Goal: Task Accomplishment & Management: Manage account settings

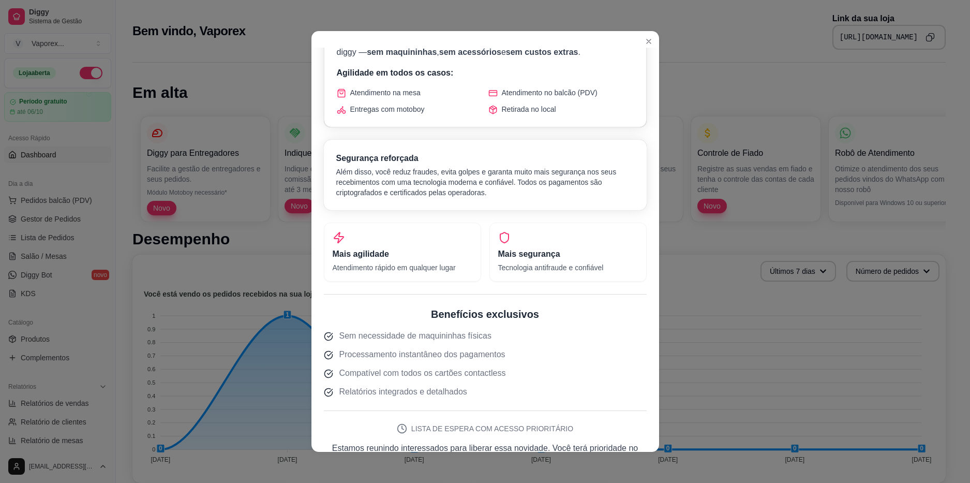
scroll to position [181, 0]
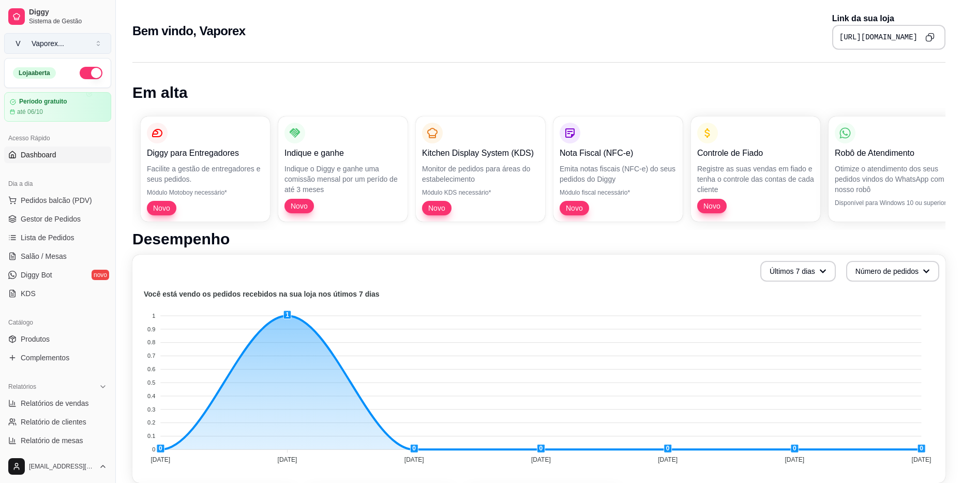
click at [51, 41] on div "Vaporex ..." at bounding box center [48, 43] width 33 height 10
click at [73, 43] on button "V Vaporex ..." at bounding box center [57, 43] width 107 height 21
click at [58, 221] on span "Gestor de Pedidos" at bounding box center [51, 219] width 60 height 10
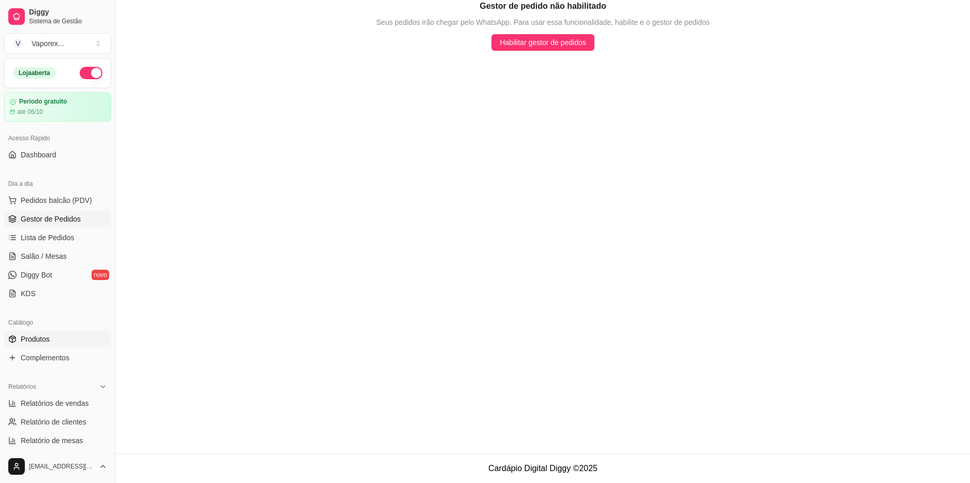
click at [45, 341] on span "Produtos" at bounding box center [35, 339] width 29 height 10
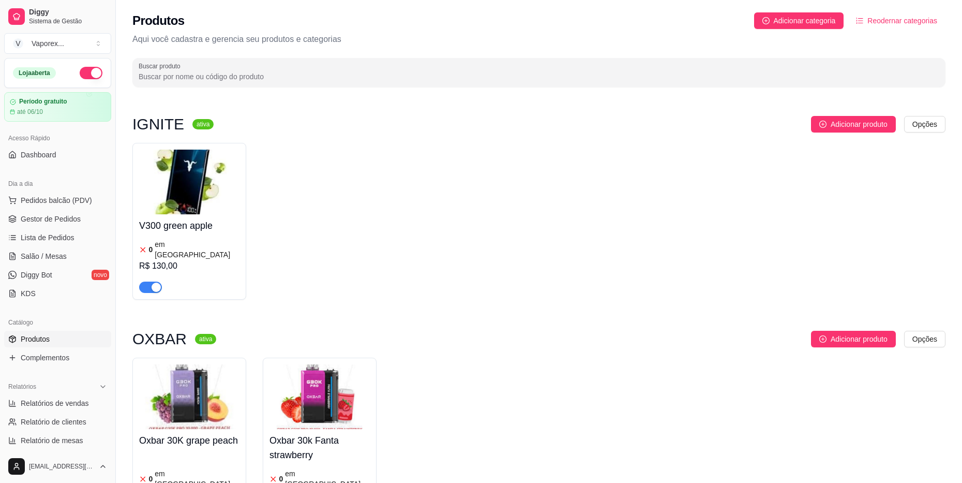
click at [154, 282] on div "button" at bounding box center [156, 286] width 9 height 9
click at [156, 281] on span "button" at bounding box center [150, 286] width 23 height 11
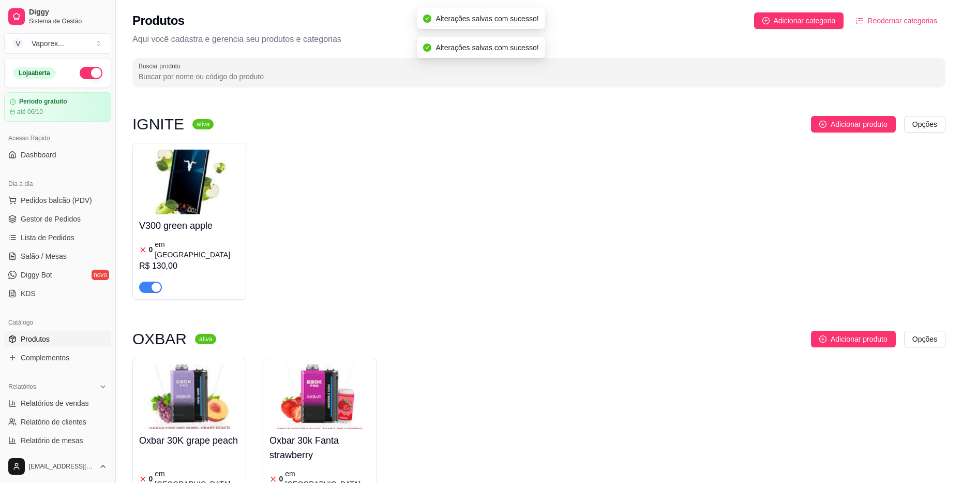
click at [189, 217] on div "V300 green apple 0 em estoque R$ 130,00" at bounding box center [189, 253] width 100 height 79
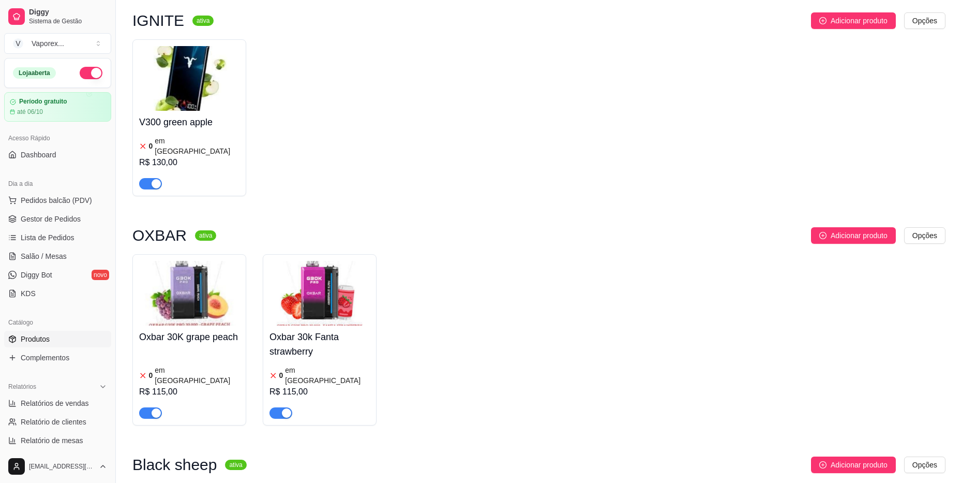
scroll to position [155, 0]
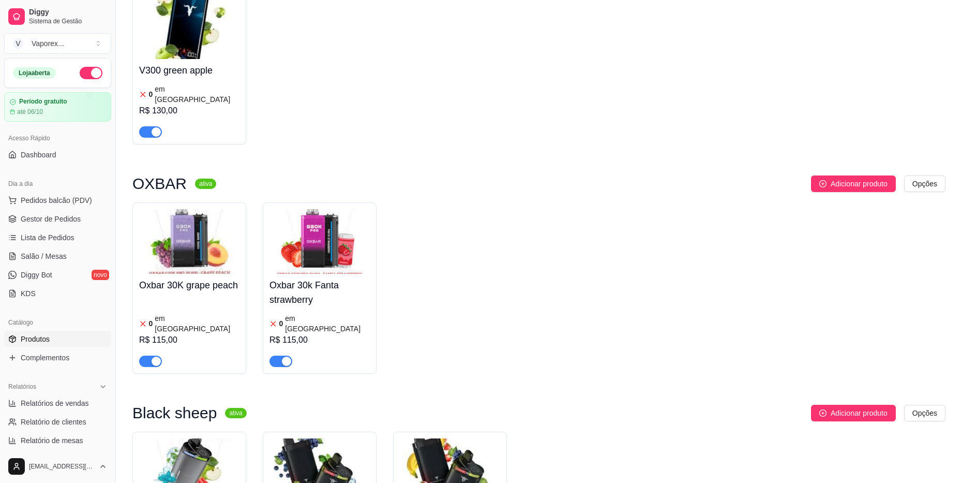
click at [156, 356] on div "button" at bounding box center [156, 360] width 9 height 9
click at [280, 355] on button "button" at bounding box center [281, 360] width 23 height 11
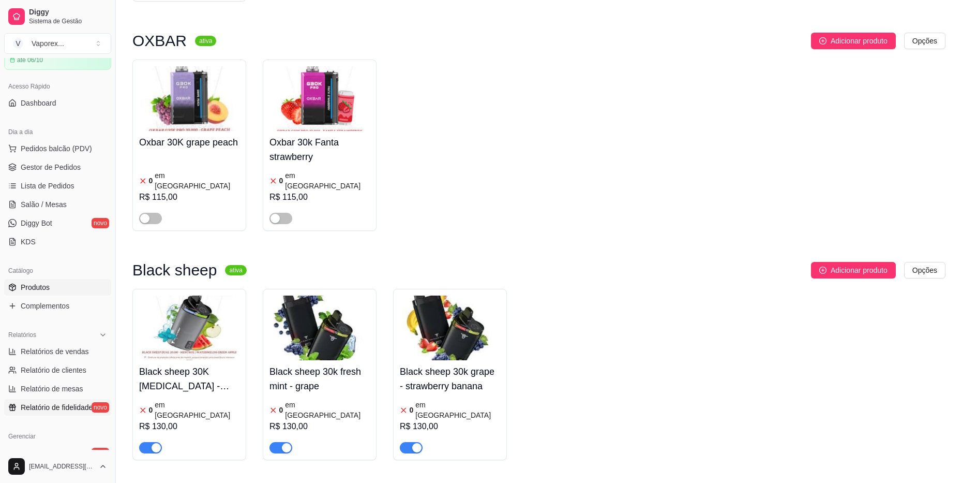
scroll to position [103, 0]
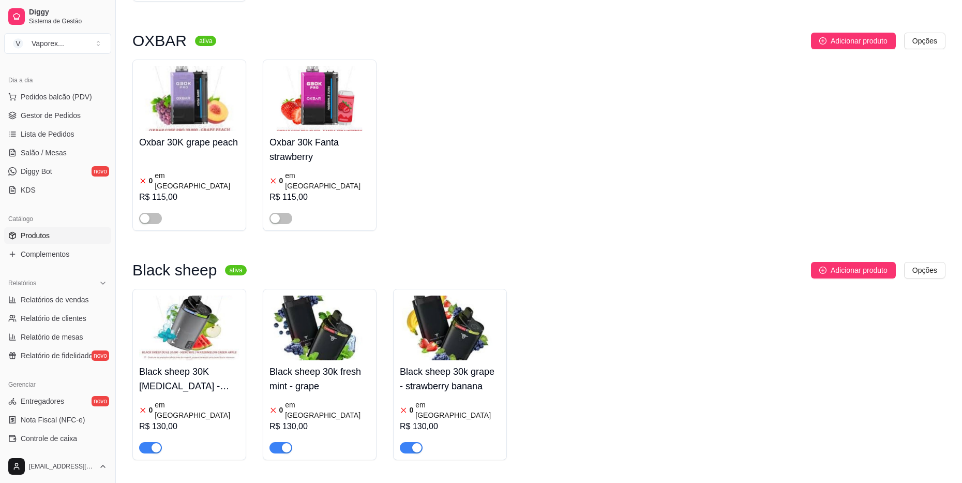
click at [946, 97] on div "IGNITE ativa Adicionar produto Opções V300 green apple 0 em estoque R$ 130,00 O…" at bounding box center [539, 139] width 846 height 688
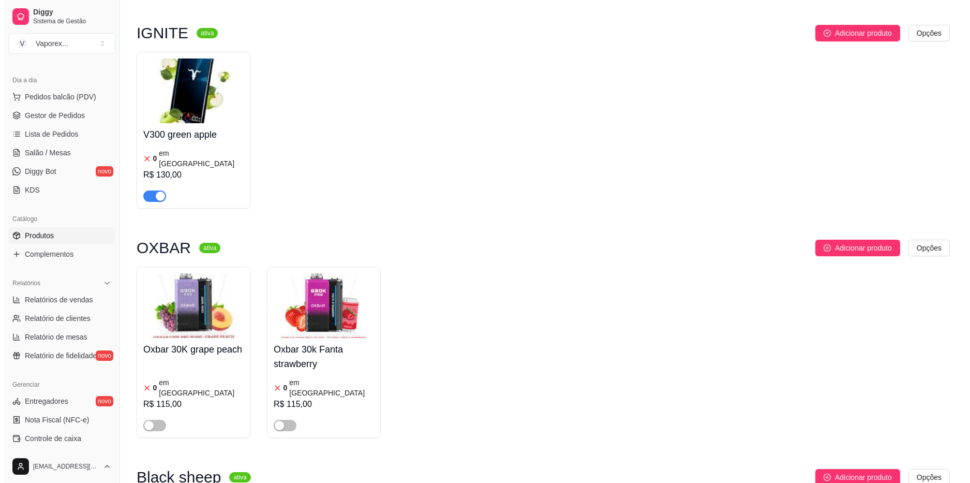
scroll to position [39, 0]
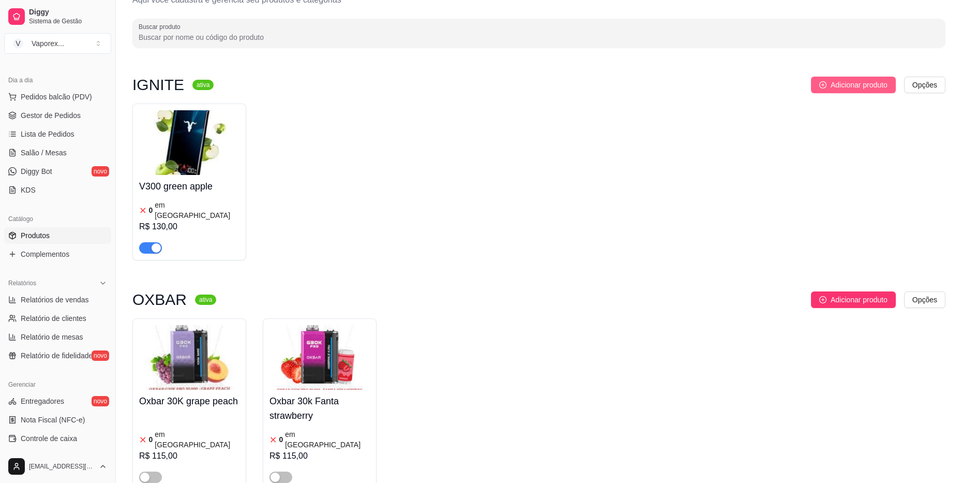
click at [862, 81] on span "Adicionar produto" at bounding box center [859, 84] width 57 height 11
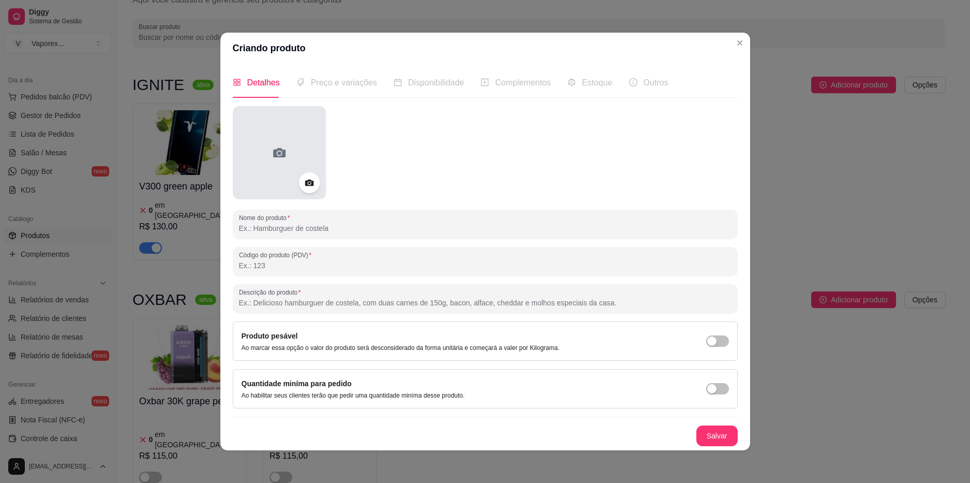
click at [280, 155] on icon at bounding box center [279, 152] width 12 height 9
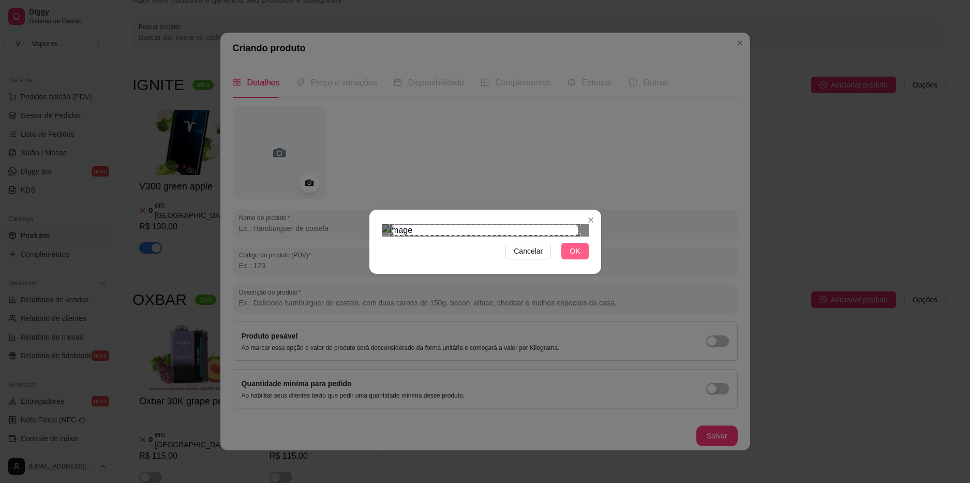
click at [573, 257] on span "OK" at bounding box center [575, 250] width 10 height 11
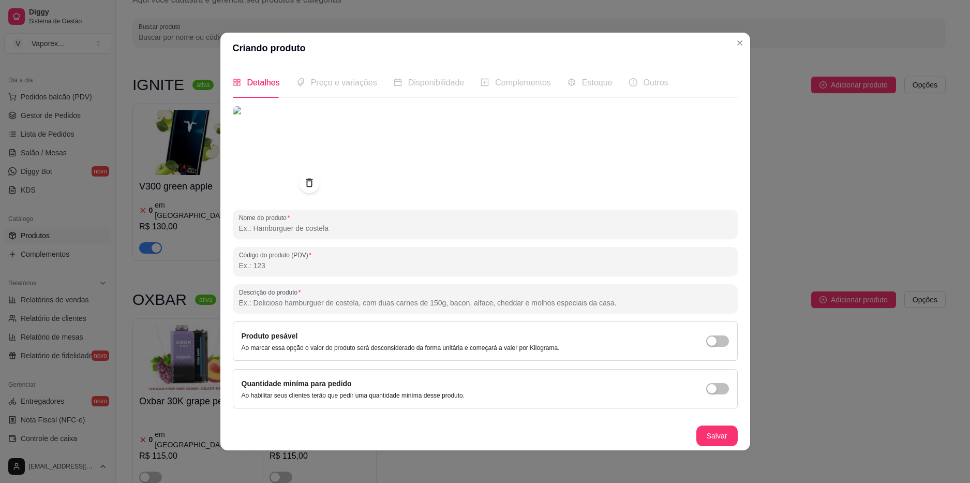
click at [345, 228] on input "Nome do produto" at bounding box center [485, 228] width 493 height 10
type input "V300 grape ice"
click at [442, 84] on span "Disponibilidade" at bounding box center [436, 82] width 56 height 9
click at [707, 431] on button "Salvar" at bounding box center [716, 435] width 41 height 21
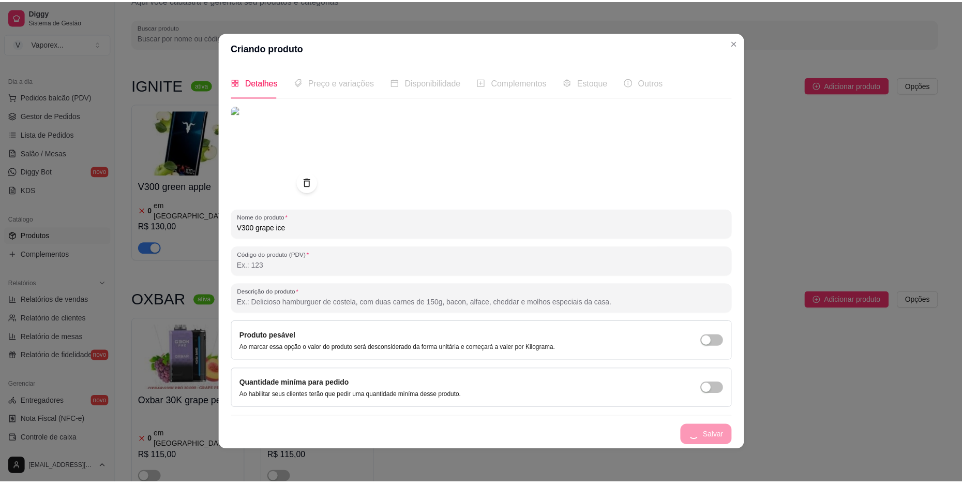
scroll to position [0, 0]
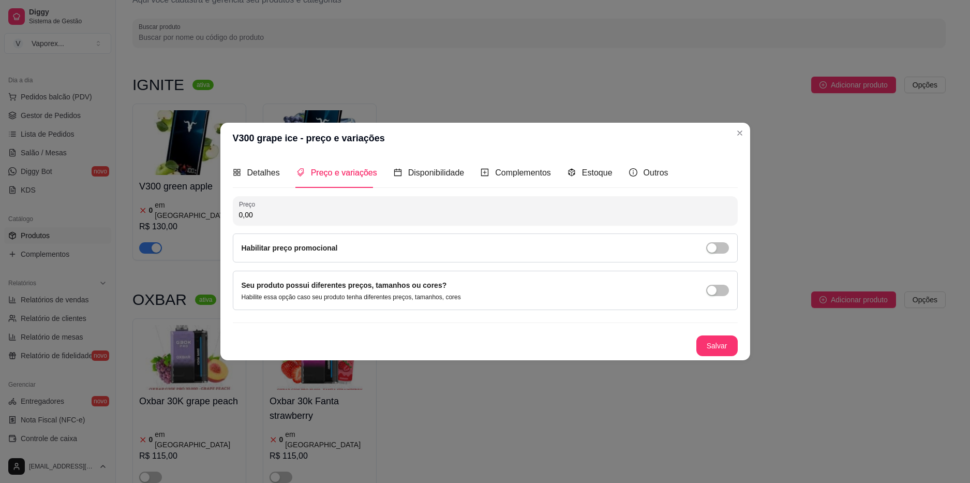
drag, startPoint x: 297, startPoint y: 214, endPoint x: 243, endPoint y: 220, distance: 55.2
click at [243, 220] on div "0,00" at bounding box center [485, 210] width 493 height 21
type input "130,00"
click at [584, 172] on span "Estoque" at bounding box center [597, 172] width 31 height 9
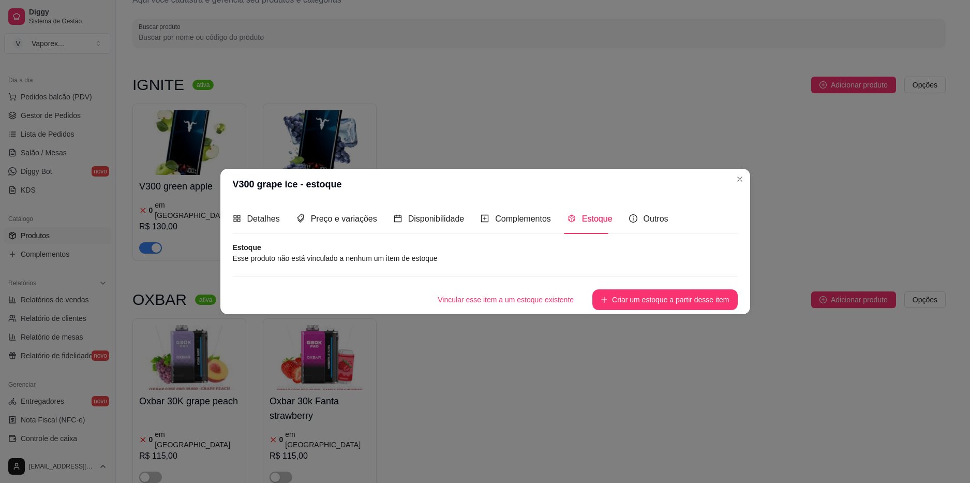
click at [425, 262] on article "Esse produto não está vinculado a nenhum um item de estoque" at bounding box center [485, 257] width 505 height 11
drag, startPoint x: 418, startPoint y: 260, endPoint x: 399, endPoint y: 260, distance: 18.6
click at [416, 260] on article "Esse produto não está vinculado a nenhum um item de estoque" at bounding box center [485, 257] width 505 height 11
click at [618, 296] on button "Criar um estoque a partir desse item" at bounding box center [664, 299] width 145 height 21
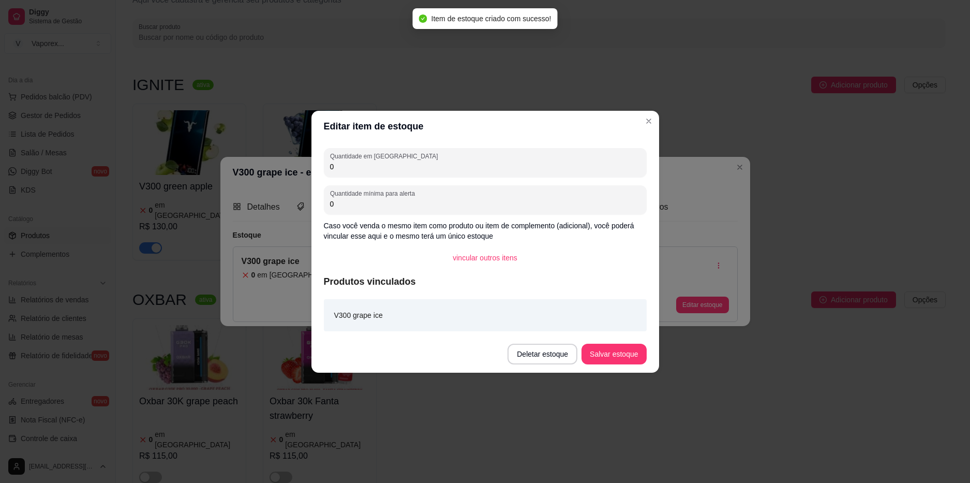
click at [414, 168] on input "0" at bounding box center [485, 166] width 310 height 10
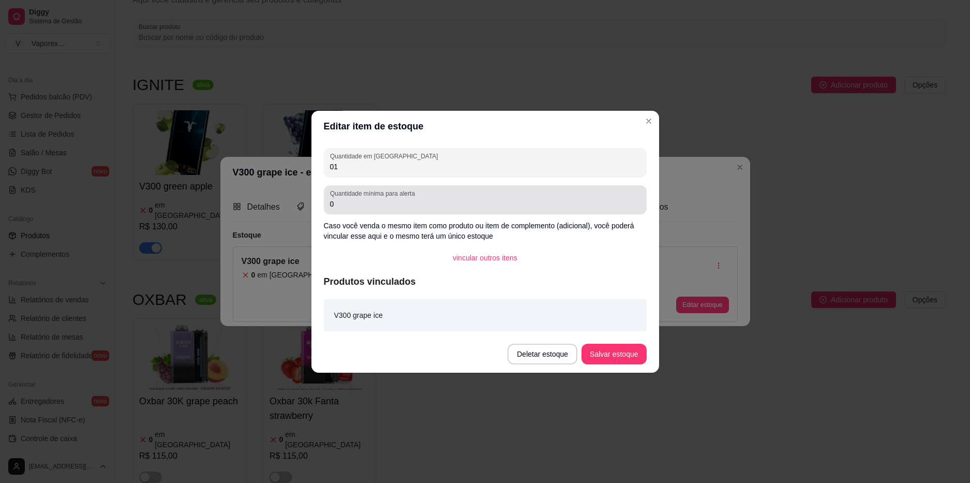
type input "01"
click at [383, 197] on label "Quantidade mínima para alerta" at bounding box center [374, 193] width 88 height 9
click at [383, 199] on input "0" at bounding box center [485, 204] width 310 height 10
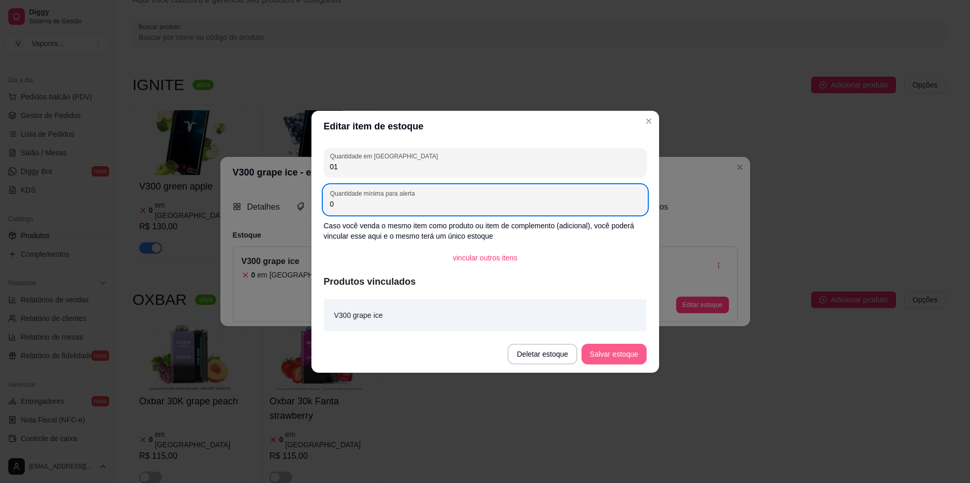
click at [614, 349] on button "Salvar estoque" at bounding box center [614, 354] width 65 height 21
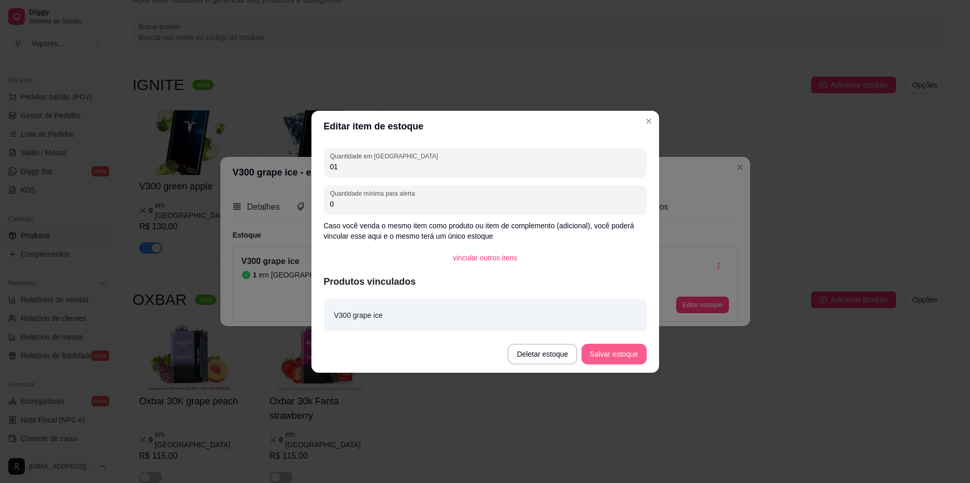
click at [609, 354] on button "Salvar estoque" at bounding box center [614, 354] width 65 height 21
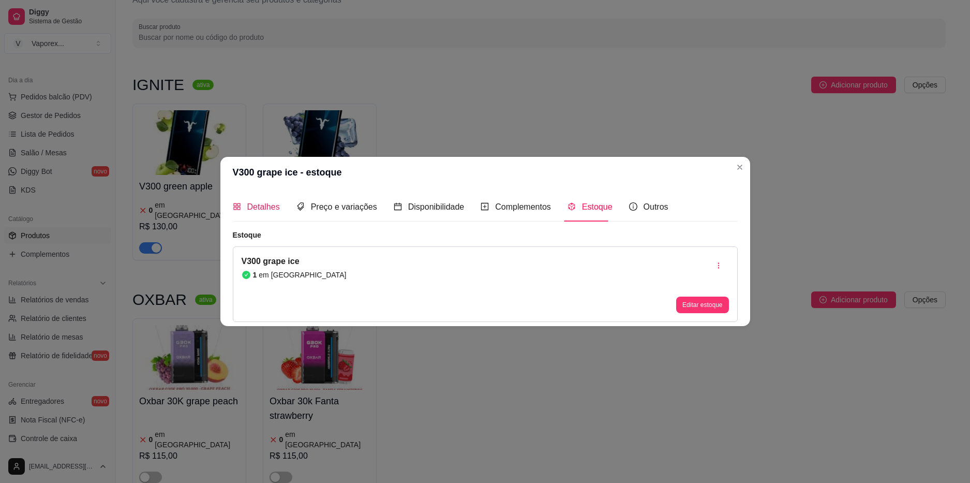
click at [260, 207] on span "Detalhes" at bounding box center [263, 206] width 33 height 9
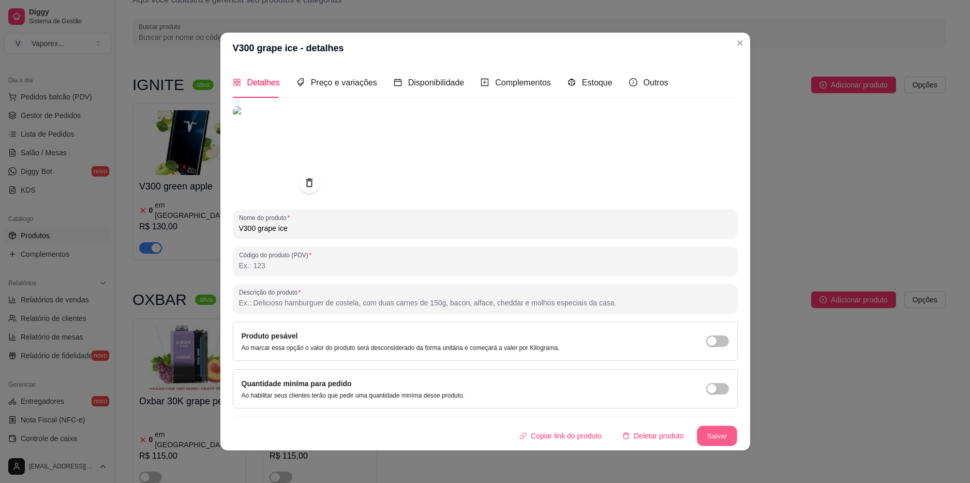
click at [713, 437] on button "Salvar" at bounding box center [717, 435] width 40 height 20
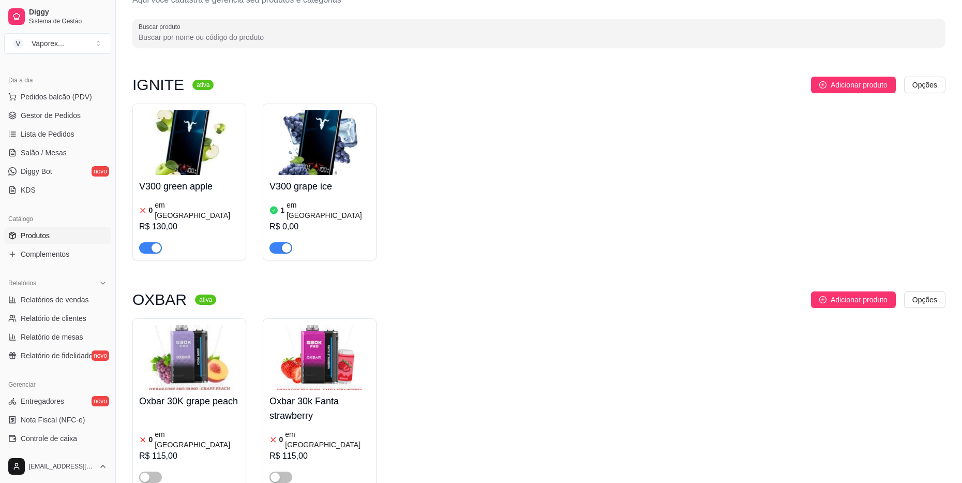
click at [213, 192] on h4 "V300 green apple" at bounding box center [189, 186] width 100 height 14
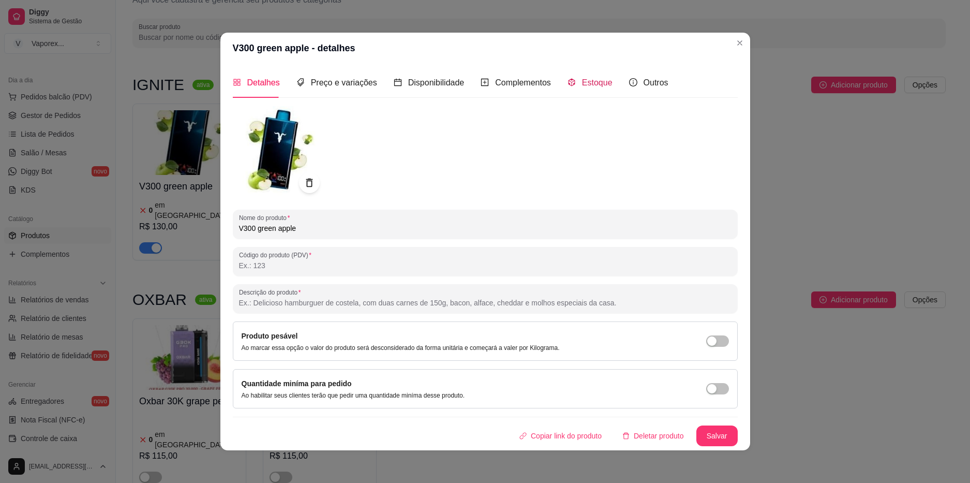
click at [591, 83] on span "Estoque" at bounding box center [597, 82] width 31 height 9
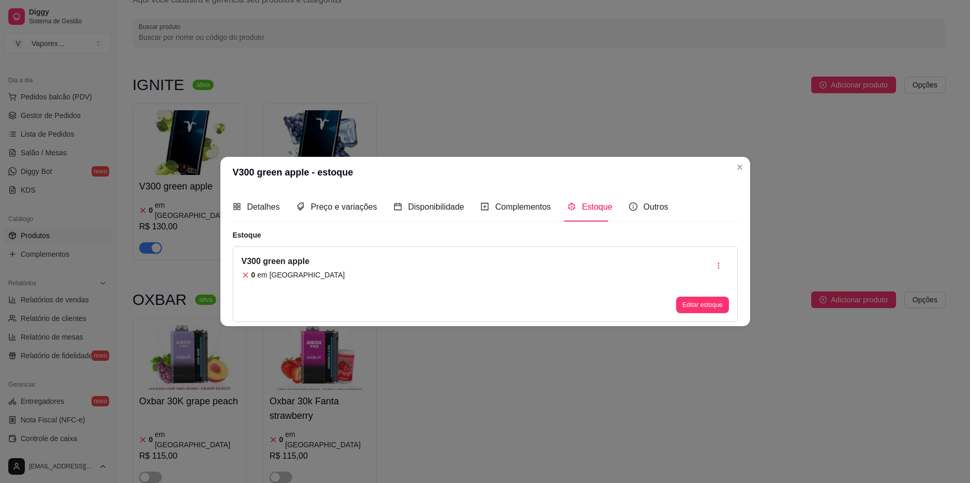
click at [325, 271] on div "V300 green apple 0 em estoque Editar estoque" at bounding box center [485, 284] width 505 height 76
click at [691, 309] on button "Editar estoque" at bounding box center [702, 304] width 52 height 17
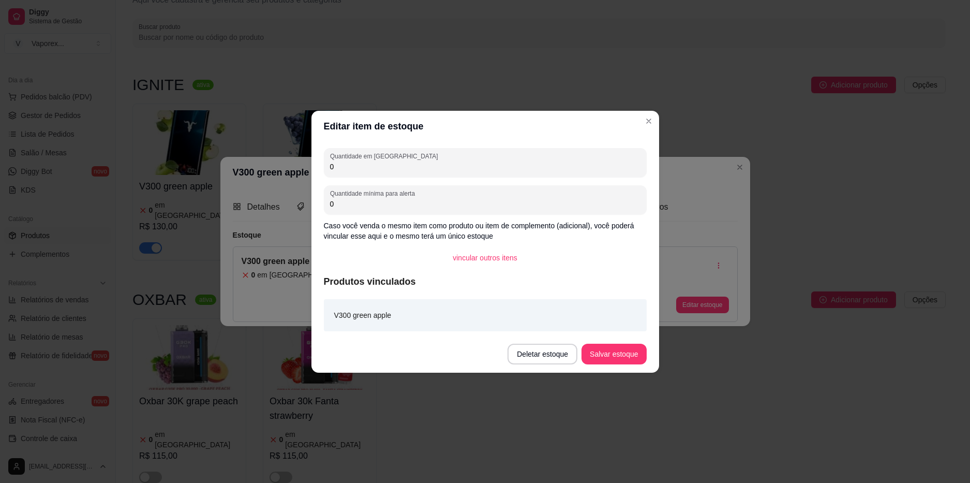
click at [386, 175] on div "Quantidade em estoque 0" at bounding box center [485, 162] width 323 height 29
type input "01"
click at [601, 356] on button "Salvar estoque" at bounding box center [614, 354] width 63 height 20
drag, startPoint x: 640, startPoint y: 118, endPoint x: 648, endPoint y: 124, distance: 10.0
click at [642, 122] on section "Editar item de estoque Quantidade em estoque 01 Quantidade mínima para alerta 0…" at bounding box center [485, 242] width 348 height 262
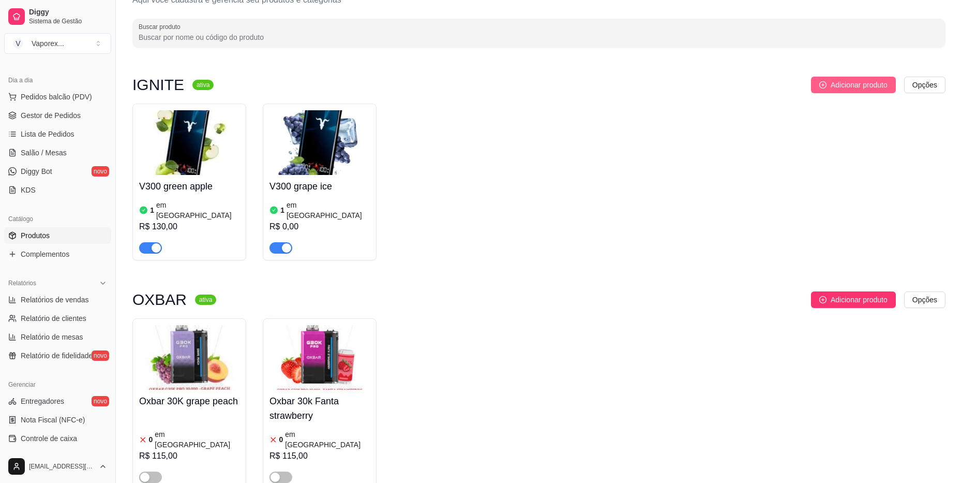
click at [858, 78] on button "Adicionar produto" at bounding box center [853, 85] width 85 height 17
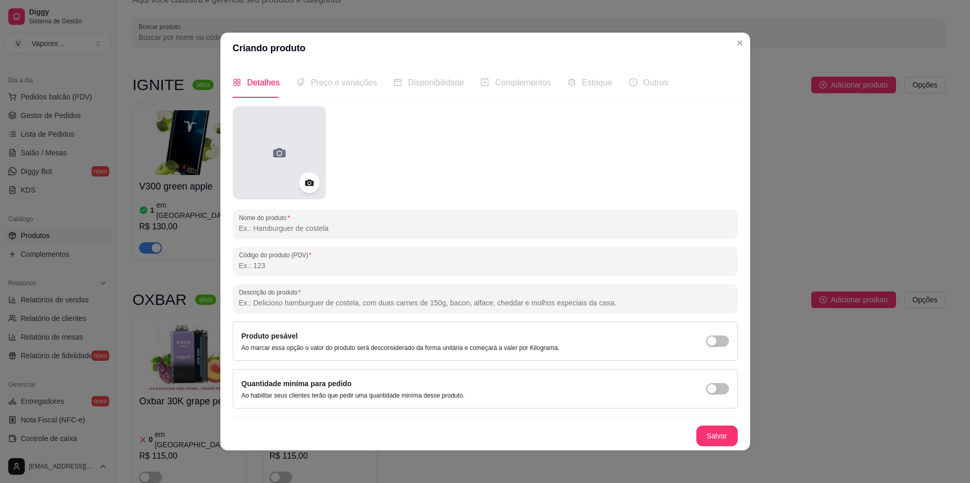
click at [289, 161] on div at bounding box center [279, 152] width 93 height 93
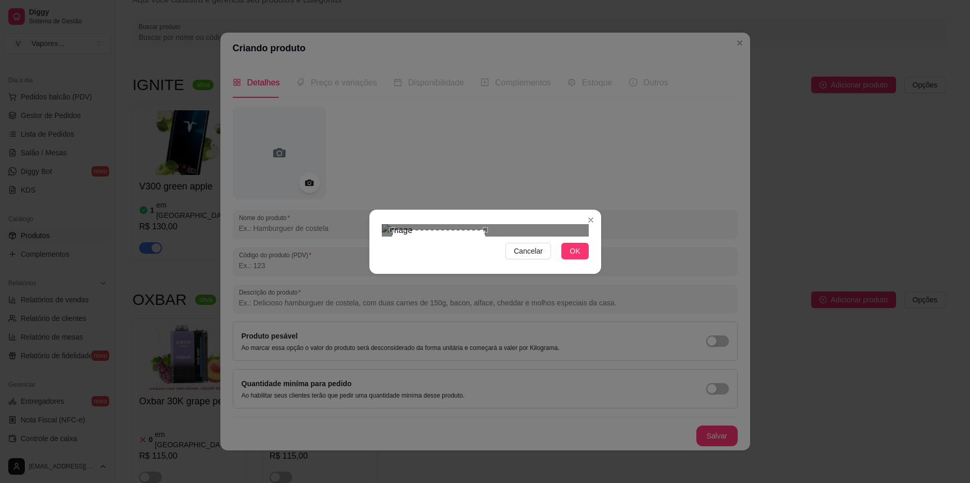
click at [487, 236] on div at bounding box center [485, 230] width 207 height 12
click at [574, 257] on span "OK" at bounding box center [575, 250] width 10 height 11
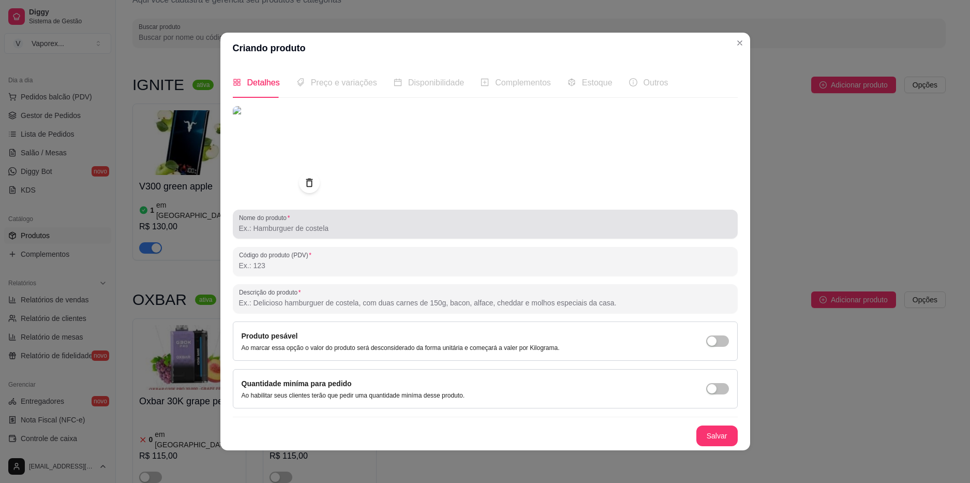
click at [334, 233] on input "Nome do produto" at bounding box center [485, 228] width 493 height 10
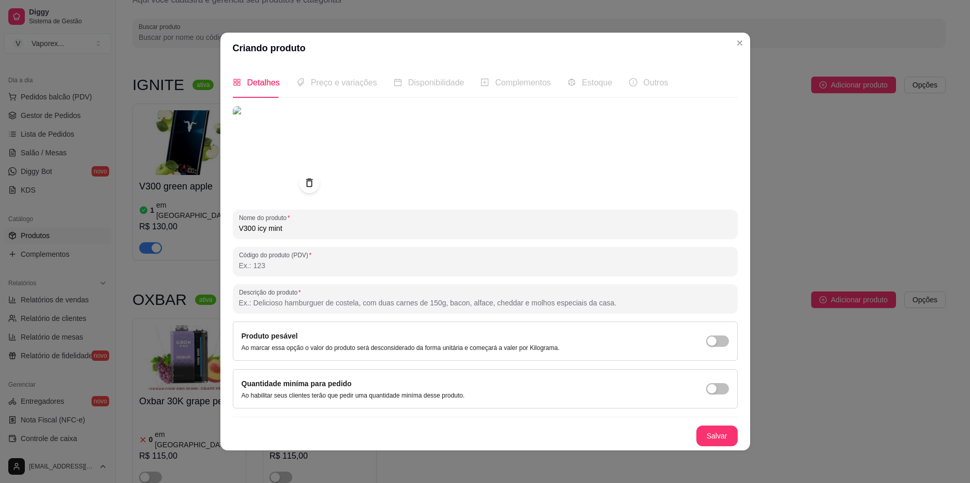
type input "V300 icy mint"
click at [705, 437] on button "Salvar" at bounding box center [717, 435] width 40 height 20
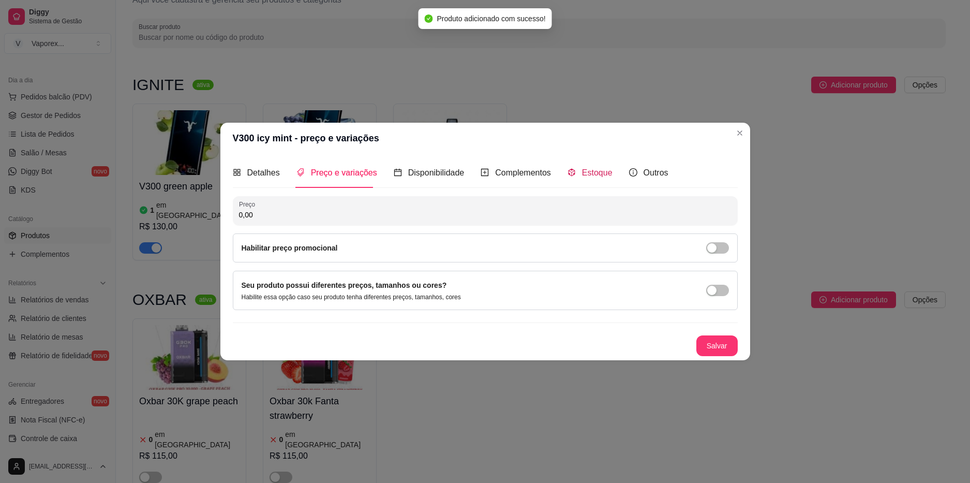
click at [582, 177] on span "Estoque" at bounding box center [597, 172] width 31 height 9
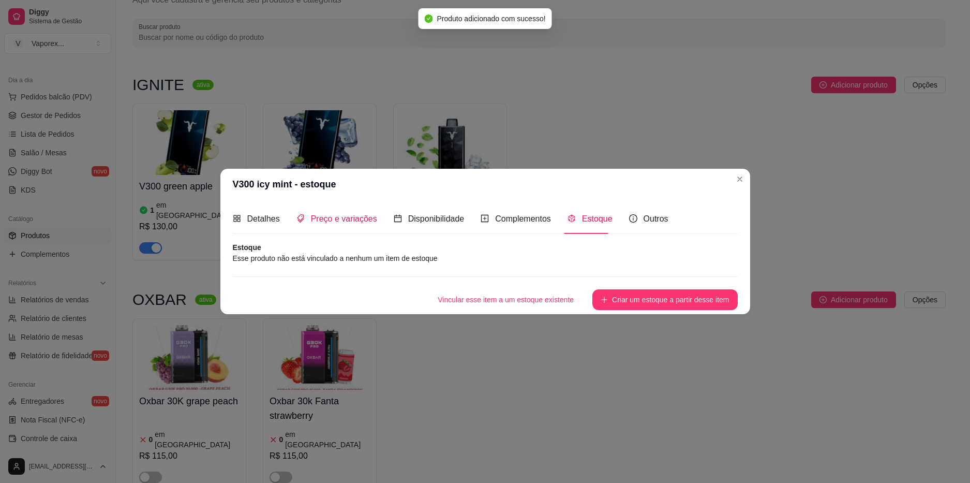
click at [347, 222] on span "Preço e variações" at bounding box center [344, 218] width 66 height 9
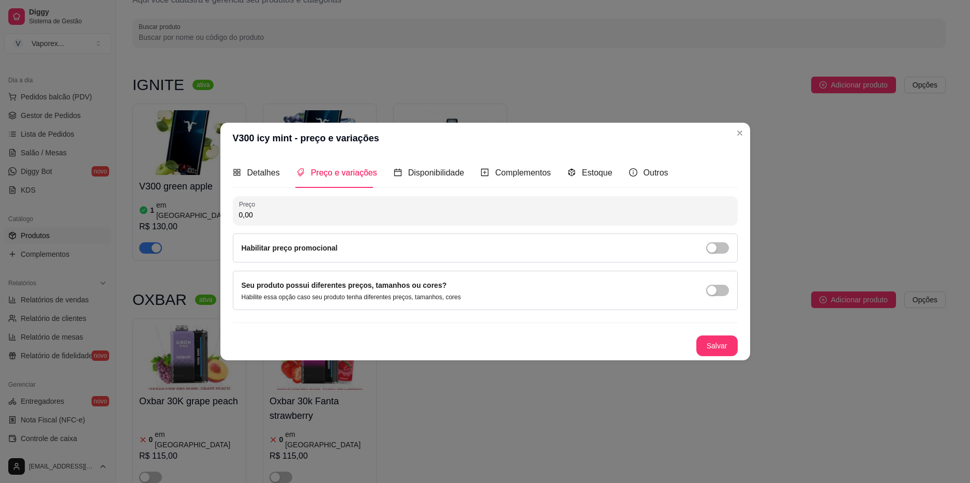
drag, startPoint x: 278, startPoint y: 217, endPoint x: 223, endPoint y: 221, distance: 55.0
click at [223, 221] on div "Detalhes Preço e variações Disponibilidade Complementos Estoque Outros Nome do …" at bounding box center [485, 257] width 530 height 206
type input "130,00"
click at [591, 173] on span "Estoque" at bounding box center [597, 172] width 31 height 9
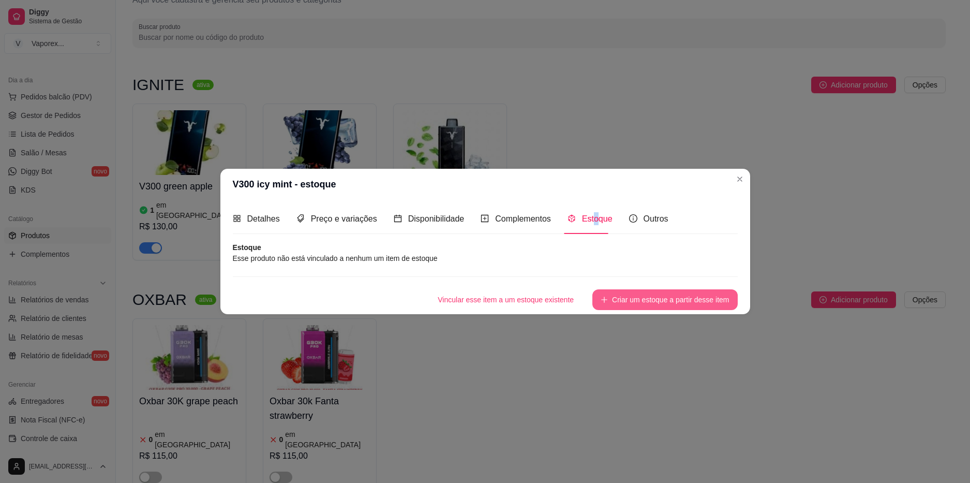
click at [644, 299] on button "Criar um estoque a partir desse item" at bounding box center [664, 299] width 145 height 21
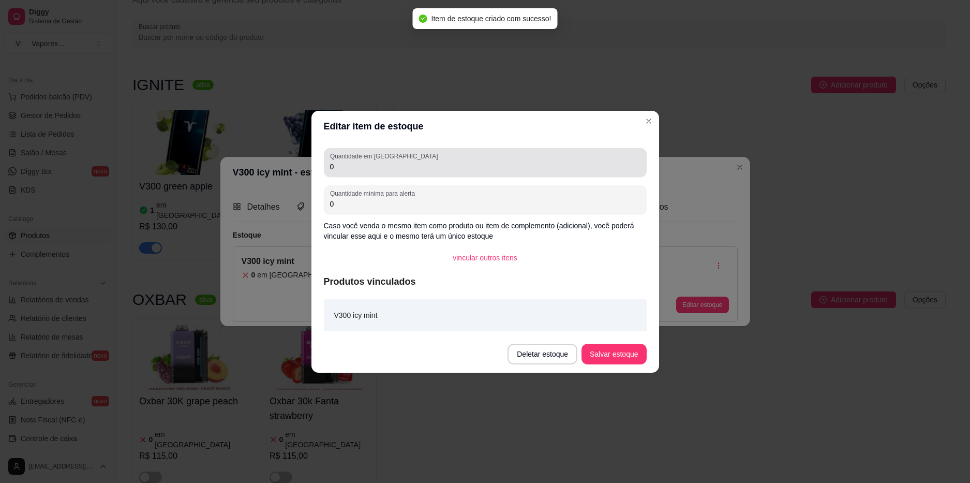
click at [357, 175] on div "Quantidade em estoque 0" at bounding box center [485, 162] width 323 height 29
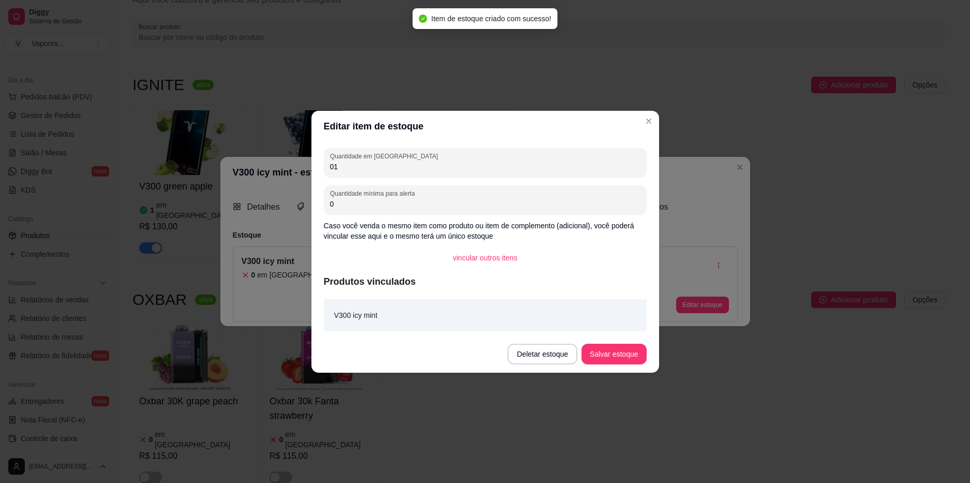
type input "01"
click at [627, 352] on button "Salvar estoque" at bounding box center [614, 354] width 63 height 20
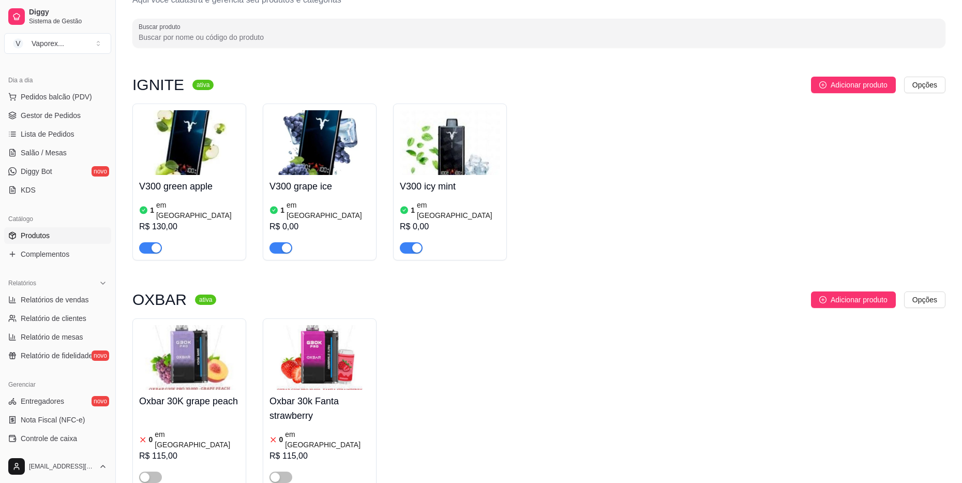
click at [353, 200] on div "1 em [GEOGRAPHIC_DATA]" at bounding box center [320, 210] width 100 height 21
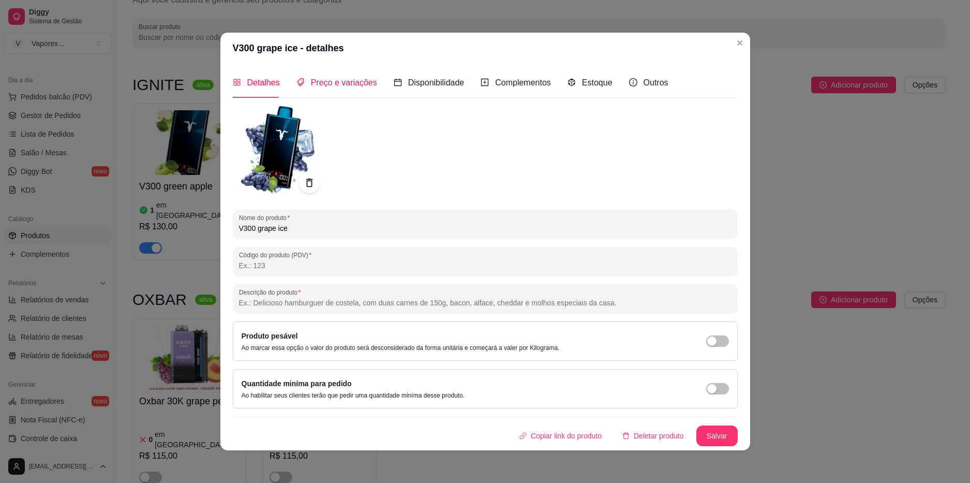
click at [323, 76] on div "Preço e variações" at bounding box center [336, 82] width 81 height 13
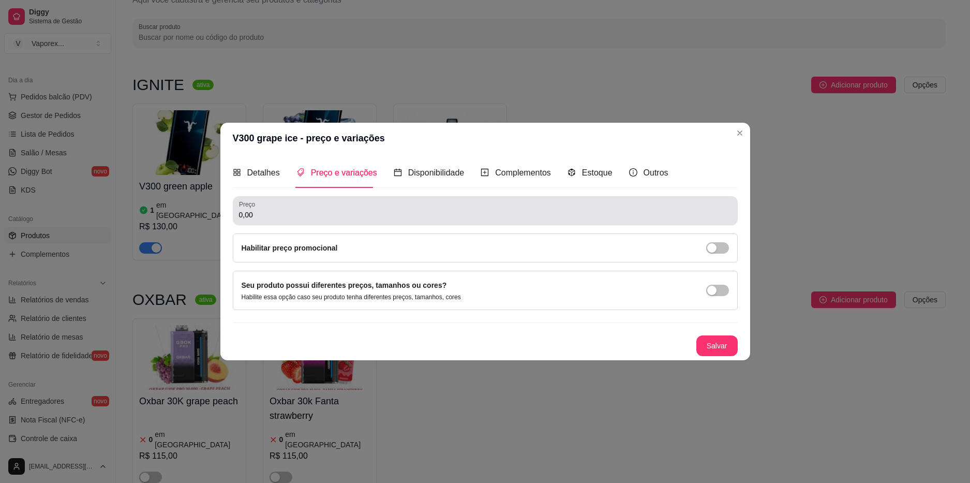
click at [310, 203] on div "0,00" at bounding box center [485, 210] width 493 height 21
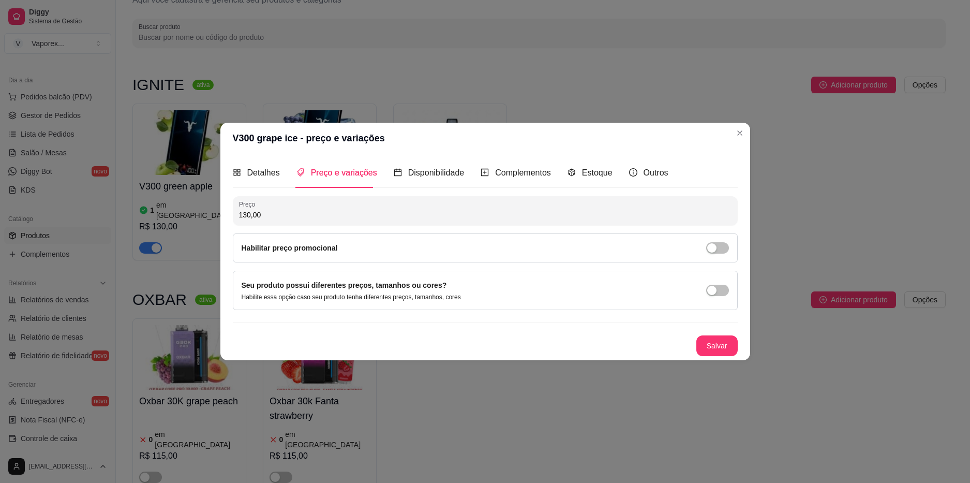
type input "130,00"
click at [708, 347] on button "Salvar" at bounding box center [717, 345] width 40 height 20
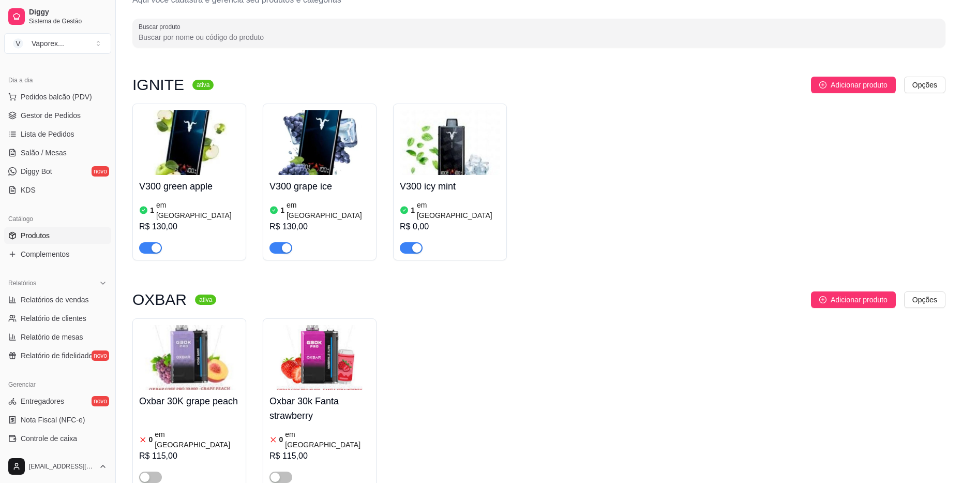
click at [448, 166] on img at bounding box center [450, 142] width 100 height 65
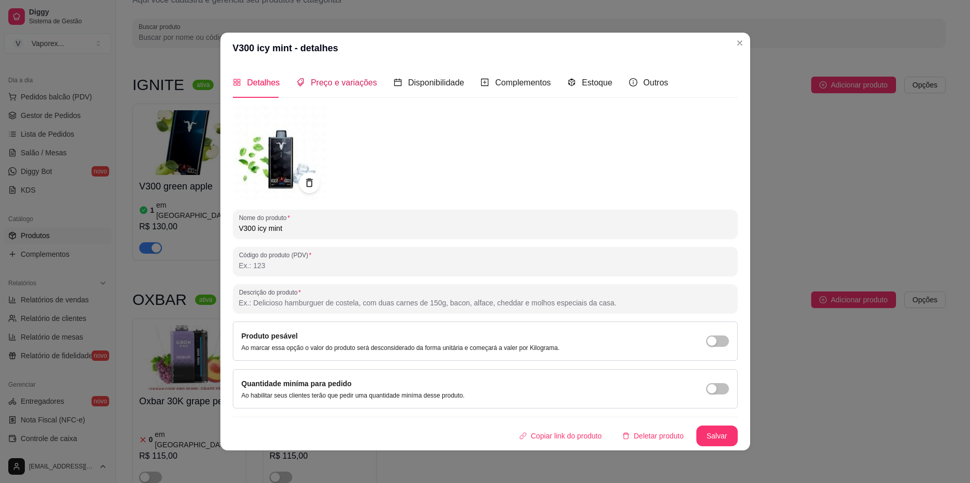
click at [355, 85] on span "Preço e variações" at bounding box center [344, 82] width 66 height 9
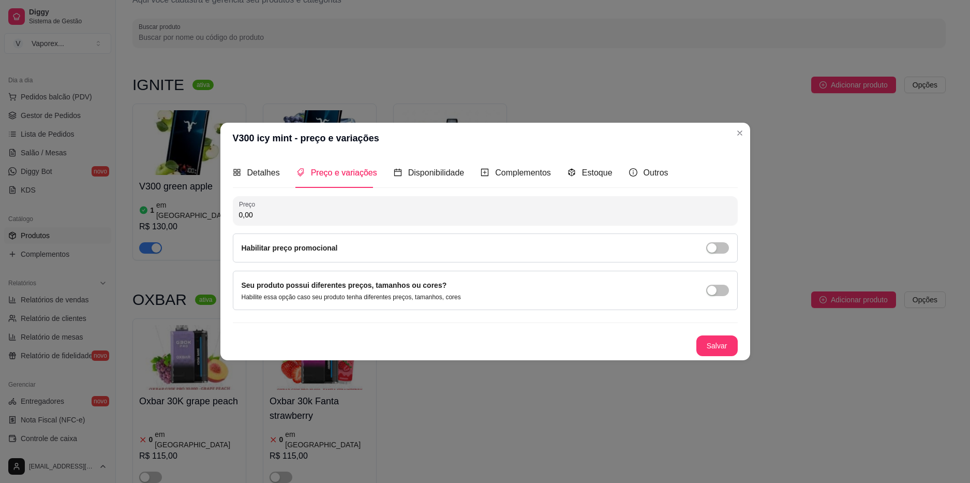
drag, startPoint x: 276, startPoint y: 212, endPoint x: 190, endPoint y: 222, distance: 86.6
click at [192, 221] on div "V300 icy mint - preço e variações Detalhes Preço e variações Disponibilidade Co…" at bounding box center [485, 241] width 970 height 483
type input "130,00"
click at [715, 346] on button "Salvar" at bounding box center [716, 345] width 41 height 21
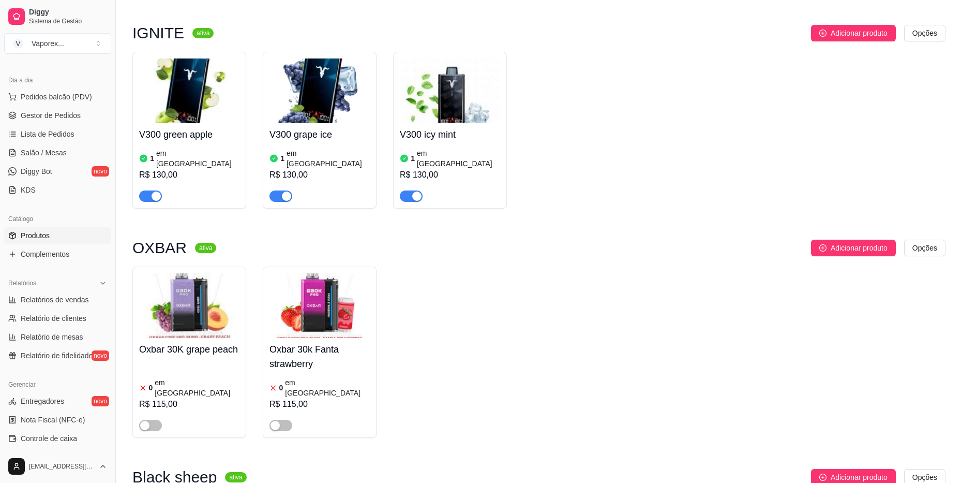
scroll to position [195, 0]
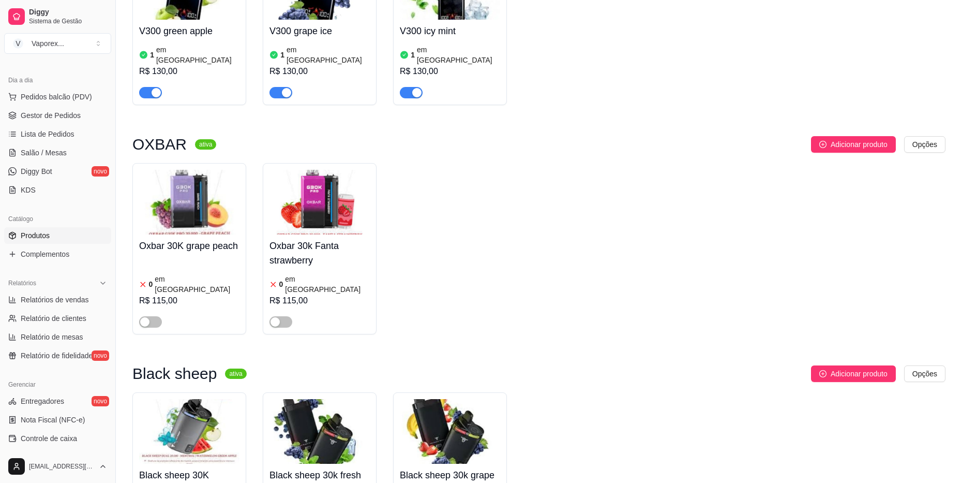
click at [929, 167] on div "Oxbar 30K grape peach 0 em estoque R$ 115,00 Oxbar 30k Fanta strawberry 0 em es…" at bounding box center [538, 248] width 813 height 171
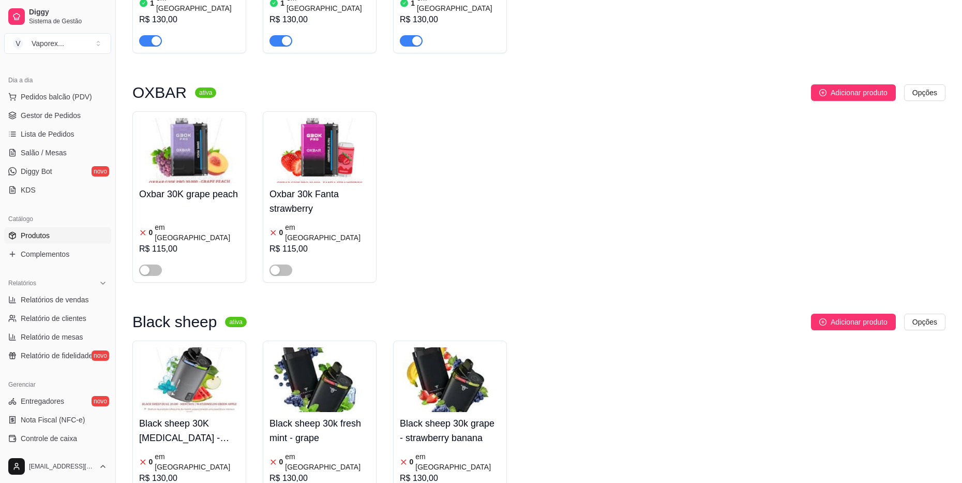
scroll to position [298, 0]
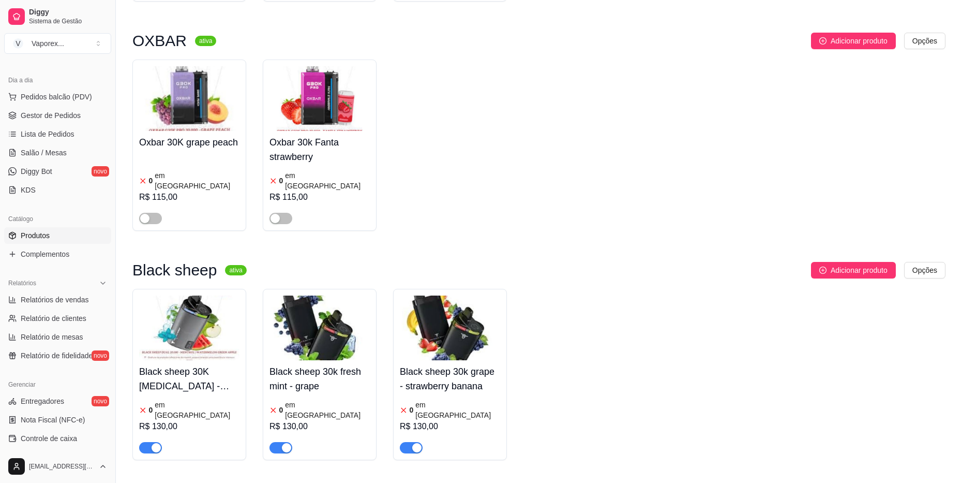
click at [345, 324] on img at bounding box center [320, 327] width 100 height 65
click at [144, 442] on span "button" at bounding box center [150, 447] width 23 height 11
click at [281, 442] on span "button" at bounding box center [281, 447] width 23 height 11
click at [407, 442] on span "button" at bounding box center [411, 447] width 23 height 11
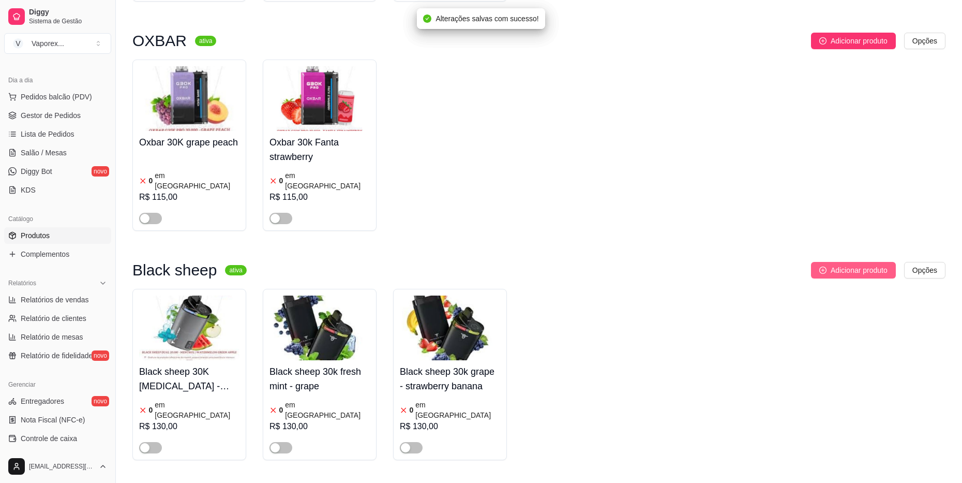
click at [873, 264] on span "Adicionar produto" at bounding box center [859, 269] width 57 height 11
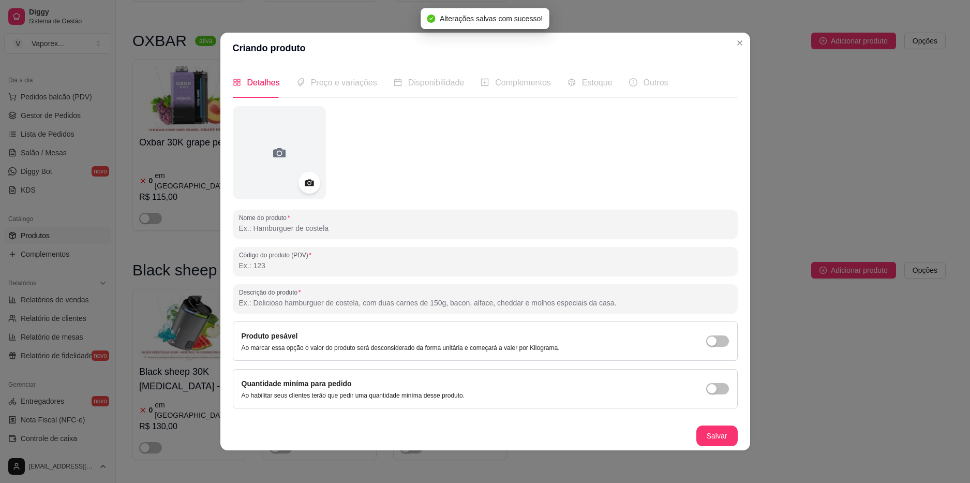
click at [299, 184] on div at bounding box center [310, 183] width 22 height 22
click at [306, 187] on icon at bounding box center [309, 182] width 12 height 12
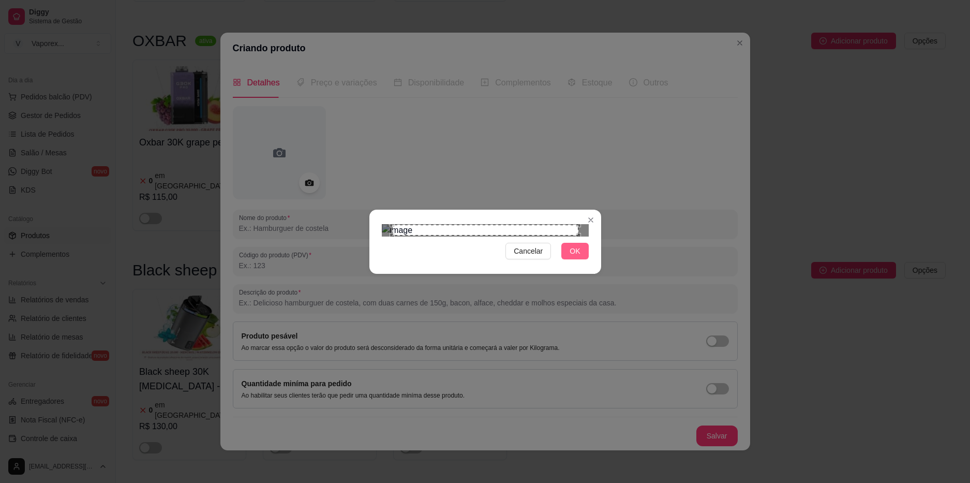
click at [572, 257] on span "OK" at bounding box center [575, 250] width 10 height 11
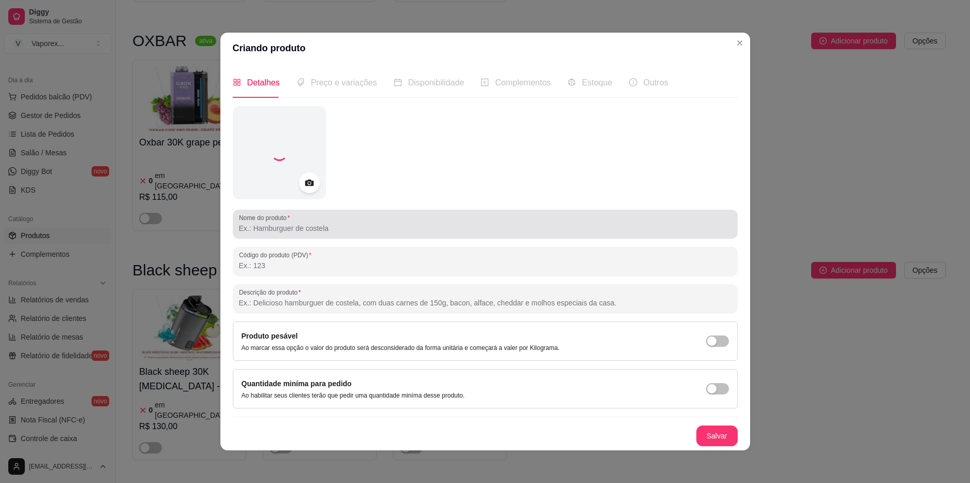
click at [332, 227] on input "Nome do produto" at bounding box center [485, 228] width 493 height 10
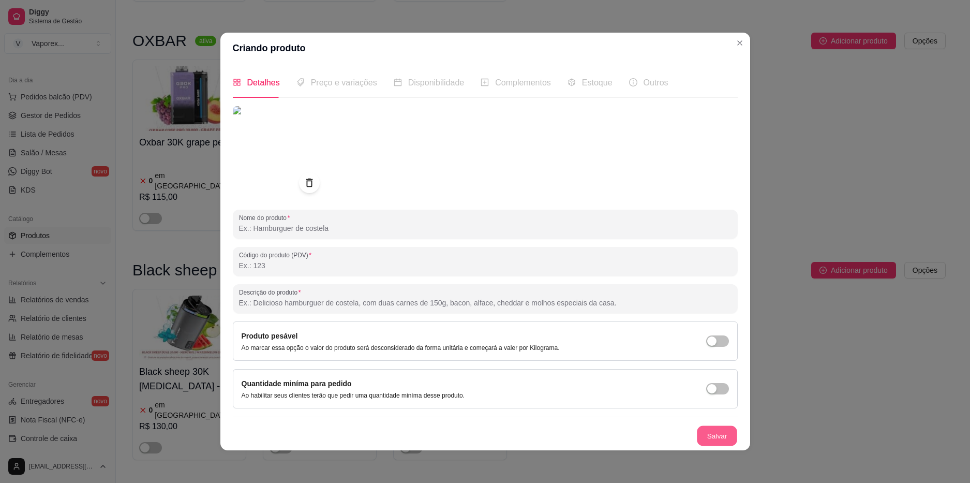
click at [721, 431] on button "Salvar" at bounding box center [717, 435] width 40 height 20
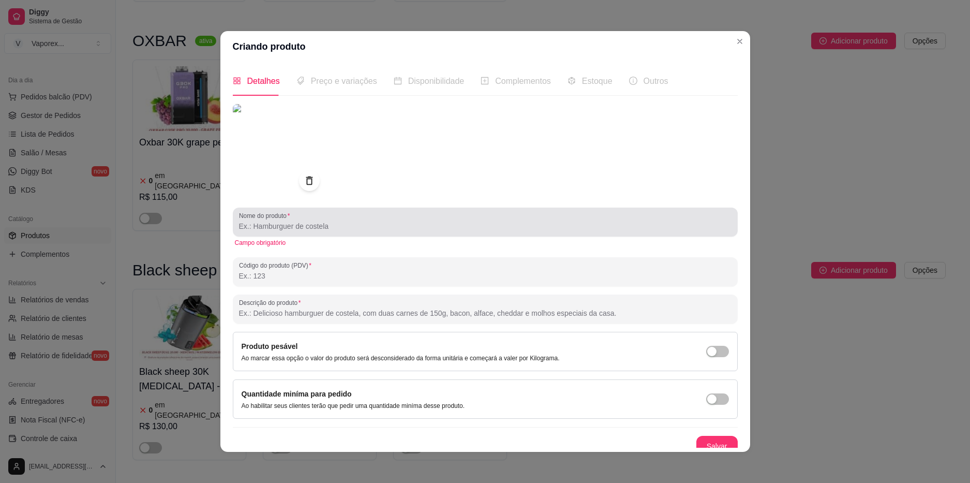
click at [276, 217] on label "Nome do produto" at bounding box center [266, 215] width 54 height 9
click at [276, 221] on input "Nome do produto" at bounding box center [485, 226] width 493 height 10
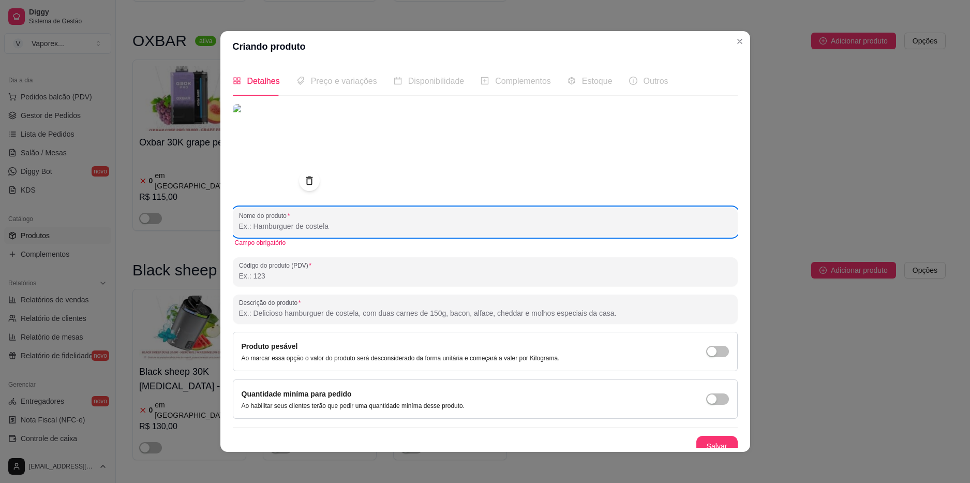
paste input "black sheep 30k sour green apple- grape blueberry"
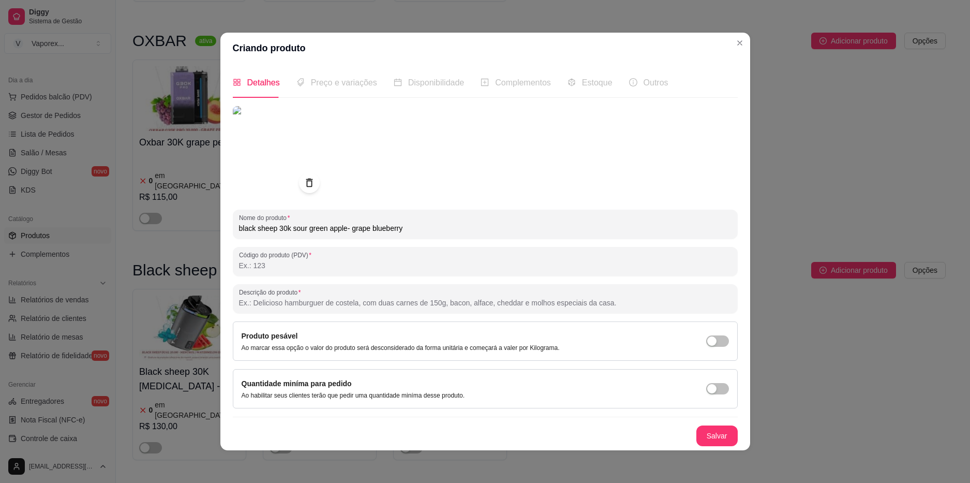
click at [239, 228] on input "black sheep 30k sour green apple- grape blueberry" at bounding box center [485, 228] width 493 height 10
click at [240, 228] on input "black sheep 30k sour green apple- grape blueberry" at bounding box center [485, 228] width 493 height 10
click at [284, 229] on input "Black sheep 30k sour green apple- grape blueberry" at bounding box center [485, 228] width 493 height 10
click at [344, 228] on input "Black sheep 30K sour green apple- grape blueberry" at bounding box center [485, 228] width 493 height 10
type input "Black sheep 30K sour green apple - grape blueberry"
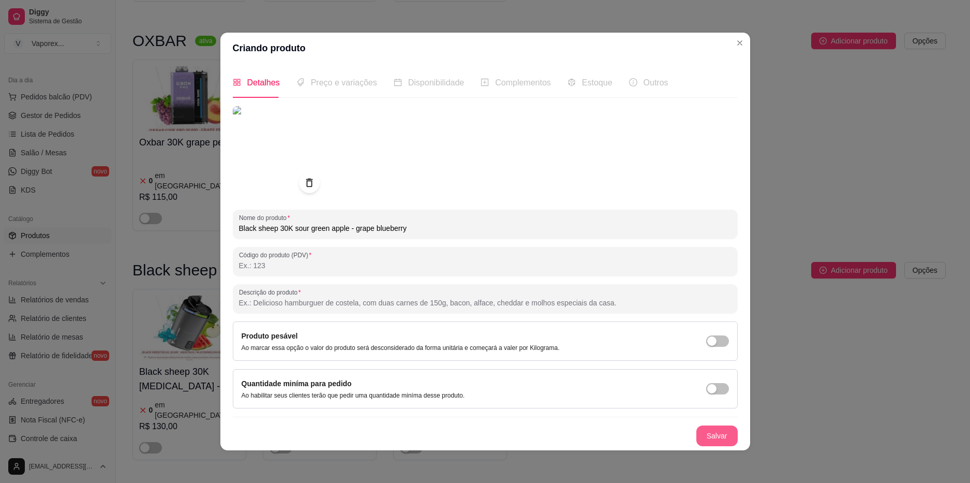
click at [706, 437] on button "Salvar" at bounding box center [716, 435] width 41 height 21
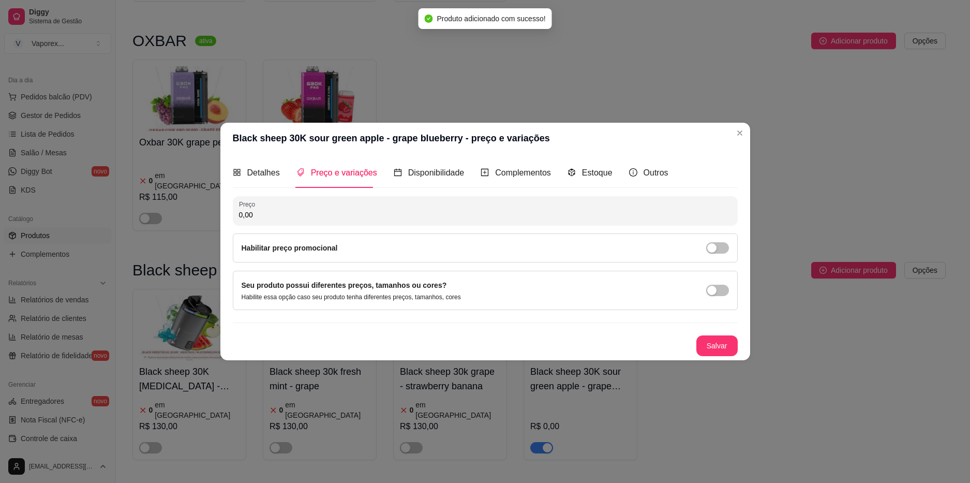
click at [307, 218] on input "0,00" at bounding box center [485, 215] width 493 height 10
type input "125,00"
click at [716, 346] on button "Salvar" at bounding box center [716, 345] width 41 height 21
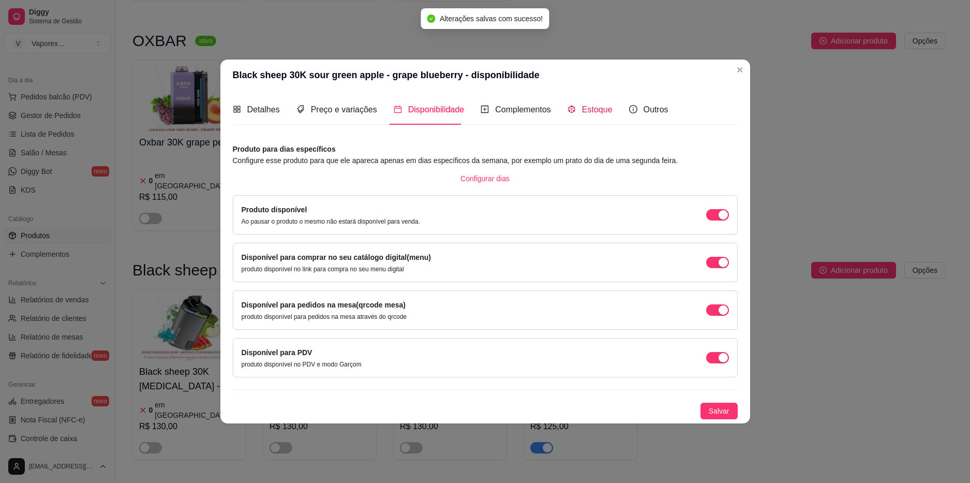
click at [584, 106] on span "Estoque" at bounding box center [597, 109] width 31 height 9
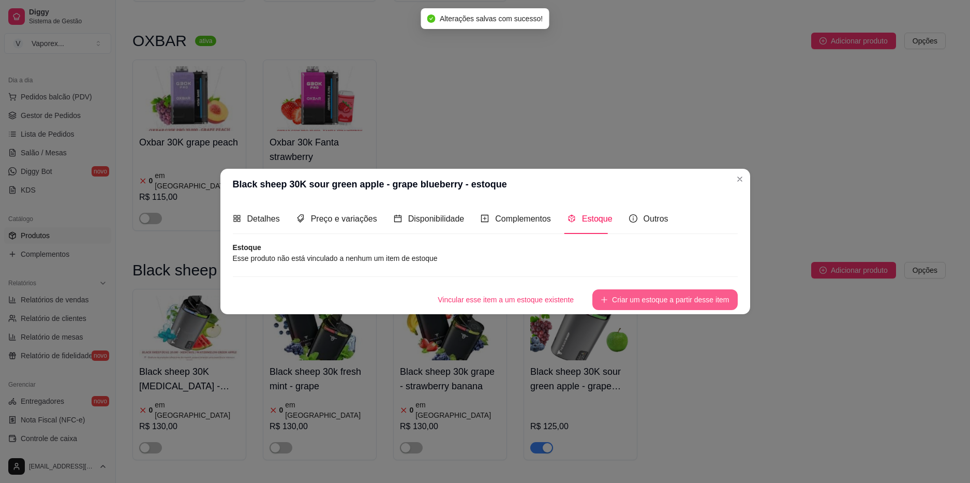
click at [617, 298] on button "Criar um estoque a partir desse item" at bounding box center [664, 299] width 145 height 21
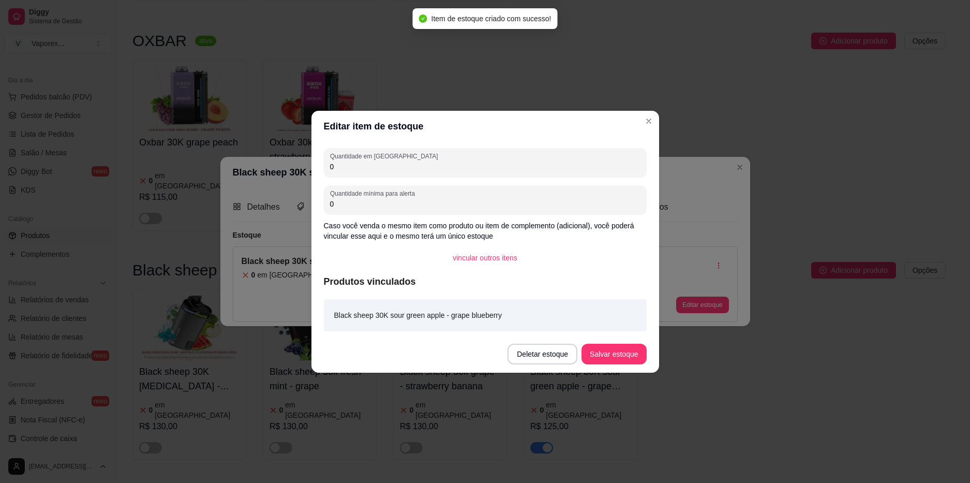
click at [415, 176] on div "Quantidade em estoque 0" at bounding box center [485, 162] width 323 height 29
type input "01"
click at [628, 352] on button "Salvar estoque" at bounding box center [614, 354] width 65 height 21
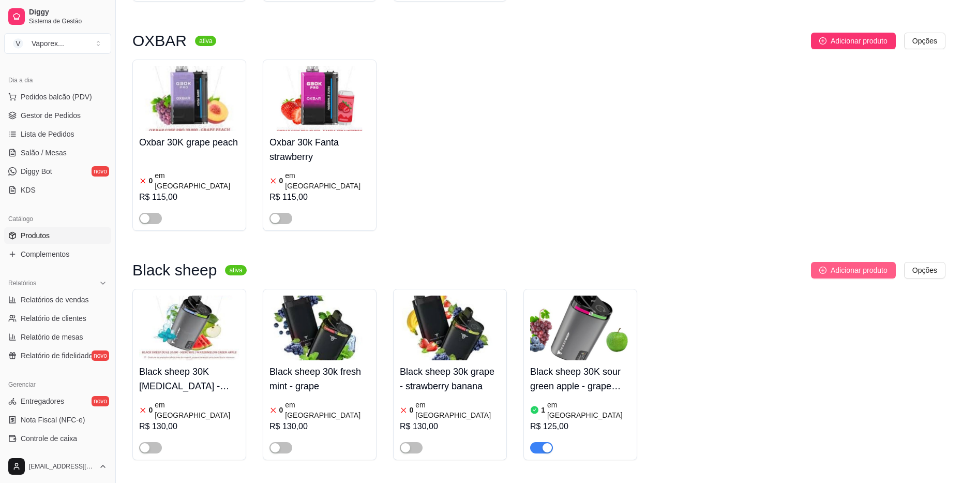
click at [841, 264] on span "Adicionar produto" at bounding box center [859, 269] width 57 height 11
click at [838, 264] on span "Adicionar produto" at bounding box center [859, 269] width 57 height 11
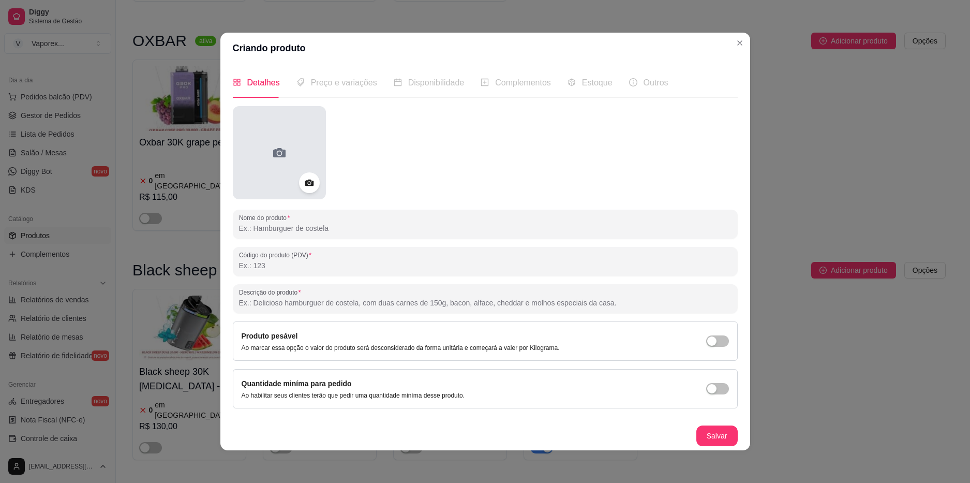
click at [271, 154] on icon at bounding box center [279, 152] width 17 height 17
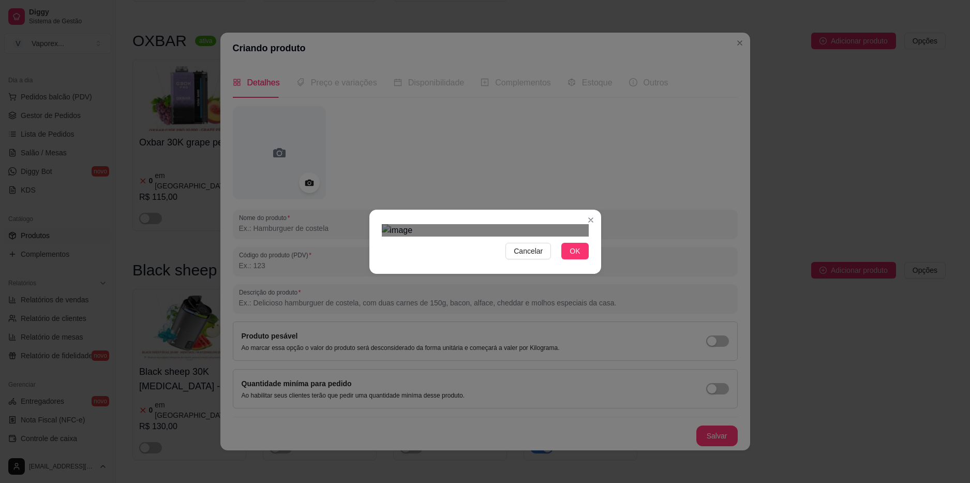
click at [574, 236] on div at bounding box center [485, 230] width 207 height 12
click at [587, 236] on img at bounding box center [485, 230] width 207 height 12
click at [576, 259] on button "OK" at bounding box center [574, 251] width 27 height 17
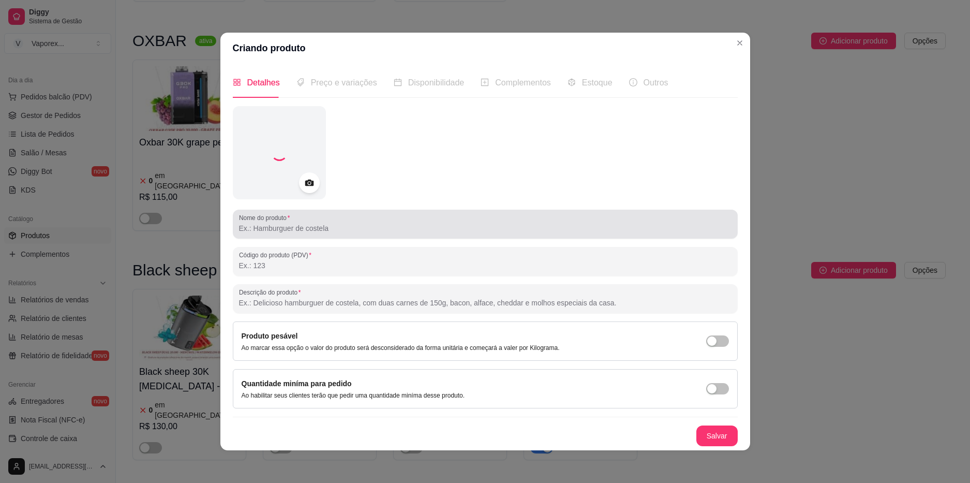
click at [360, 232] on input "Nome do produto" at bounding box center [485, 228] width 493 height 10
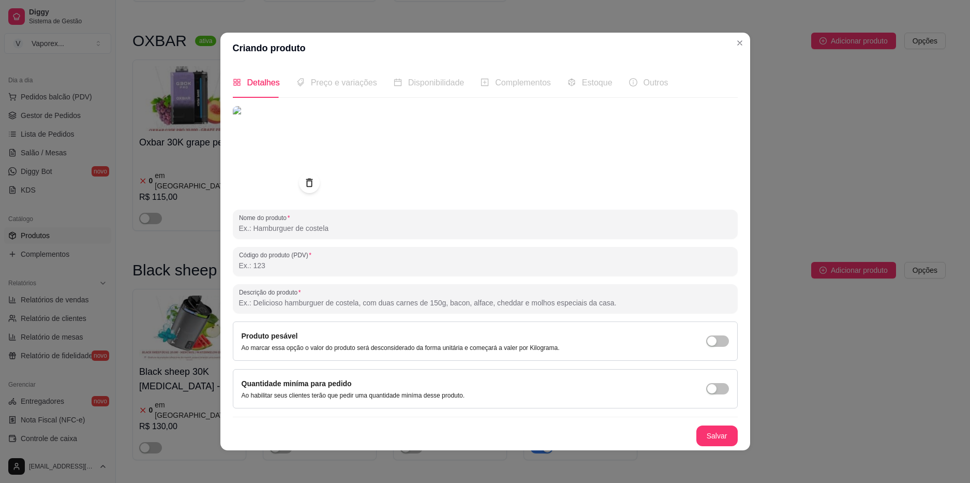
paste input "black sheep 30K [MEDICAL_DATA] - mango peach watermelon"
click at [239, 228] on input "black sheep 30K [MEDICAL_DATA] - mango peach watermelon" at bounding box center [485, 228] width 493 height 10
type input "Black sheep 30K [MEDICAL_DATA] - mango peach watermelon"
click at [713, 439] on button "Salvar" at bounding box center [717, 435] width 40 height 20
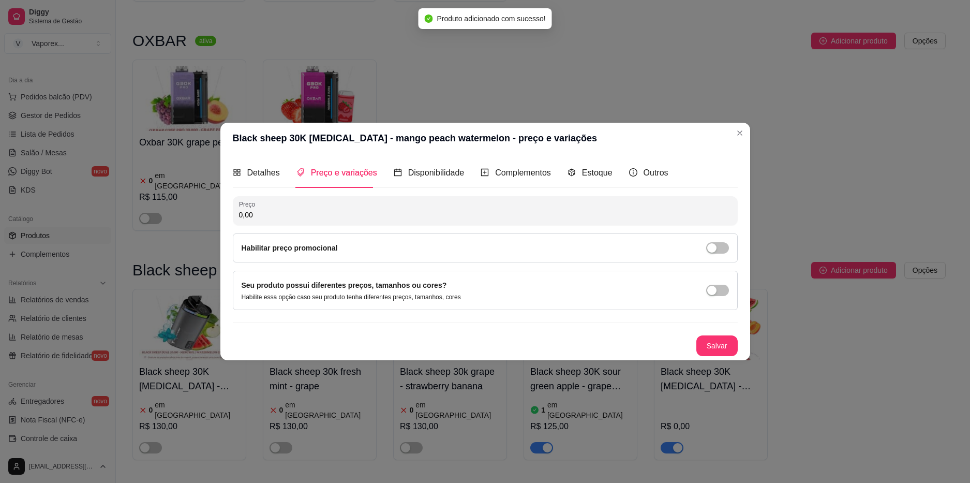
click at [363, 220] on div "0,00" at bounding box center [485, 210] width 493 height 21
type input "125,00"
click at [724, 344] on button "Salvar" at bounding box center [717, 345] width 40 height 20
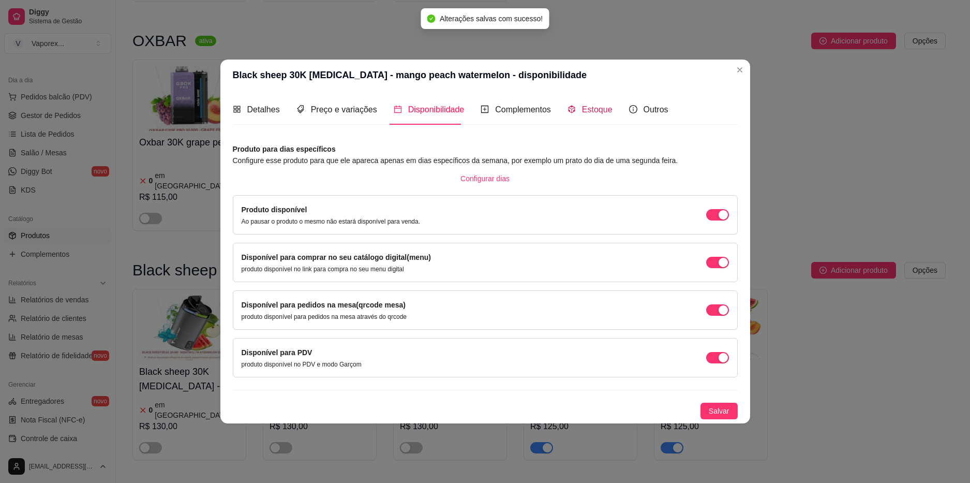
click at [593, 112] on span "Estoque" at bounding box center [597, 109] width 31 height 9
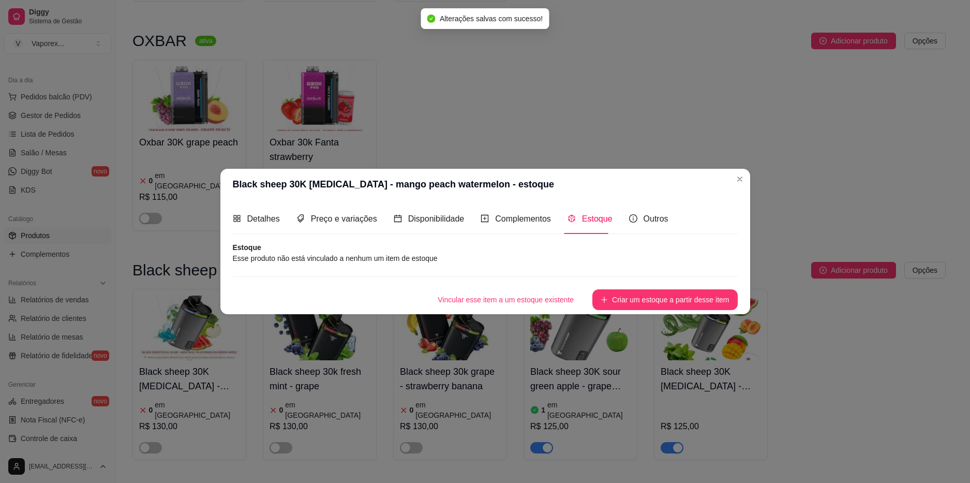
click at [432, 257] on article "Esse produto não está vinculado a nenhum um item de estoque" at bounding box center [485, 257] width 505 height 11
click at [654, 300] on button "Criar um estoque a partir desse item" at bounding box center [664, 299] width 141 height 20
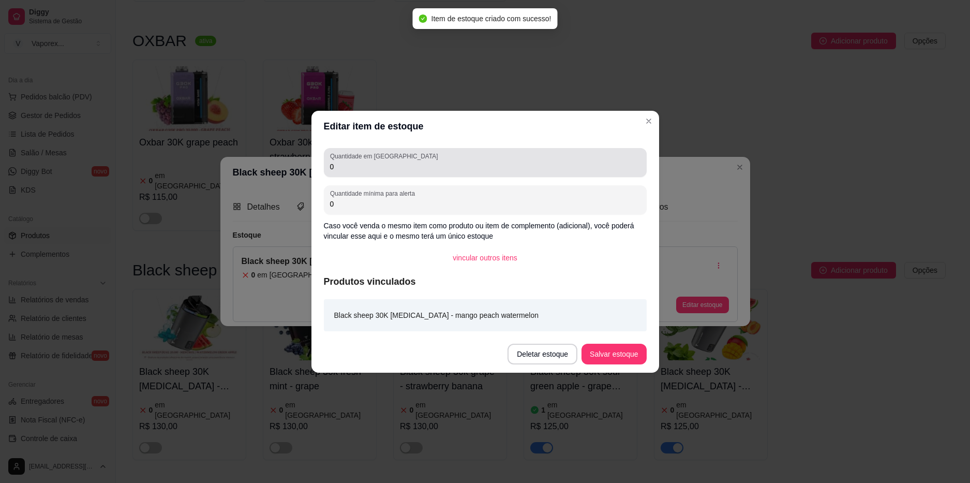
click at [396, 174] on div "Quantidade em estoque 0" at bounding box center [485, 162] width 323 height 29
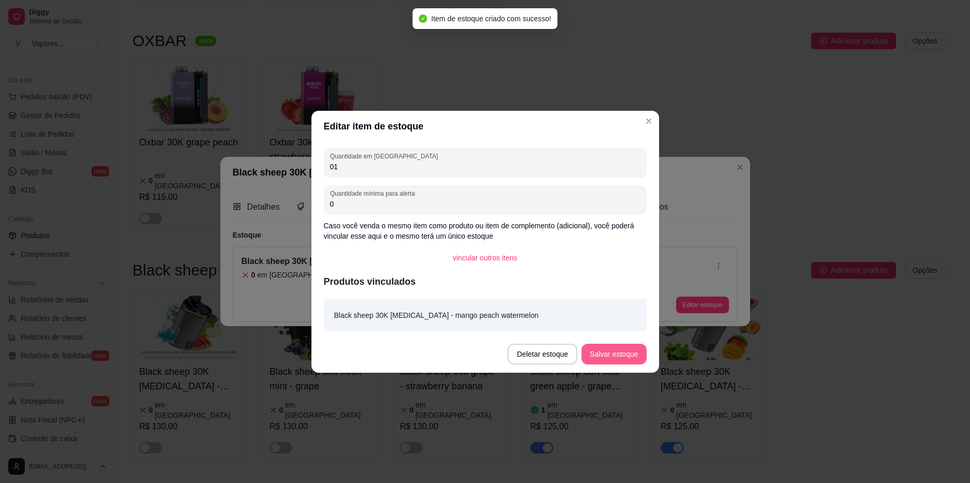
type input "01"
click at [609, 349] on button "Salvar estoque" at bounding box center [614, 354] width 65 height 21
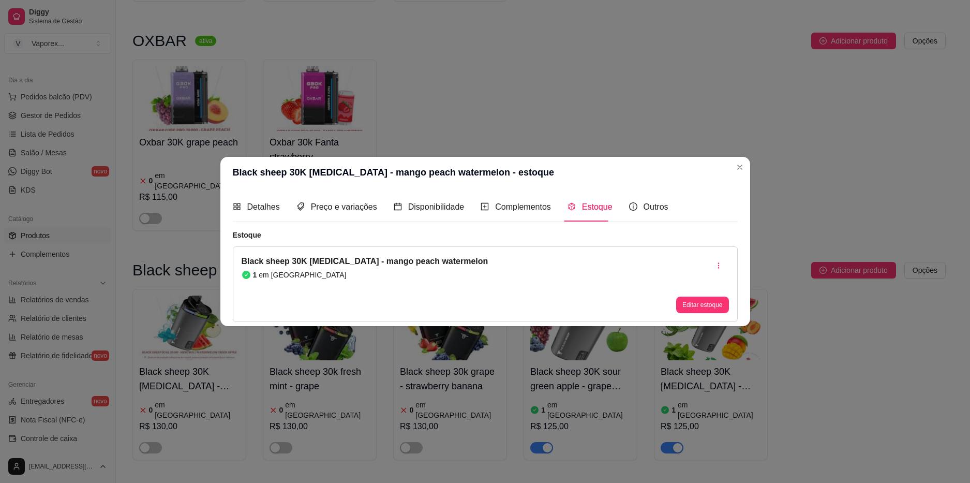
click at [731, 164] on header "Black sheep 30K [MEDICAL_DATA] - mango peach watermelon - estoque" at bounding box center [485, 172] width 530 height 31
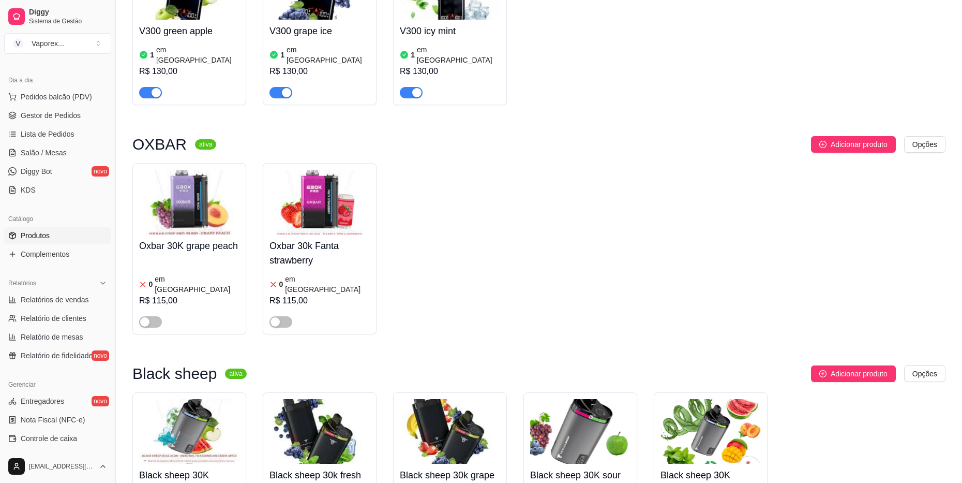
scroll to position [143, 0]
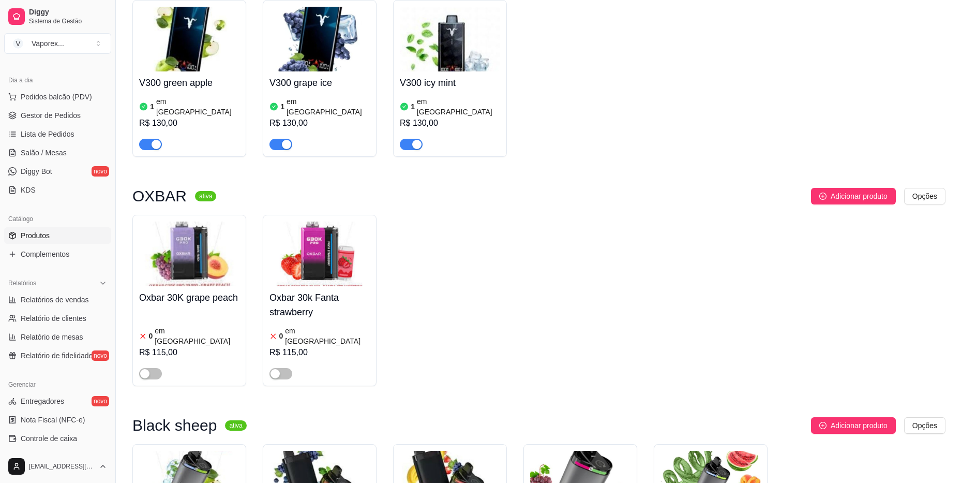
click at [168, 359] on div at bounding box center [189, 369] width 100 height 21
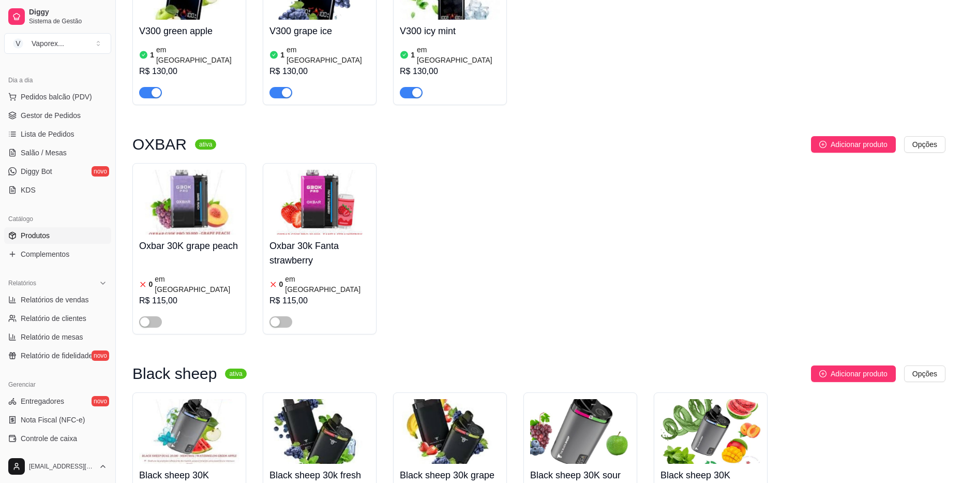
scroll to position [298, 0]
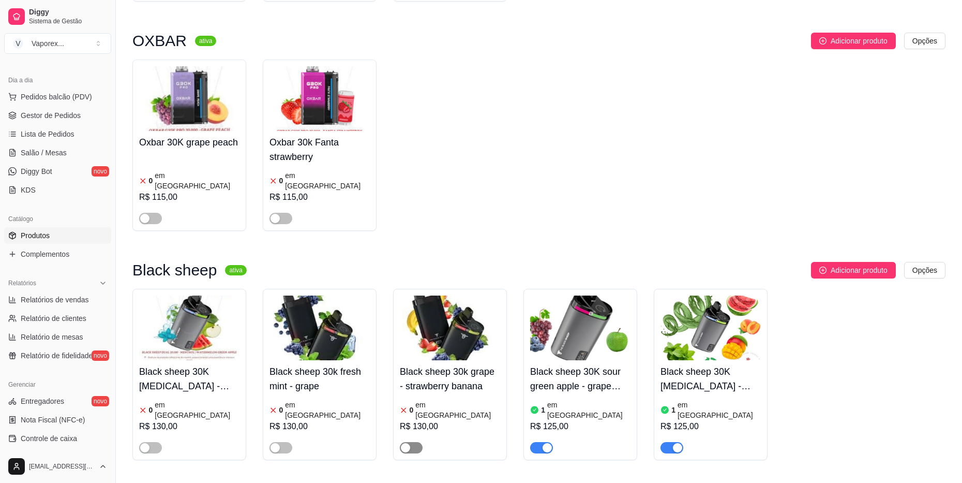
click at [413, 442] on span "button" at bounding box center [411, 447] width 23 height 11
click at [281, 442] on span "button" at bounding box center [281, 447] width 23 height 11
click at [144, 442] on span "button" at bounding box center [150, 447] width 23 height 11
drag, startPoint x: 139, startPoint y: 200, endPoint x: 146, endPoint y: 201, distance: 7.8
click at [146, 201] on div "Oxbar 30K grape peach 0 em estoque R$ 115,00" at bounding box center [189, 144] width 114 height 171
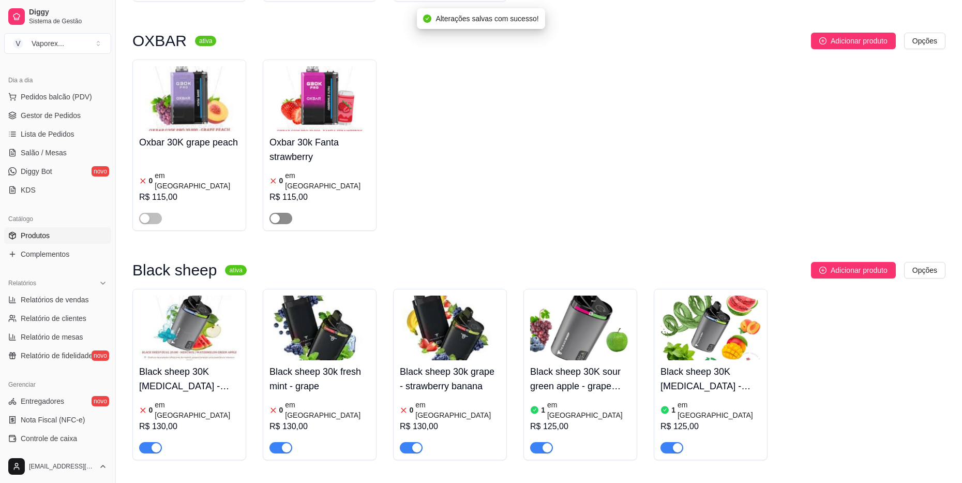
click at [282, 213] on span "button" at bounding box center [281, 218] width 23 height 11
click at [152, 213] on span "button" at bounding box center [150, 218] width 23 height 11
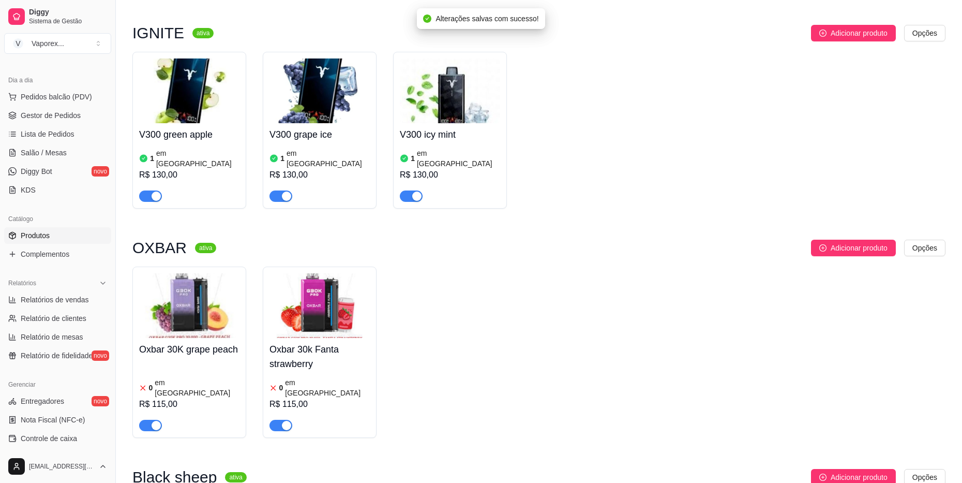
scroll to position [0, 0]
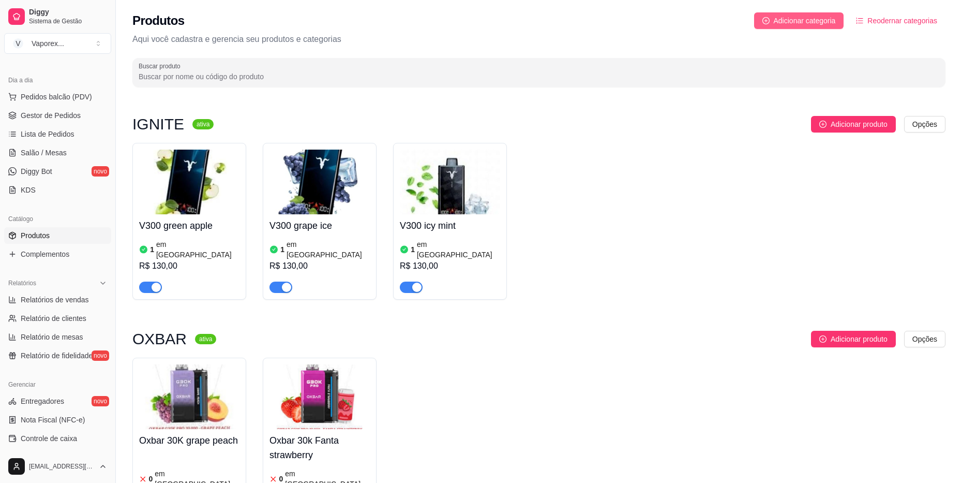
click at [779, 18] on span "Adicionar categoria" at bounding box center [805, 20] width 62 height 11
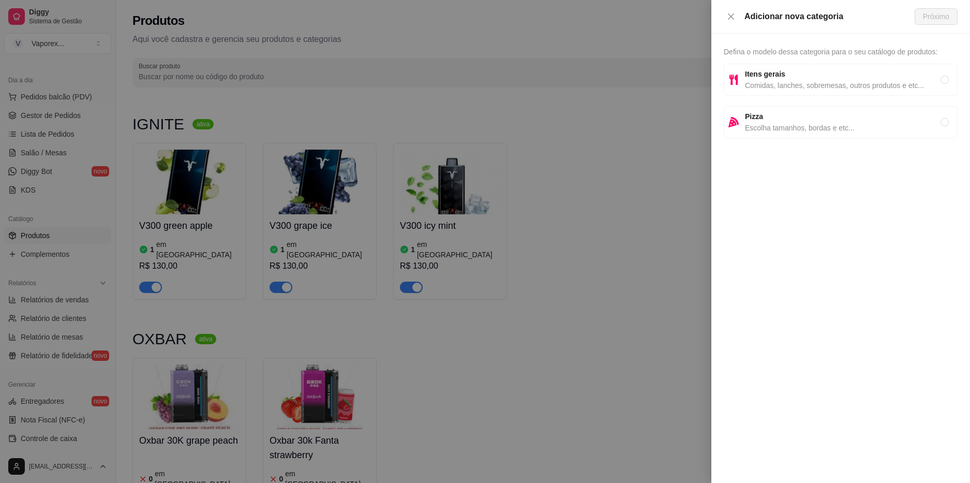
click at [814, 85] on span "Comidas, lanches, sobremesas, outros produtos e etc..." at bounding box center [843, 85] width 196 height 11
radio input "true"
click at [942, 15] on span "Próximo" at bounding box center [936, 16] width 26 height 11
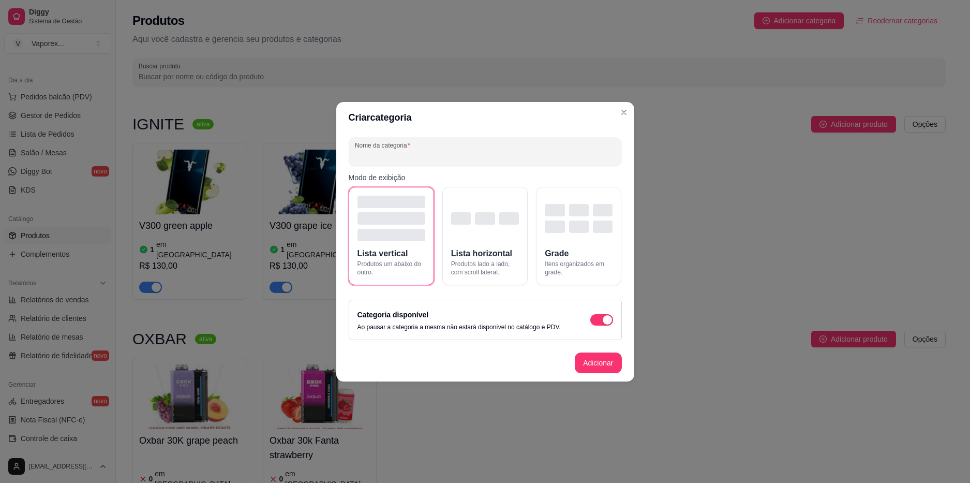
click at [443, 151] on input "Nome da categoria" at bounding box center [485, 156] width 261 height 10
type input "ELFBAR"
click at [600, 370] on button "Adicionar" at bounding box center [598, 362] width 46 height 20
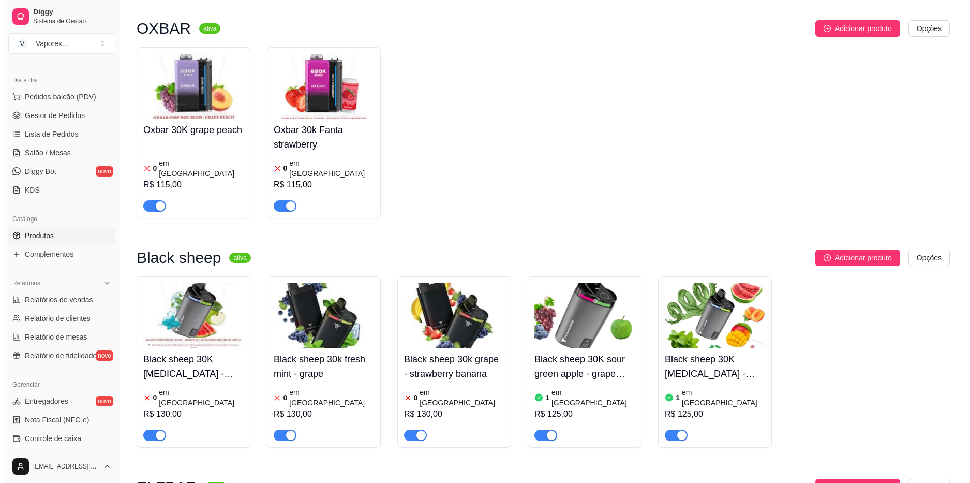
scroll to position [362, 0]
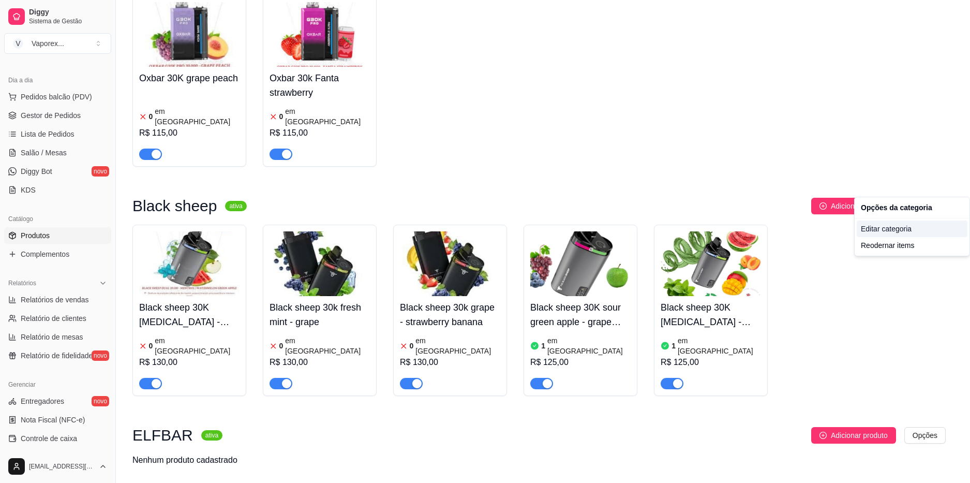
click at [905, 232] on div "Editar categoria" at bounding box center [912, 228] width 111 height 17
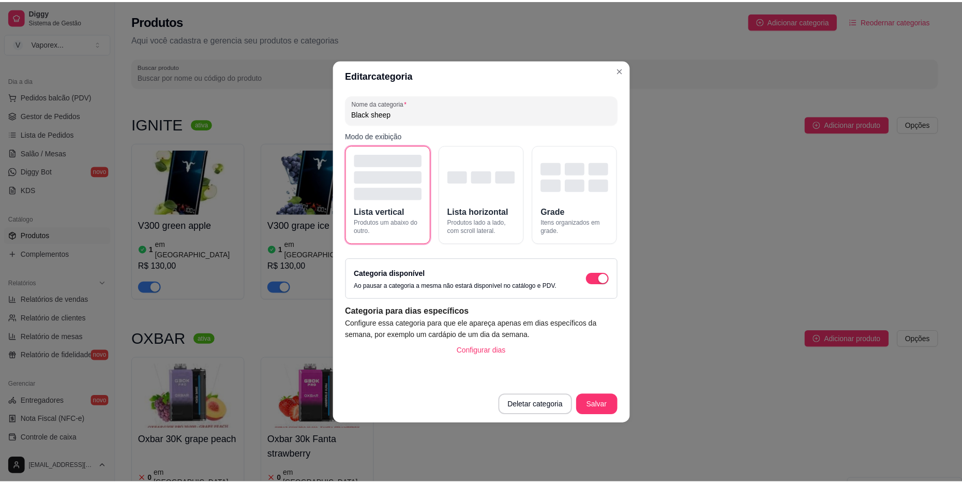
scroll to position [307, 0]
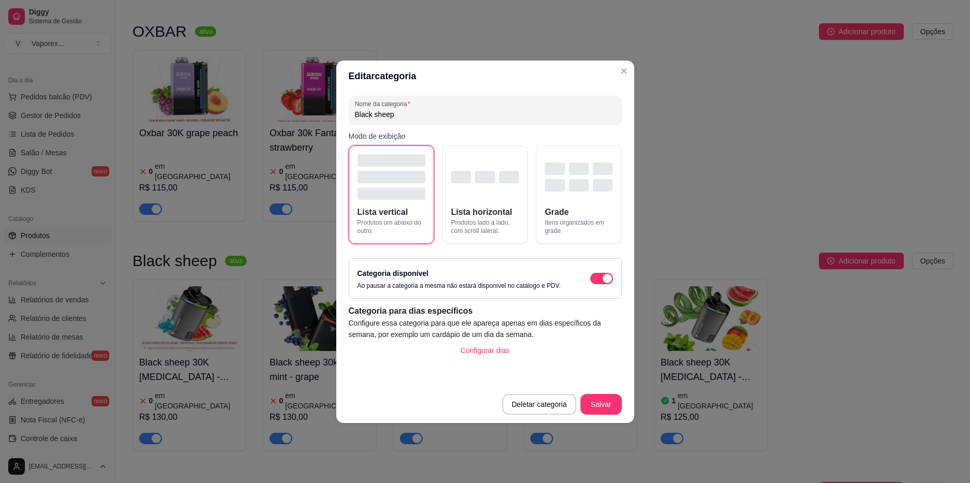
drag, startPoint x: 402, startPoint y: 114, endPoint x: 296, endPoint y: 114, distance: 105.5
click at [296, 114] on div "Editar categoria Nome da categoria Black sheep Modo de exibição Lista vertical …" at bounding box center [485, 241] width 970 height 483
type input "BLACK SHEEP"
click at [601, 409] on button "Salvar" at bounding box center [600, 404] width 41 height 21
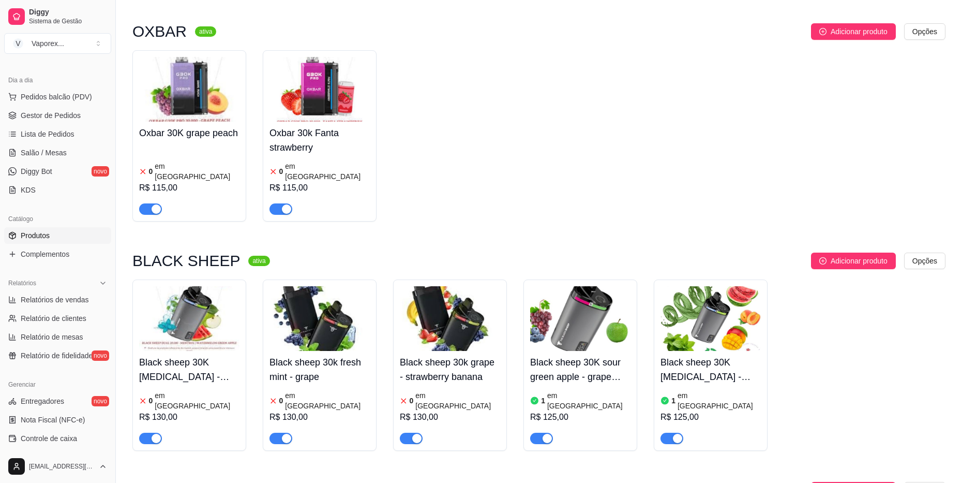
scroll to position [368, 0]
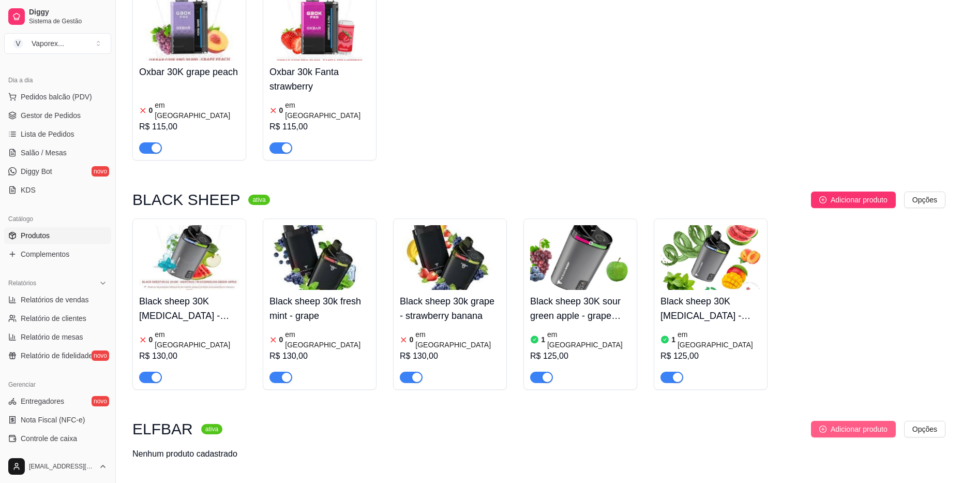
click at [835, 423] on span "Adicionar produto" at bounding box center [859, 428] width 57 height 11
click at [845, 423] on span "Adicionar produto" at bounding box center [859, 428] width 57 height 11
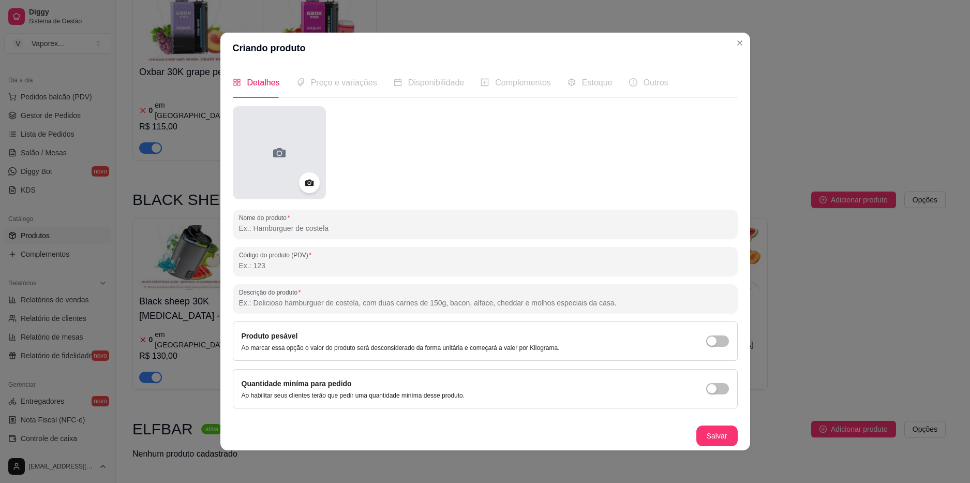
click at [289, 162] on div at bounding box center [279, 152] width 93 height 93
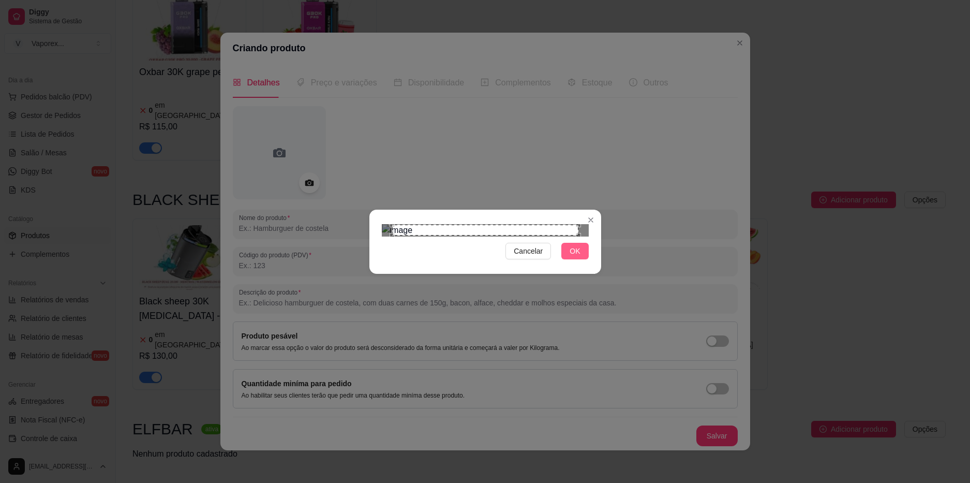
click at [585, 259] on button "OK" at bounding box center [574, 251] width 27 height 17
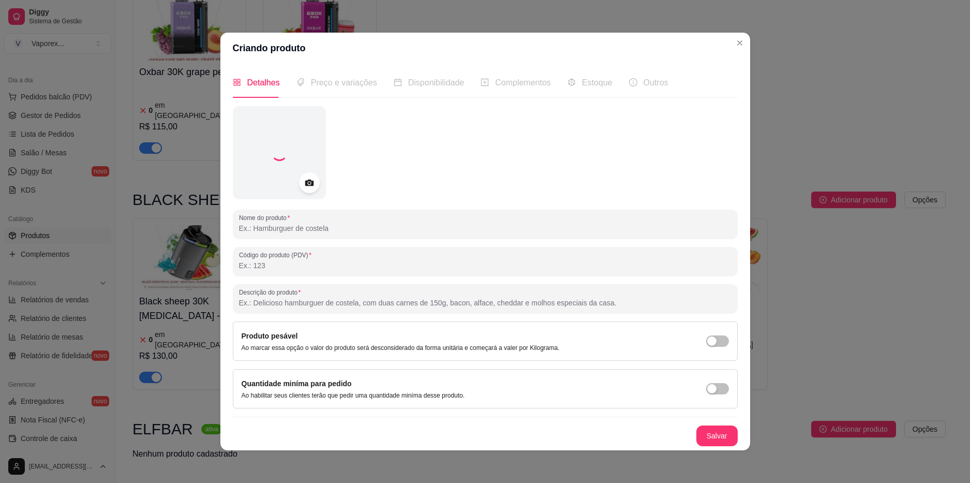
click at [299, 232] on input "Nome do produto" at bounding box center [485, 228] width 493 height 10
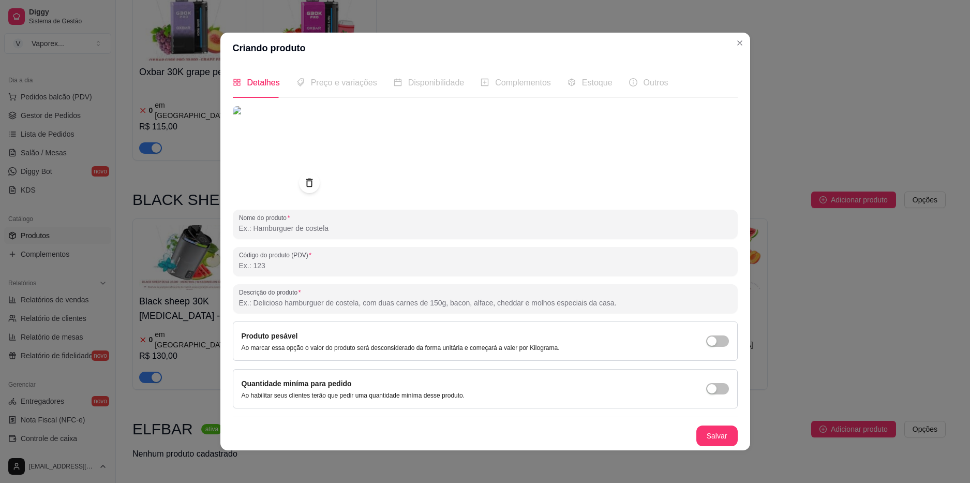
paste input "Elbar 10K miami mint"
type input "Elbar 10K miami mint"
click at [718, 435] on button "Salvar" at bounding box center [716, 435] width 41 height 21
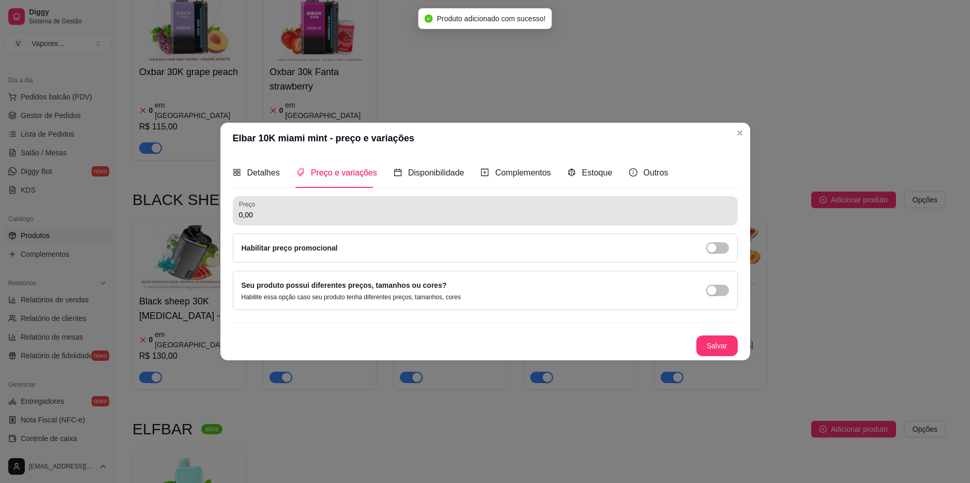
click at [373, 219] on input "0,00" at bounding box center [485, 215] width 493 height 10
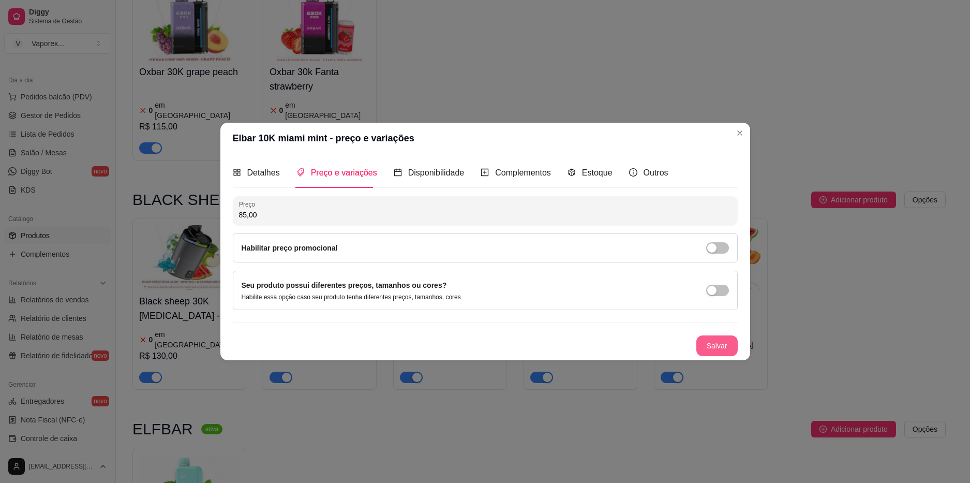
type input "85,00"
click at [731, 344] on button "Salvar" at bounding box center [716, 345] width 41 height 21
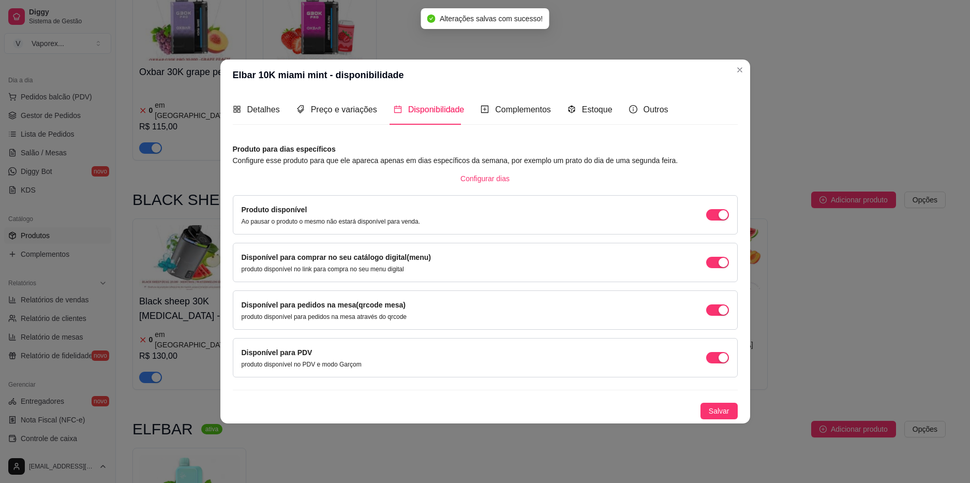
click at [581, 101] on div "Estoque" at bounding box center [590, 109] width 45 height 29
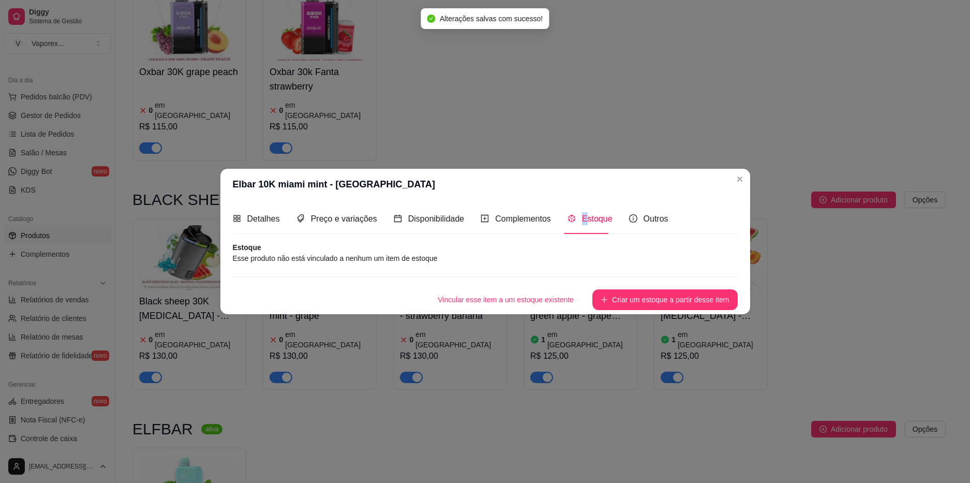
click at [334, 250] on article "Estoque" at bounding box center [485, 247] width 505 height 10
click at [642, 301] on button "Criar um estoque a partir desse item" at bounding box center [664, 299] width 145 height 21
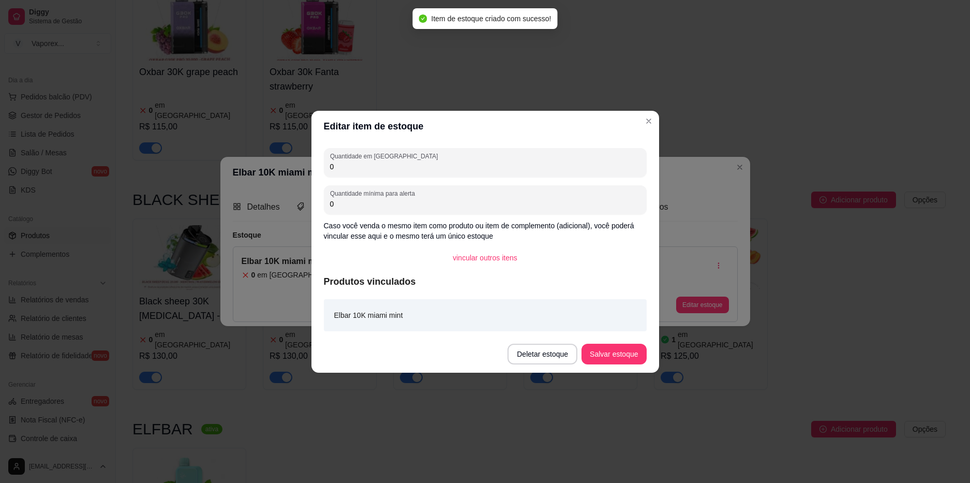
click at [375, 166] on input "0" at bounding box center [485, 166] width 310 height 10
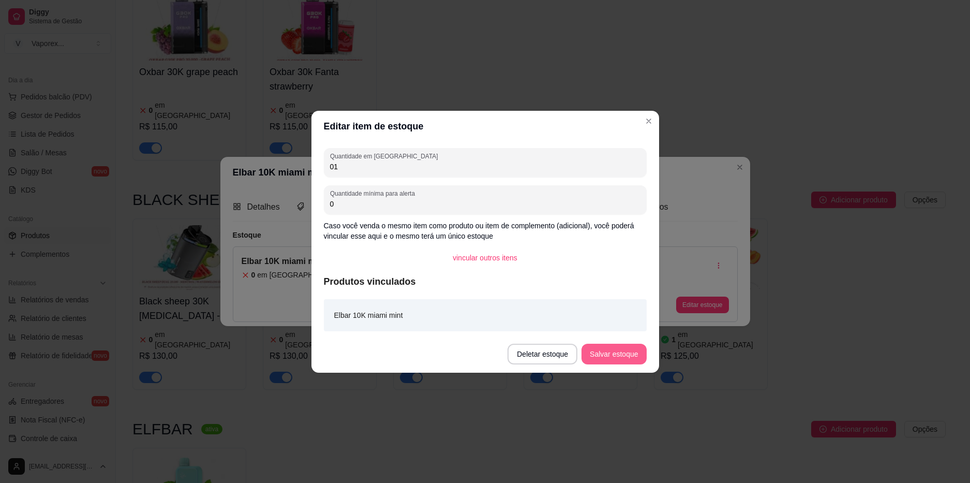
type input "01"
click at [630, 355] on button "Salvar estoque" at bounding box center [614, 354] width 65 height 21
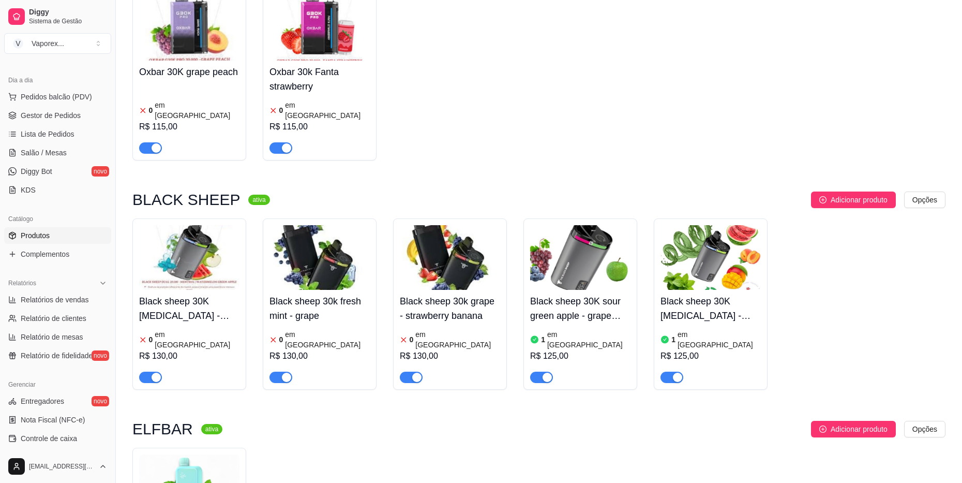
scroll to position [420, 0]
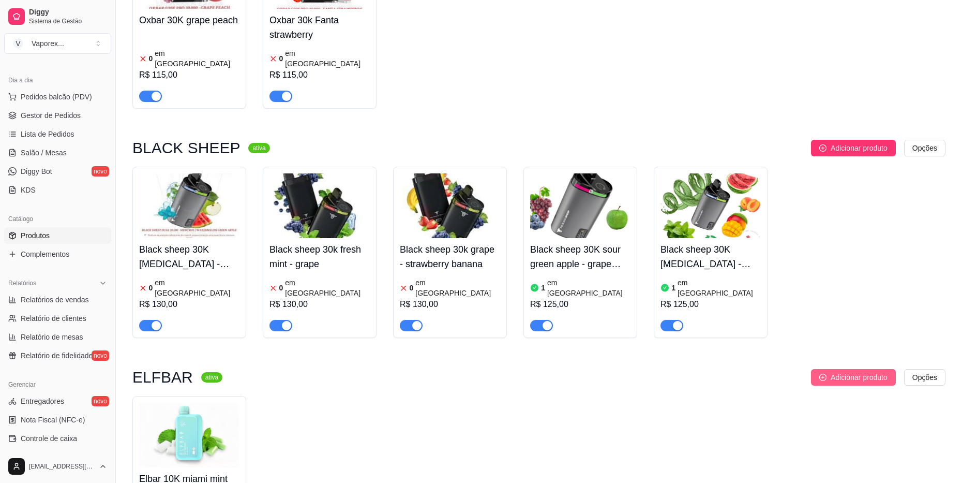
click at [859, 371] on span "Adicionar produto" at bounding box center [859, 376] width 57 height 11
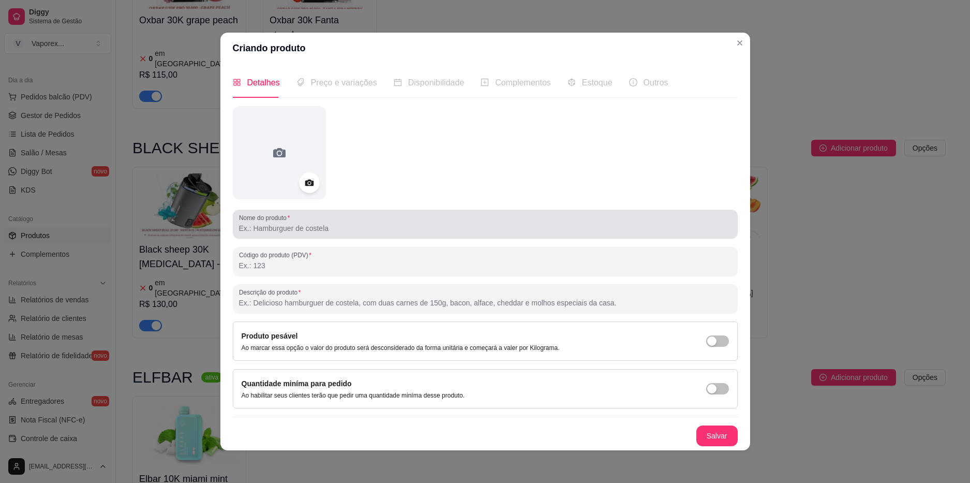
click at [299, 223] on input "Nome do produto" at bounding box center [485, 228] width 493 height 10
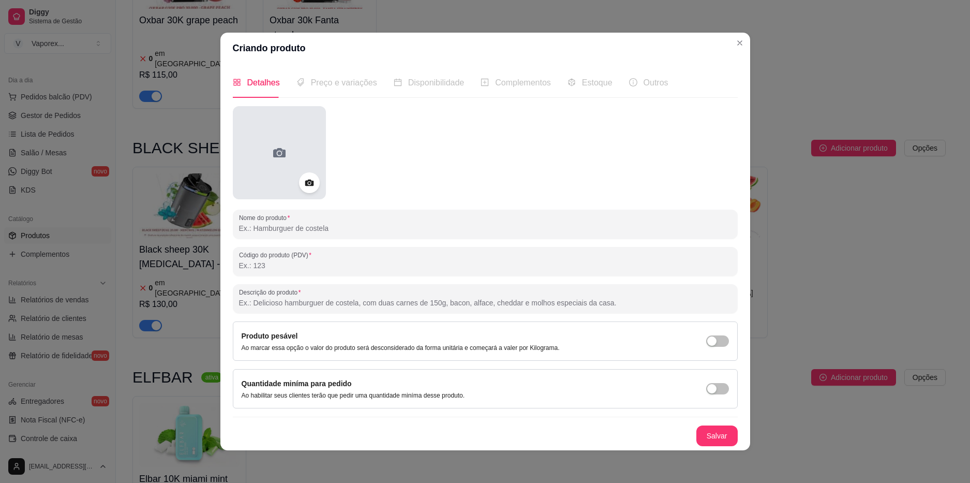
click at [292, 182] on div at bounding box center [279, 152] width 93 height 93
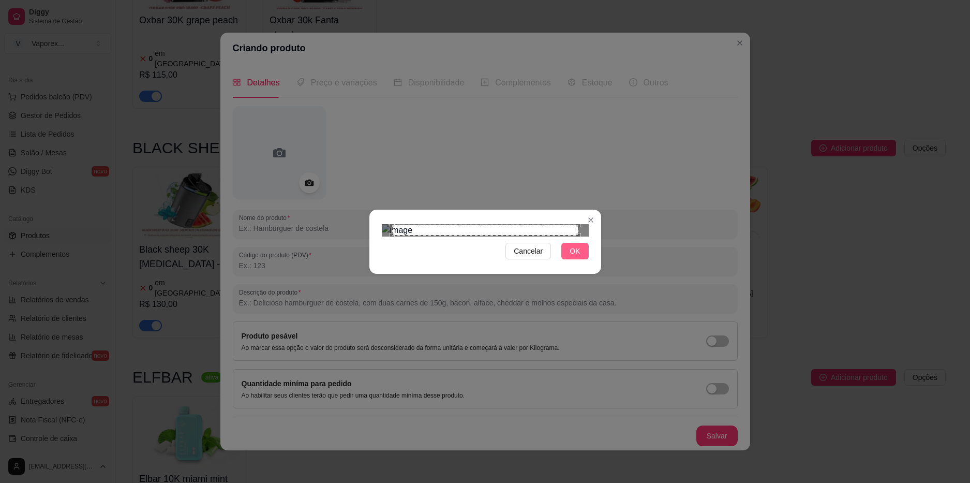
click at [575, 257] on span "OK" at bounding box center [575, 250] width 10 height 11
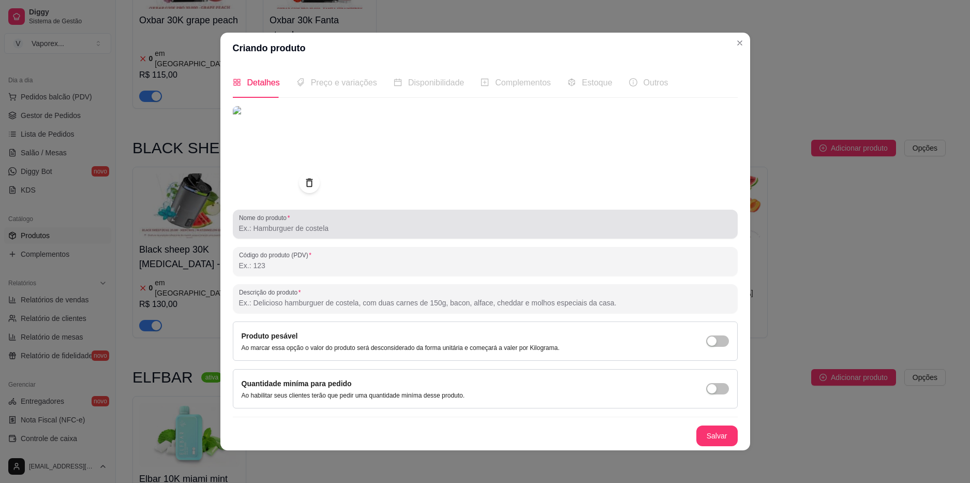
click at [276, 228] on input "Nome do produto" at bounding box center [485, 228] width 493 height 10
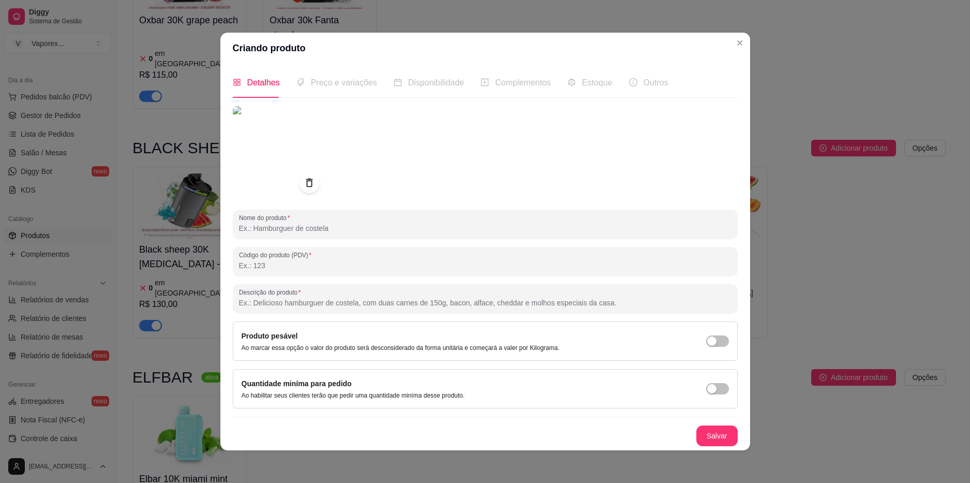
paste input "Elbar 10K pineapple ice"
type input "Elbar 10K pineapple ice"
click at [717, 434] on button "Salvar" at bounding box center [717, 435] width 40 height 20
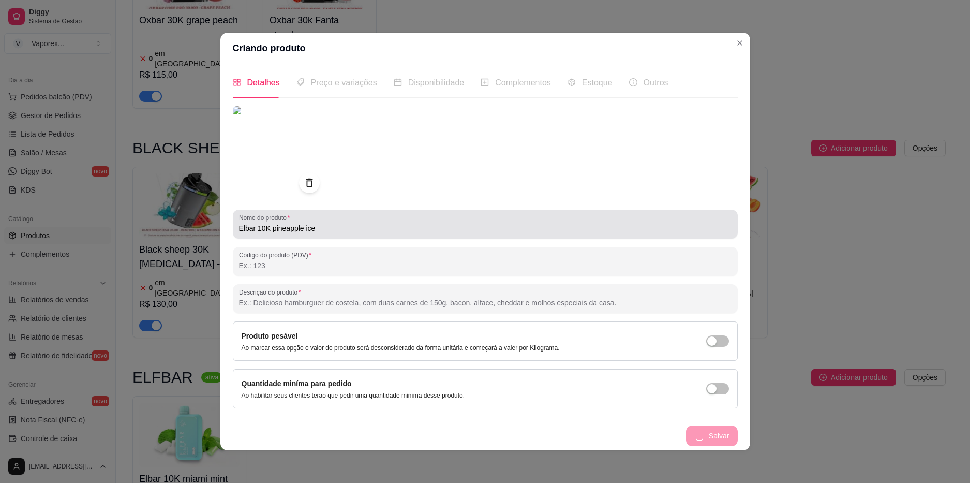
click at [241, 227] on input "Elbar 10K pineapple ice" at bounding box center [485, 228] width 493 height 10
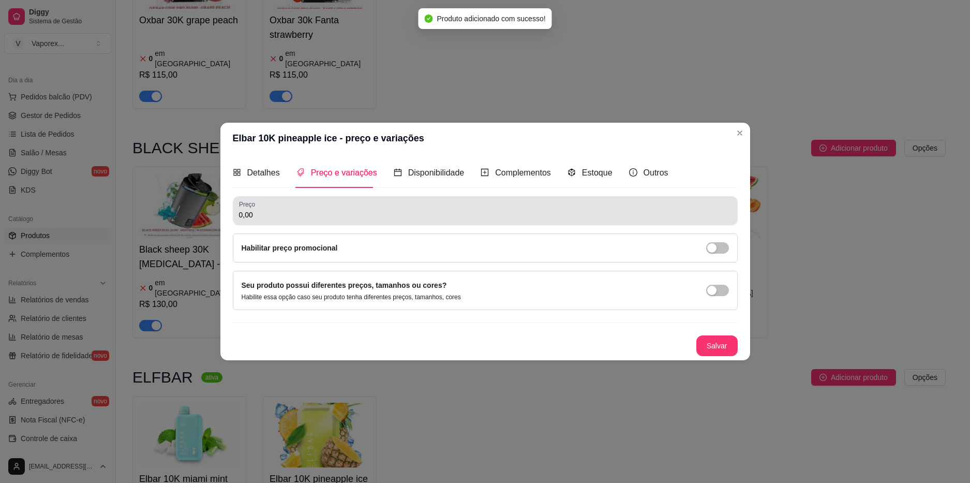
click at [301, 205] on div "0,00" at bounding box center [485, 210] width 493 height 21
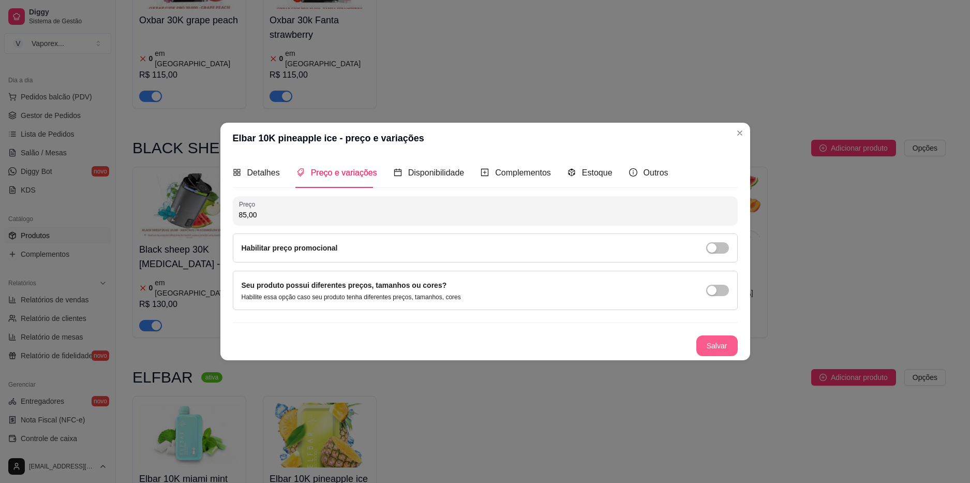
type input "85,00"
click at [734, 344] on button "Salvar" at bounding box center [716, 345] width 41 height 21
click at [601, 176] on span "Estoque" at bounding box center [597, 172] width 31 height 9
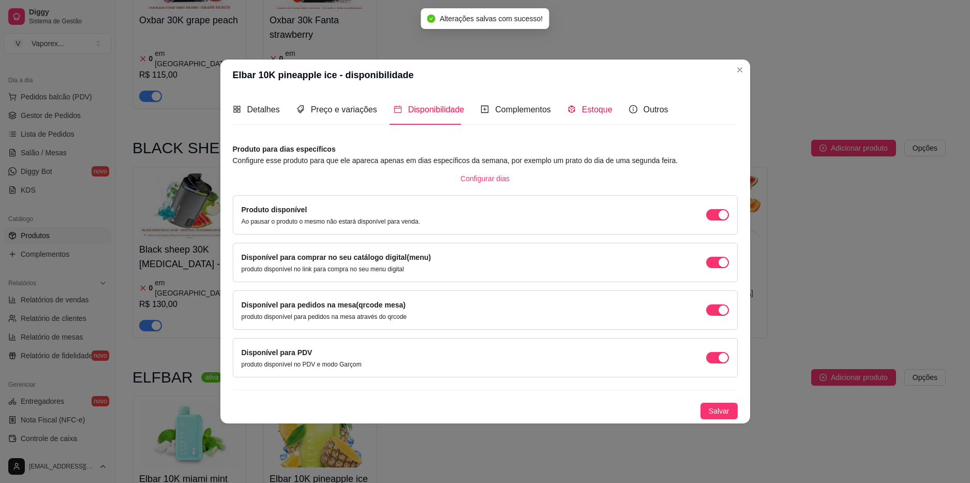
click at [583, 113] on span "Estoque" at bounding box center [597, 109] width 31 height 9
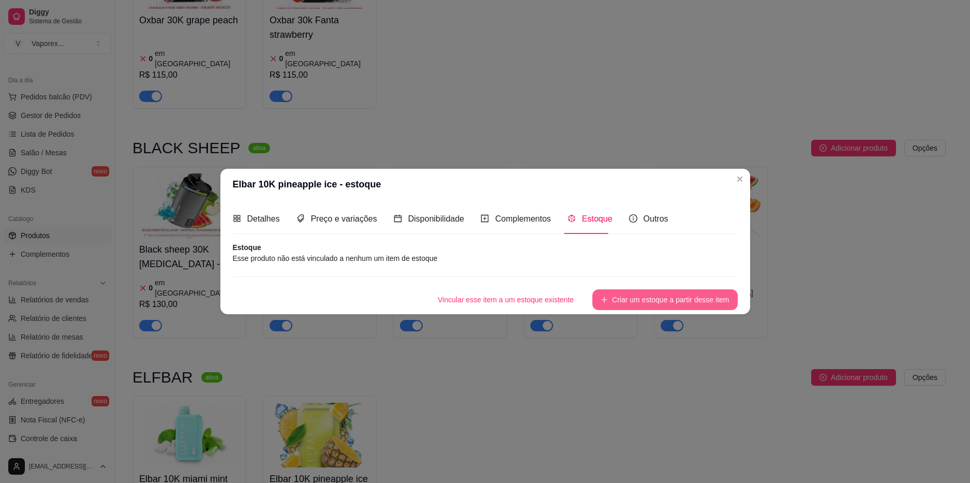
click at [629, 300] on button "Criar um estoque a partir desse item" at bounding box center [664, 299] width 145 height 21
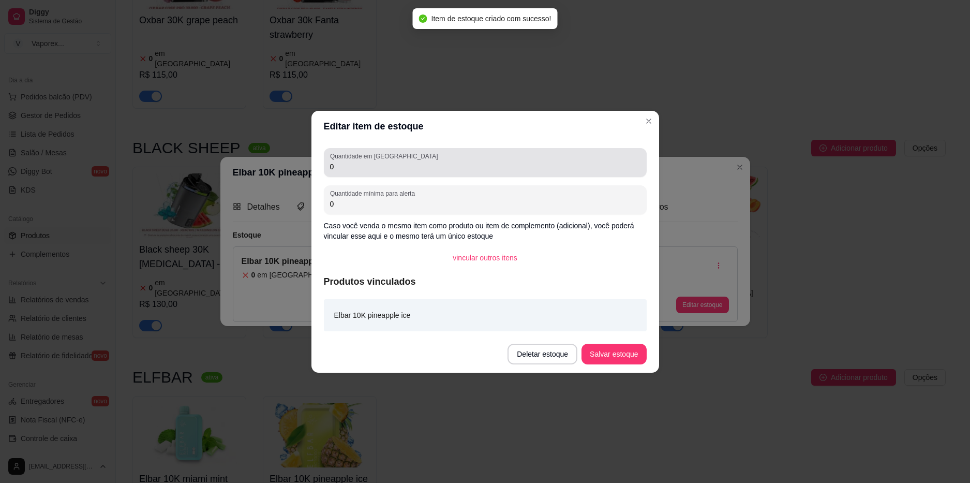
click at [374, 169] on input "0" at bounding box center [485, 166] width 310 height 10
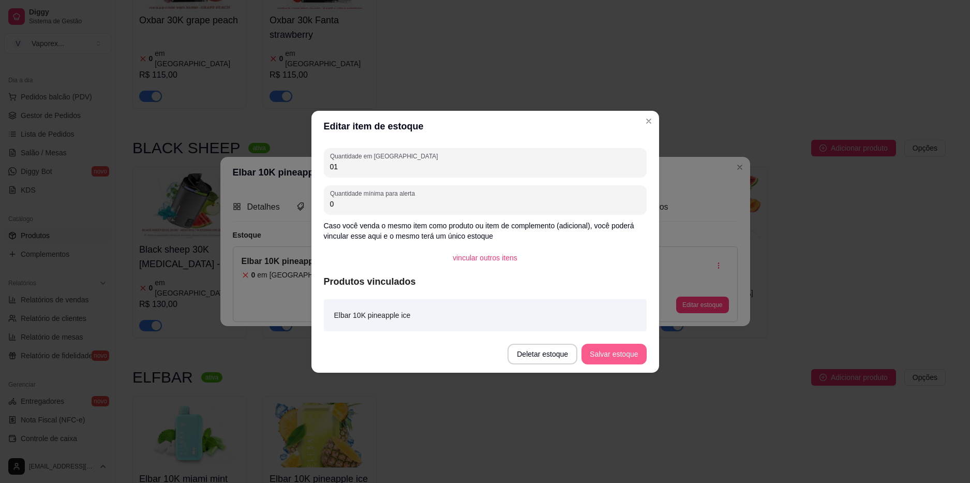
type input "01"
click at [634, 361] on button "Salvar estoque" at bounding box center [614, 354] width 65 height 21
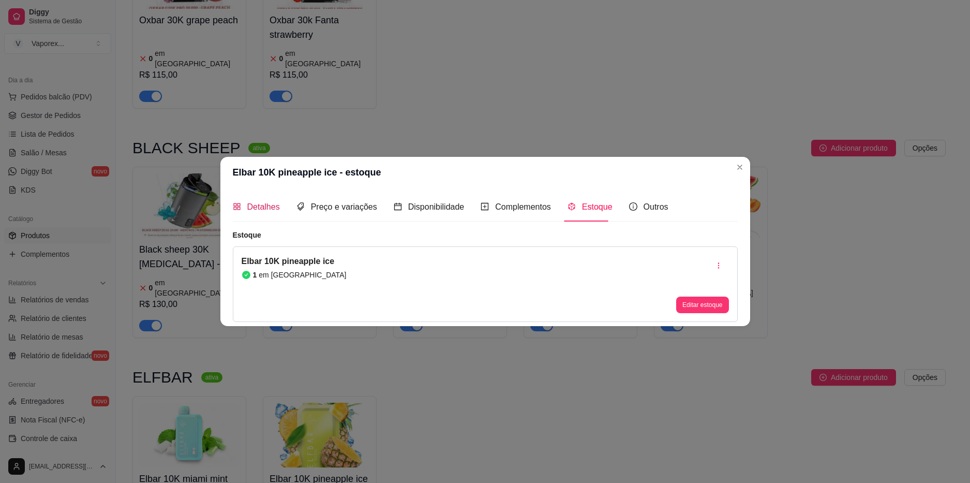
click at [237, 202] on span at bounding box center [237, 206] width 8 height 9
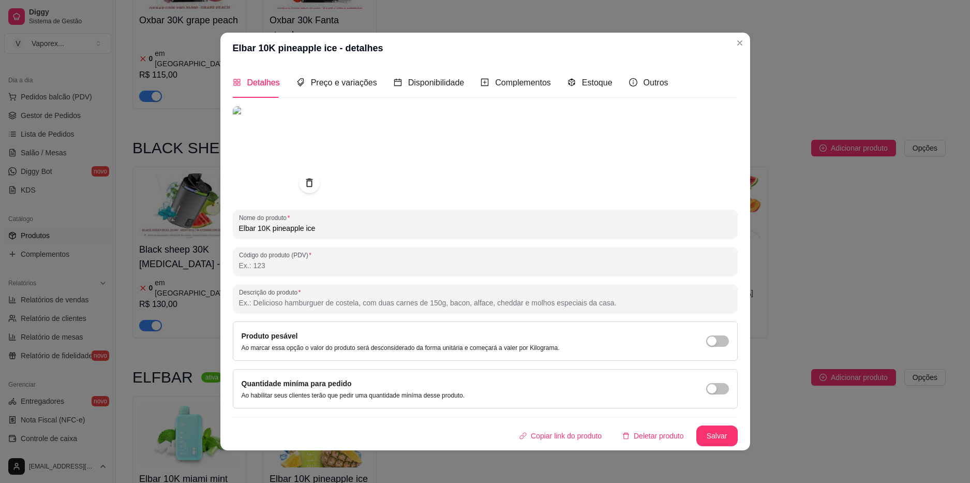
click at [240, 227] on input "Elbar 10K pineapple ice" at bounding box center [485, 228] width 493 height 10
type input "Elfbar 10K pineapple ice"
click at [713, 435] on button "Salvar" at bounding box center [717, 435] width 40 height 20
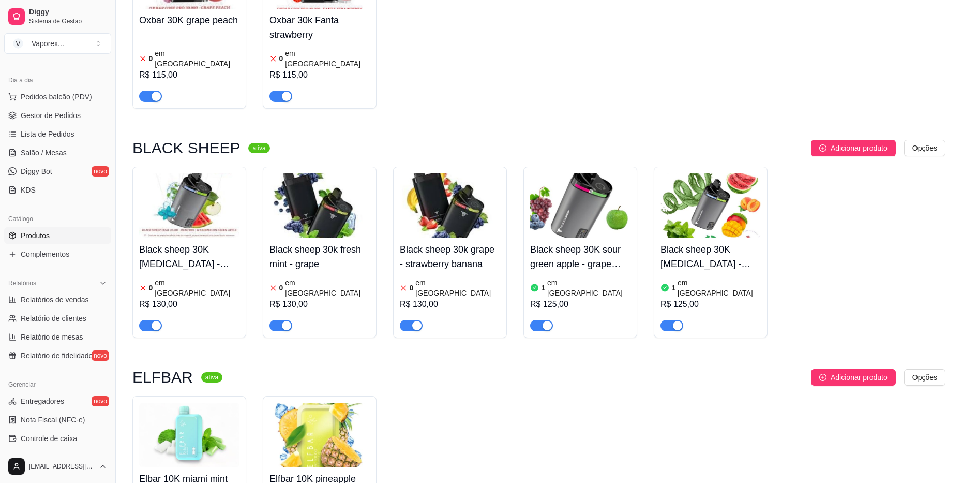
click at [199, 409] on img at bounding box center [189, 435] width 100 height 65
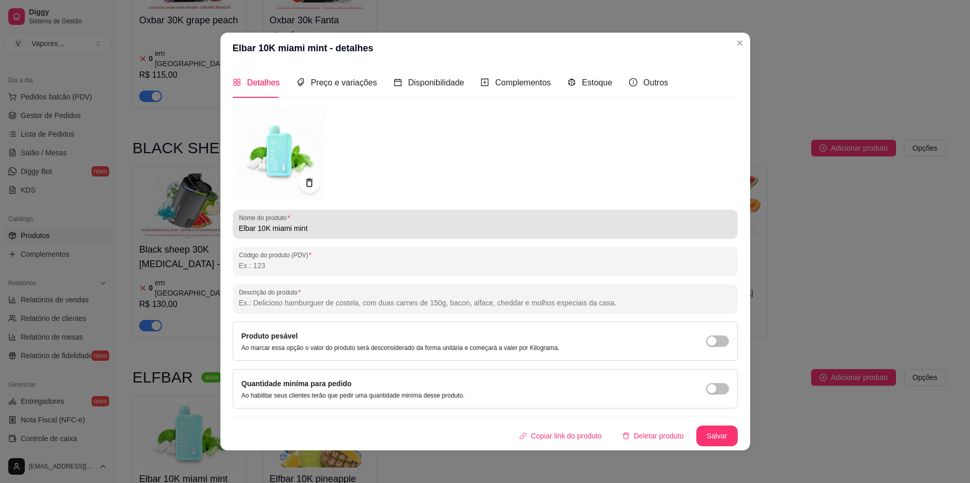
click at [241, 229] on input "Elbar 10K miami mint" at bounding box center [485, 228] width 493 height 10
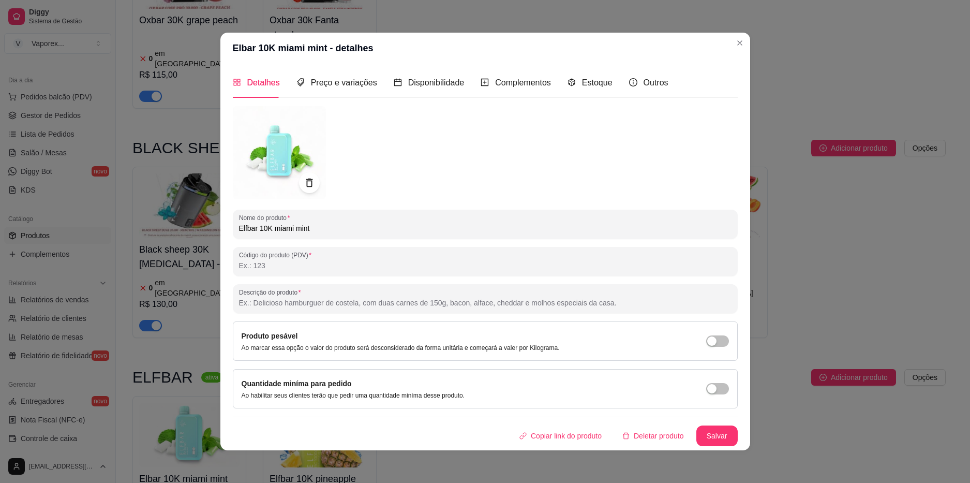
type input "Elfbar 10K miami mint"
click at [716, 439] on button "Salvar" at bounding box center [717, 435] width 40 height 20
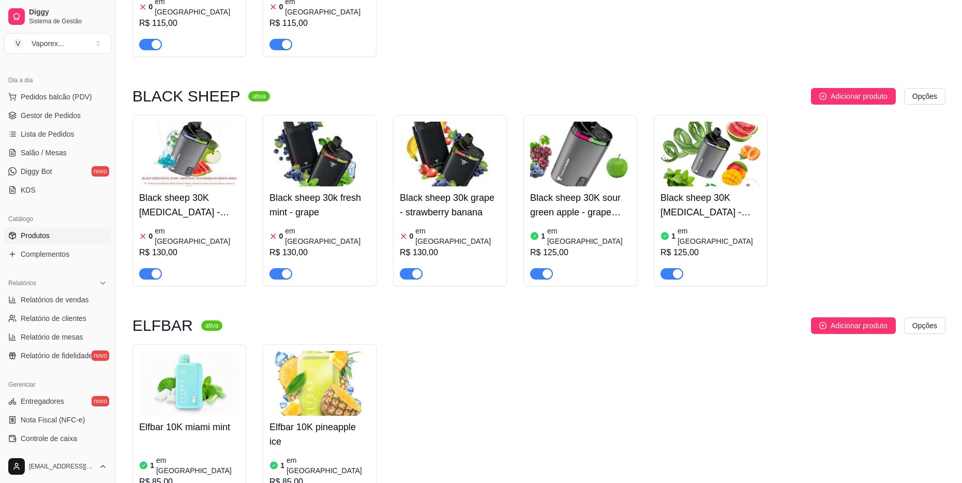
scroll to position [503, 0]
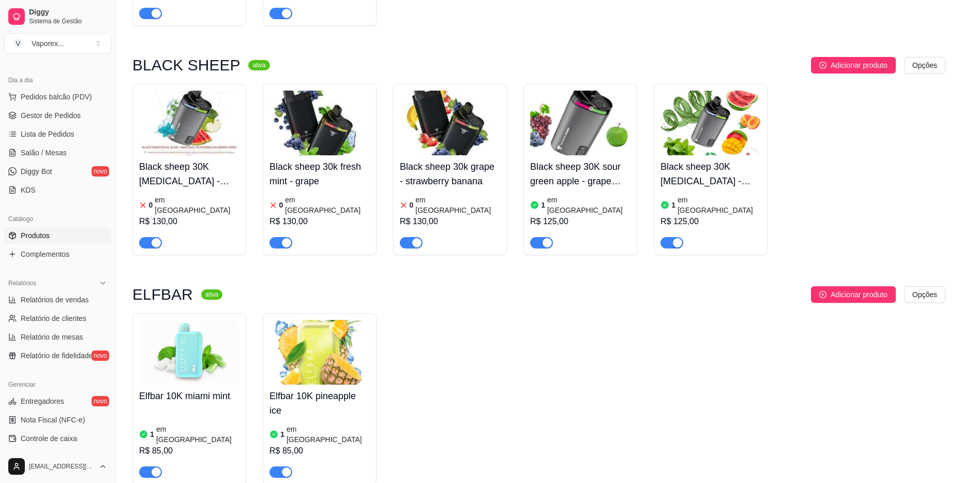
drag, startPoint x: 936, startPoint y: 225, endPoint x: 929, endPoint y: 225, distance: 7.8
click at [936, 225] on div "Black sheep 30K [MEDICAL_DATA] - watermelon green apple 0 em estoque R$ 130,00 …" at bounding box center [538, 169] width 813 height 171
click at [853, 289] on span "Adicionar produto" at bounding box center [859, 294] width 57 height 11
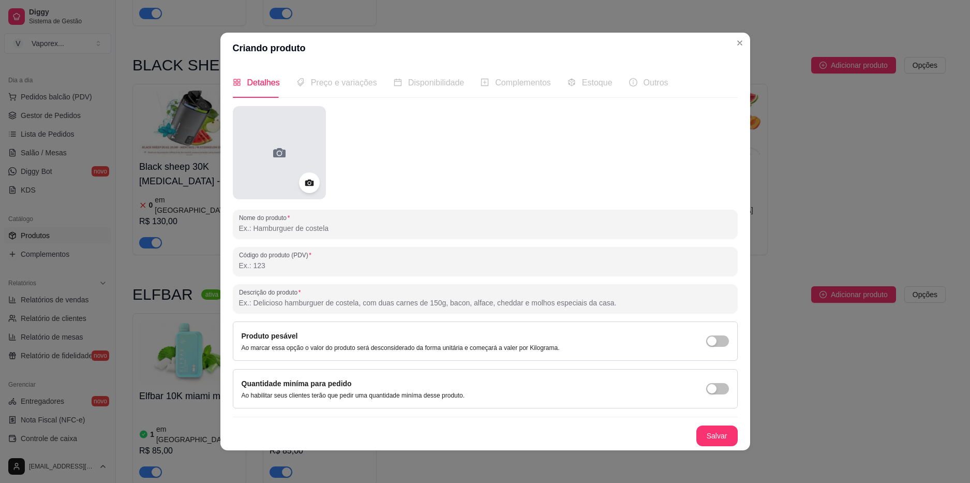
click at [284, 180] on div at bounding box center [279, 152] width 93 height 93
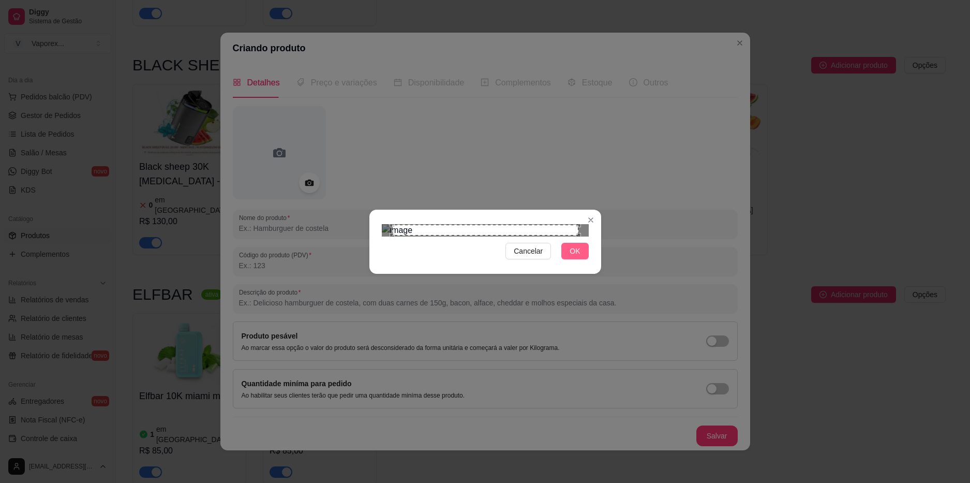
click at [571, 257] on span "OK" at bounding box center [575, 250] width 10 height 11
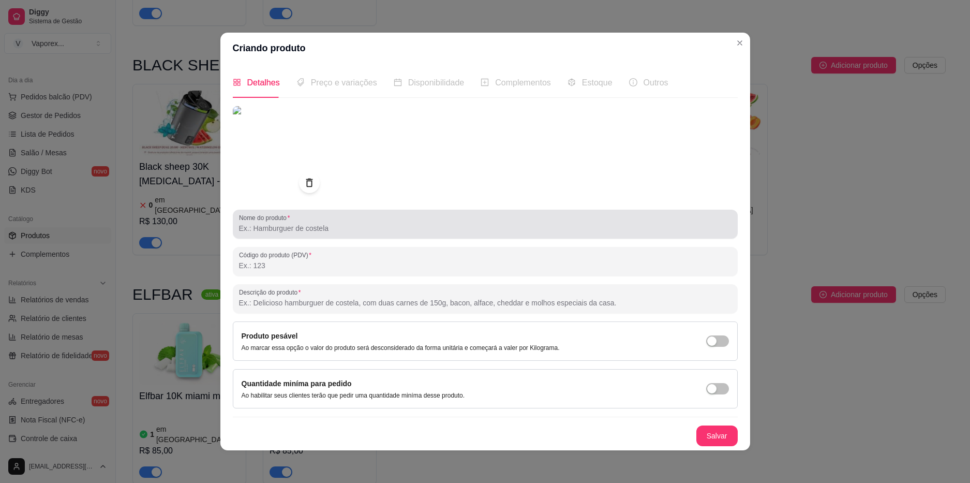
click at [295, 232] on input "Nome do produto" at bounding box center [485, 228] width 493 height 10
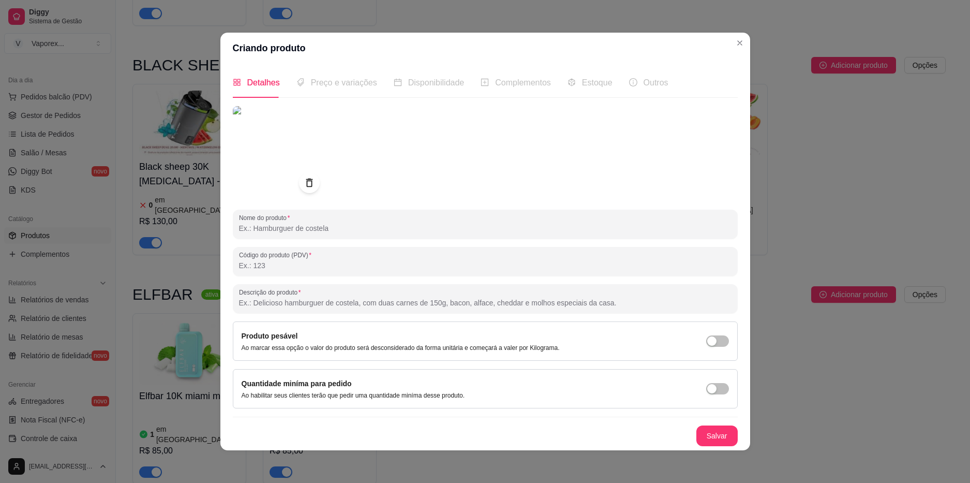
paste input "Elfbar trio 40k la grape"
click at [280, 227] on input "Elfbar trio 40k la grape" at bounding box center [485, 228] width 493 height 10
click at [278, 229] on input "Elfbar trio 40k la grape" at bounding box center [485, 228] width 493 height 10
type input "Elfbar trio 40K la grape"
click at [702, 435] on button "Salvar" at bounding box center [716, 435] width 41 height 21
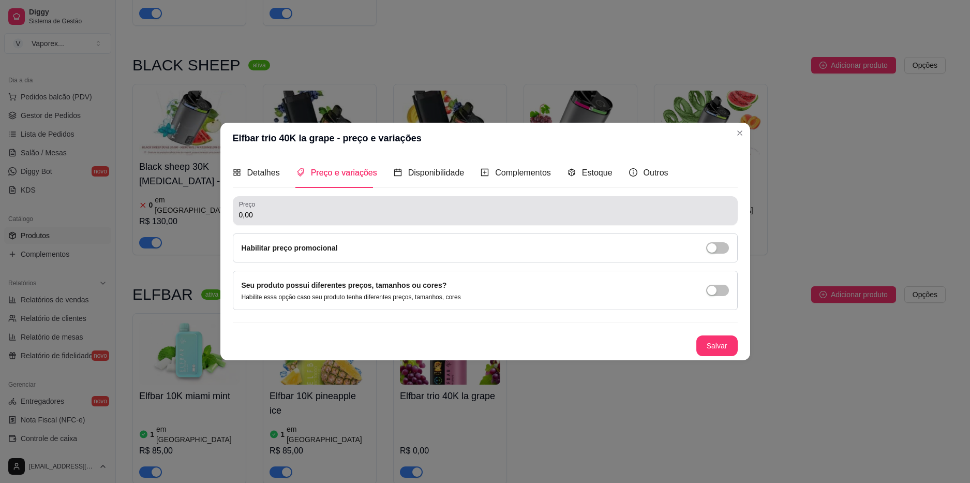
click at [292, 219] on input "0,00" at bounding box center [485, 215] width 493 height 10
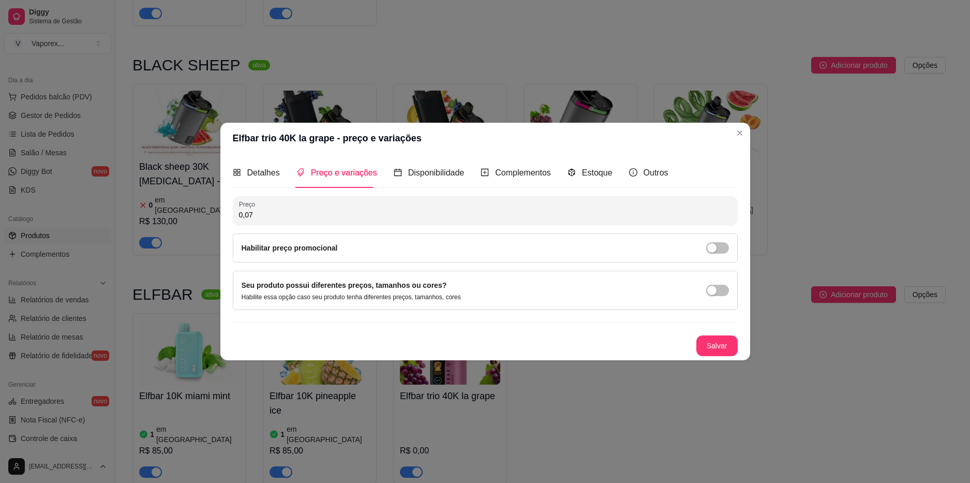
type input "0,00"
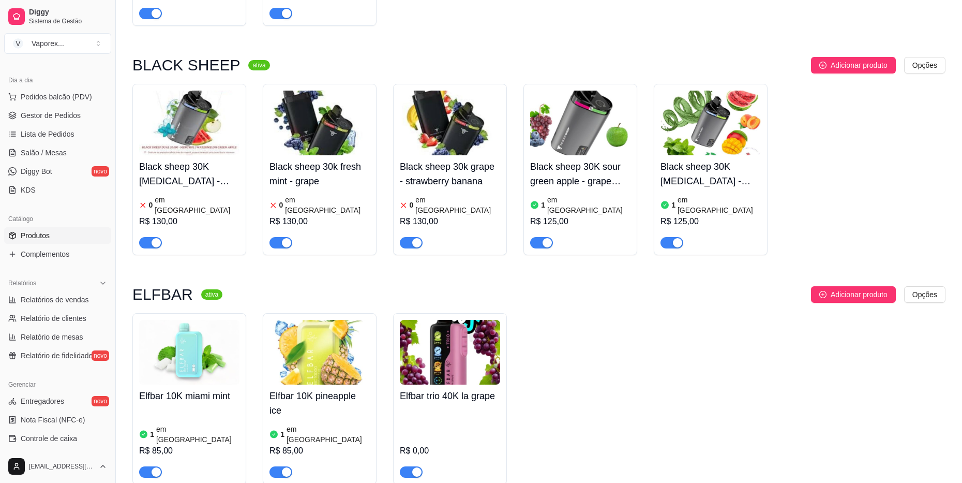
click at [455, 389] on h4 "Elfbar trio 40K la grape" at bounding box center [450, 396] width 100 height 14
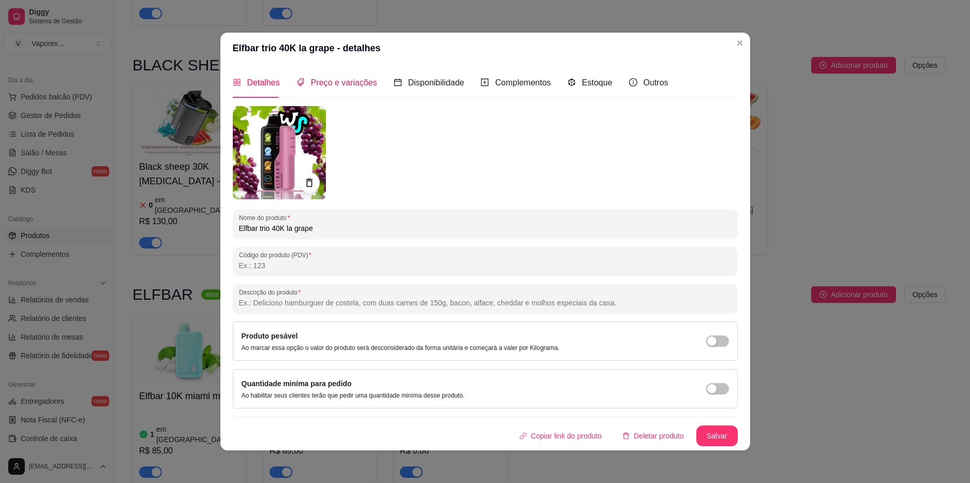
click at [342, 85] on span "Preço e variações" at bounding box center [344, 82] width 66 height 9
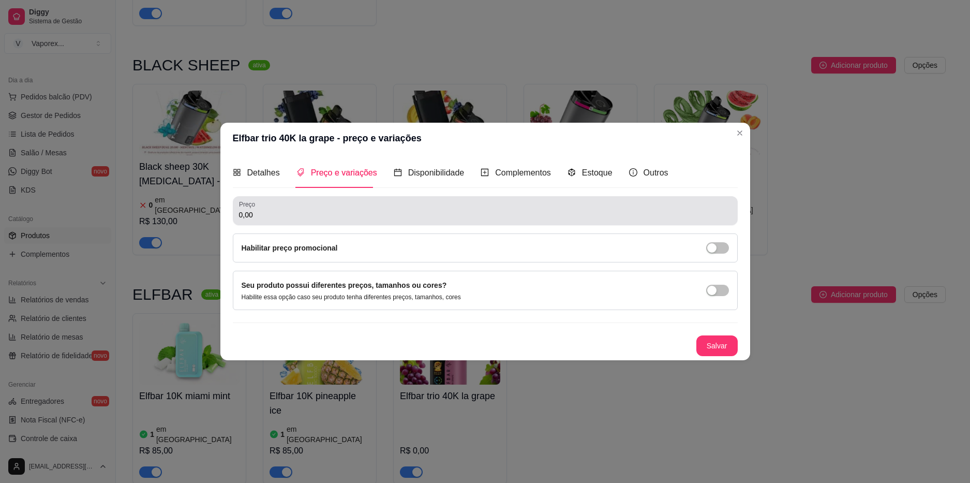
click at [301, 215] on input "0,00" at bounding box center [485, 215] width 493 height 10
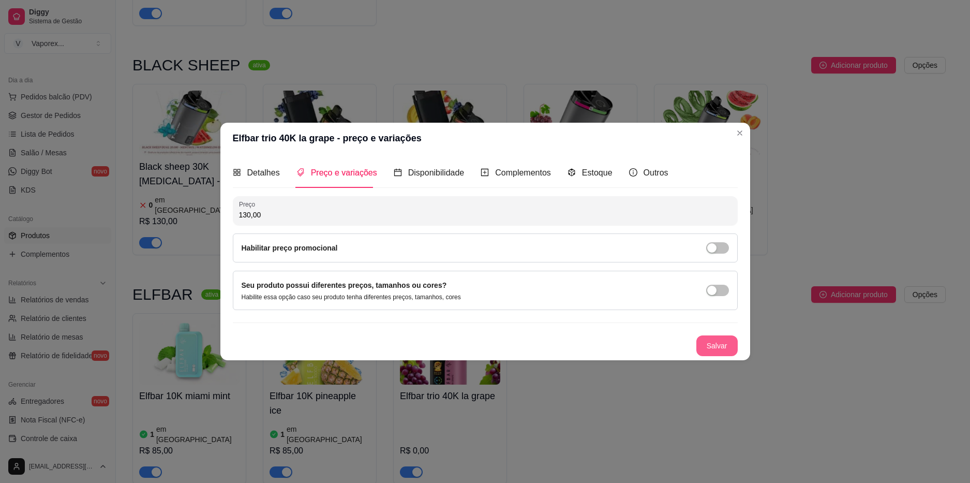
type input "130,00"
click at [714, 342] on button "Salvar" at bounding box center [716, 345] width 41 height 21
click at [588, 176] on span "Estoque" at bounding box center [597, 172] width 31 height 9
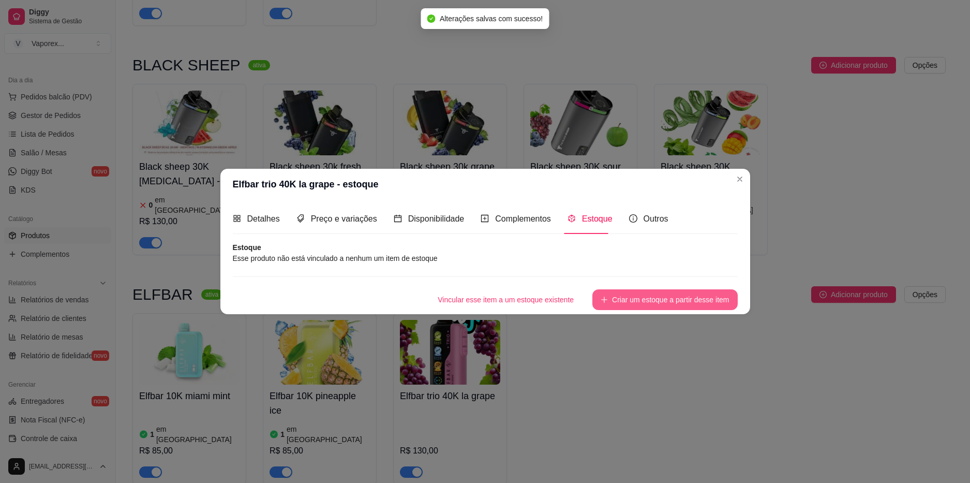
click at [646, 308] on button "Criar um estoque a partir desse item" at bounding box center [664, 299] width 145 height 21
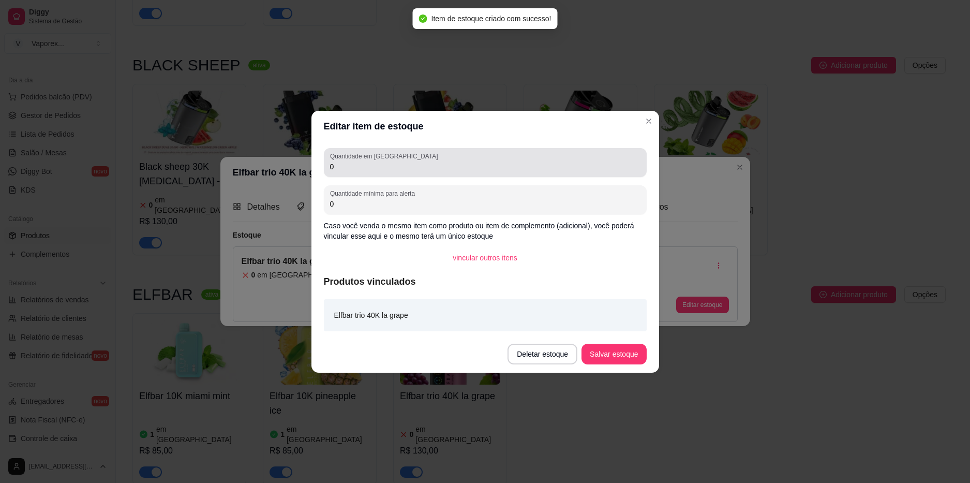
click at [339, 175] on div "Quantidade em estoque 0" at bounding box center [485, 162] width 323 height 29
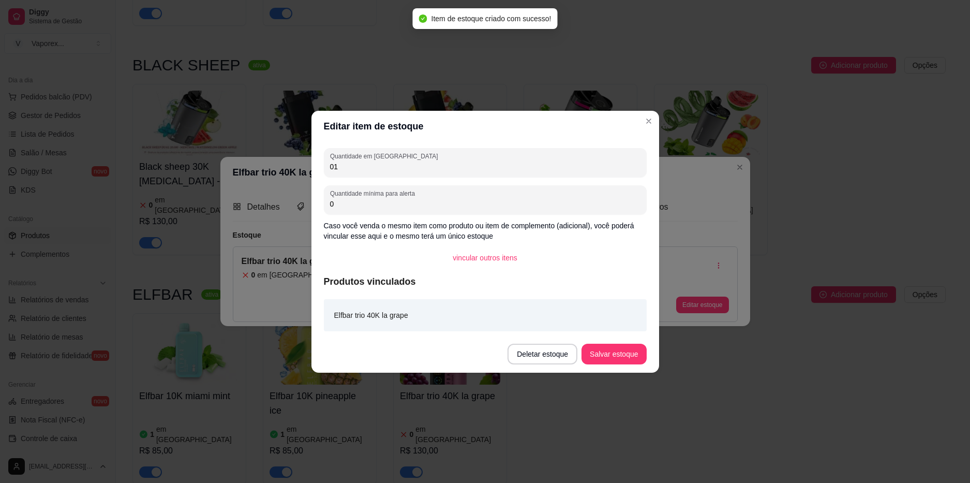
type input "01"
click at [606, 355] on button "Salvar estoque" at bounding box center [614, 354] width 63 height 20
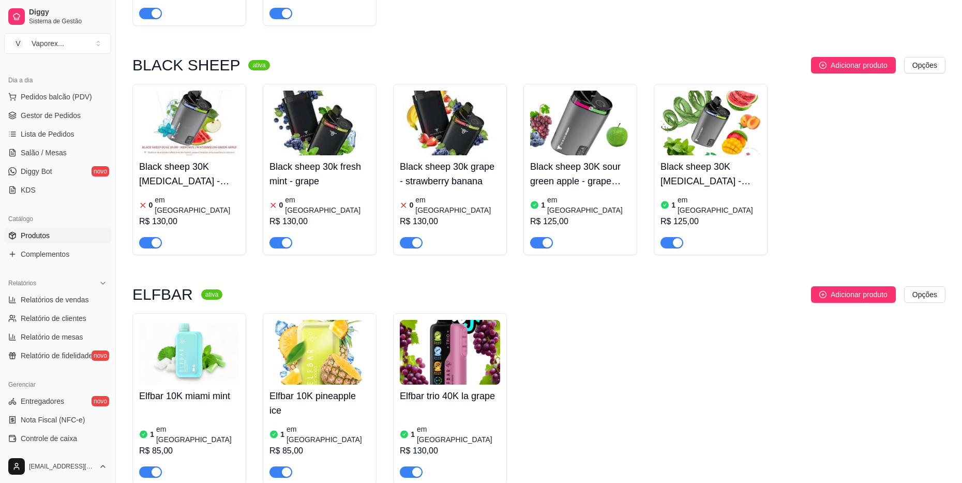
drag, startPoint x: 959, startPoint y: 103, endPoint x: 951, endPoint y: 105, distance: 8.4
click at [959, 104] on div "IGNITE ativa Adicionar produto Opções V300 green apple 1 em estoque R$ 130,00 V…" at bounding box center [539, 48] width 846 height 917
click at [841, 289] on span "Adicionar produto" at bounding box center [859, 294] width 57 height 11
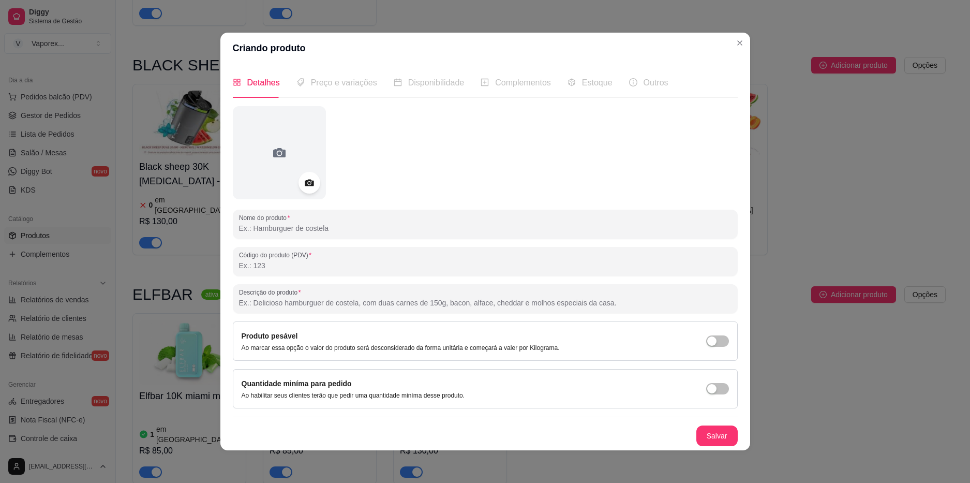
click at [308, 184] on circle at bounding box center [309, 183] width 3 height 3
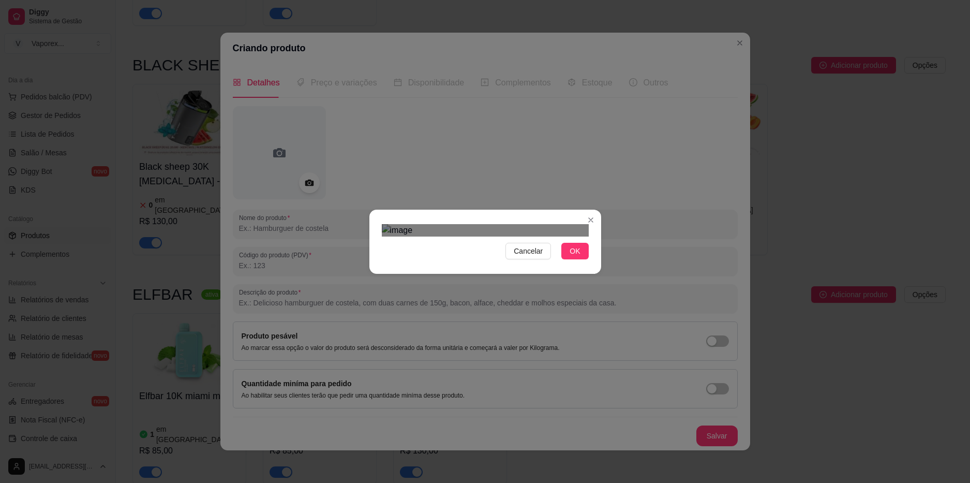
click at [583, 236] on div at bounding box center [485, 230] width 207 height 12
click at [587, 274] on section "Cancelar OK" at bounding box center [485, 242] width 232 height 64
click at [580, 257] on span "OK" at bounding box center [575, 250] width 10 height 11
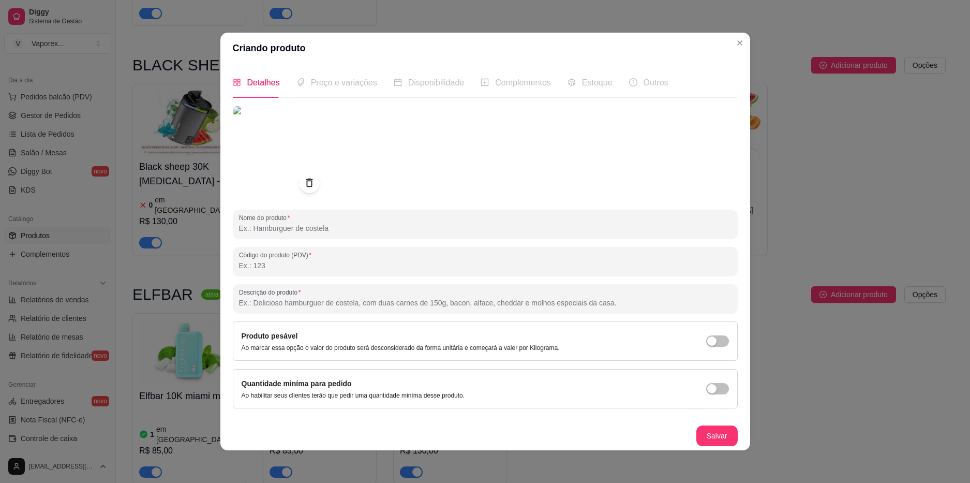
click at [355, 228] on input "Nome do produto" at bounding box center [485, 228] width 493 height 10
paste input "Elfbar trio 40k cool [MEDICAL_DATA]"
type input "Elfbar trio 40k cool [MEDICAL_DATA]"
click at [702, 431] on button "Salvar" at bounding box center [717, 435] width 40 height 20
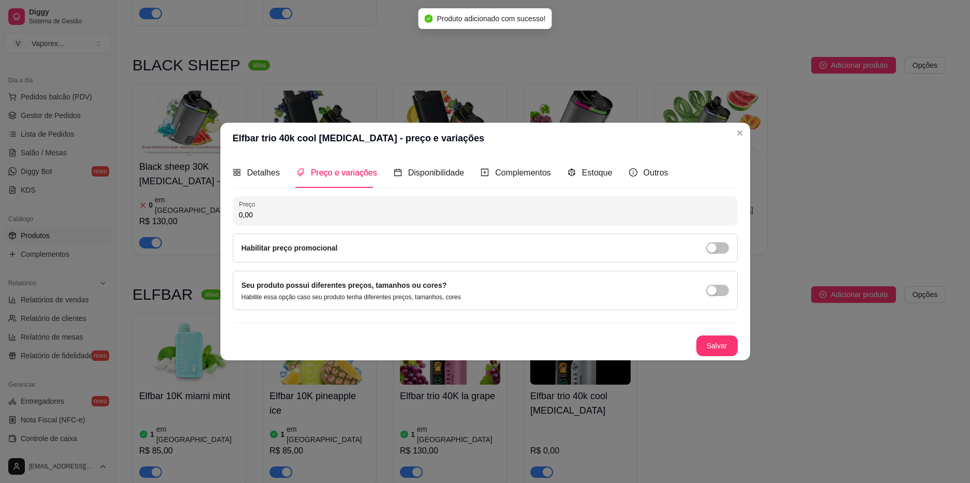
click at [304, 210] on input "0,00" at bounding box center [485, 215] width 493 height 10
type input "130,00"
click at [720, 348] on button "Salvar" at bounding box center [716, 345] width 41 height 21
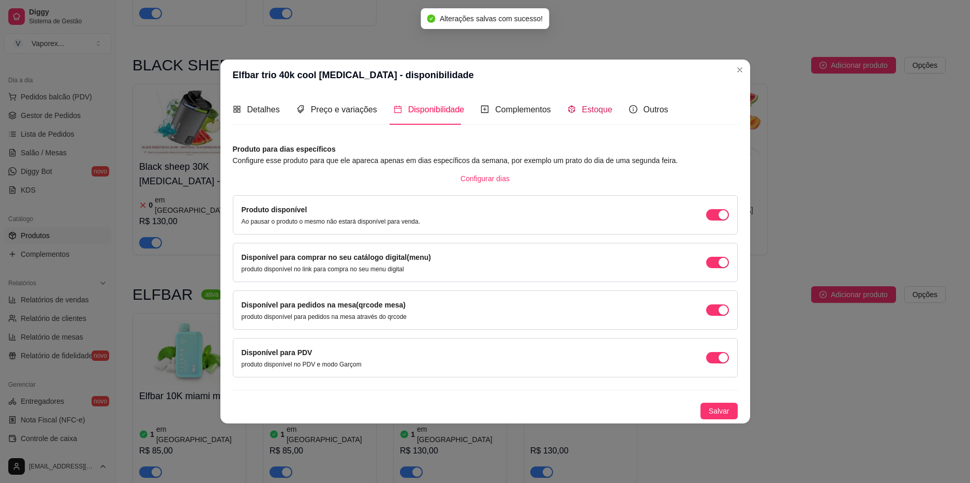
click at [591, 111] on span "Estoque" at bounding box center [597, 109] width 31 height 9
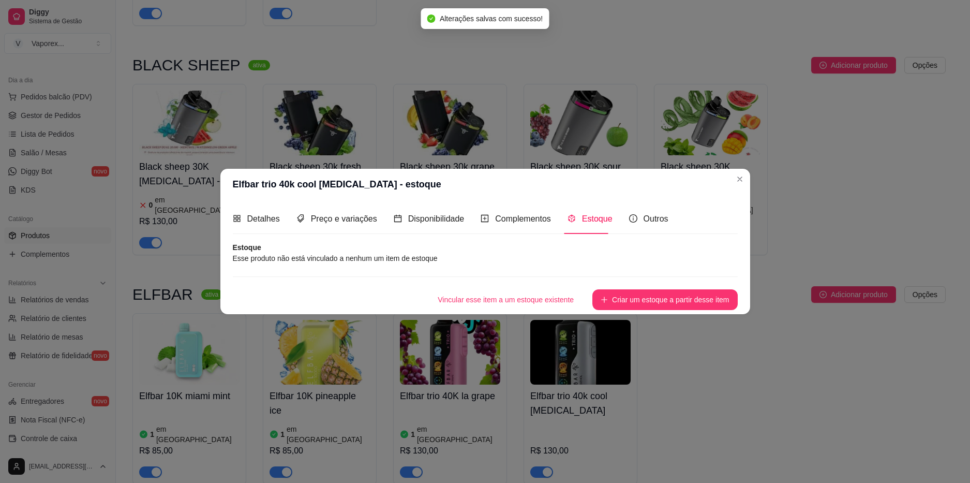
click at [288, 251] on article "Estoque" at bounding box center [485, 247] width 505 height 10
click at [663, 292] on button "Criar um estoque a partir desse item" at bounding box center [664, 299] width 145 height 21
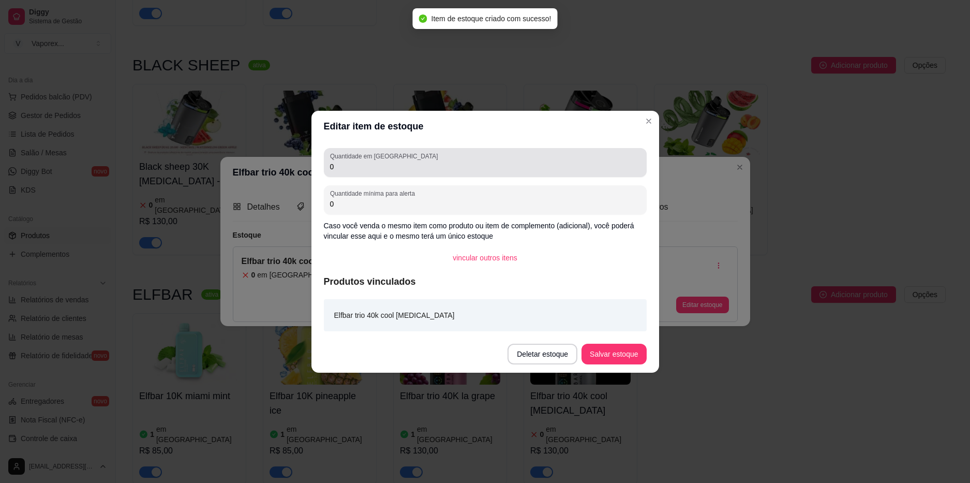
click at [361, 161] on input "0" at bounding box center [485, 166] width 310 height 10
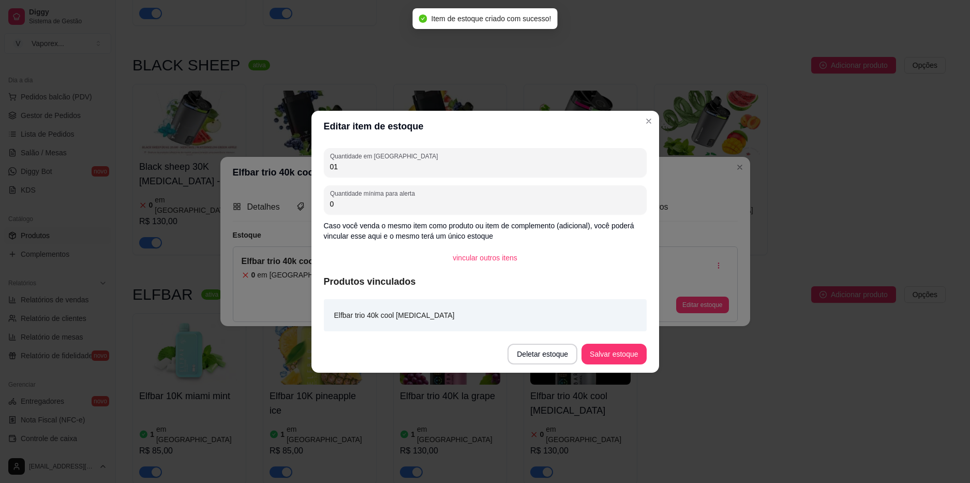
type input "01"
click at [604, 347] on button "Salvar estoque" at bounding box center [614, 354] width 65 height 21
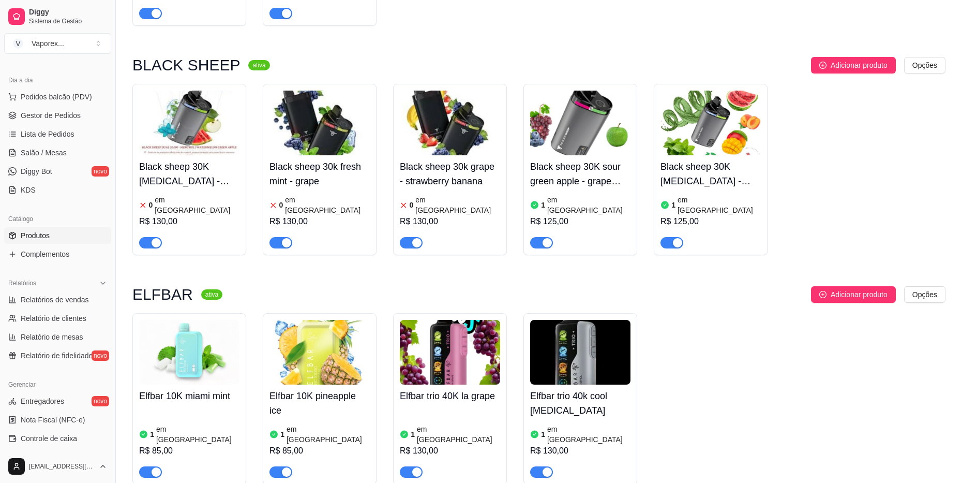
drag, startPoint x: 908, startPoint y: 151, endPoint x: 886, endPoint y: 150, distance: 22.8
click at [908, 151] on div "Black sheep 30K [MEDICAL_DATA] - watermelon green apple 0 em estoque R$ 130,00 …" at bounding box center [538, 169] width 813 height 171
click at [832, 289] on span "Adicionar produto" at bounding box center [859, 294] width 57 height 11
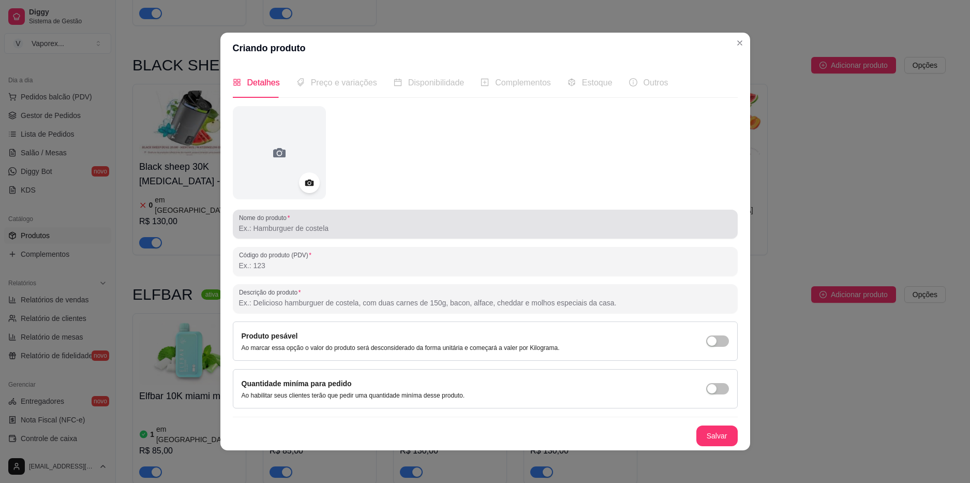
click at [266, 222] on div at bounding box center [485, 224] width 493 height 21
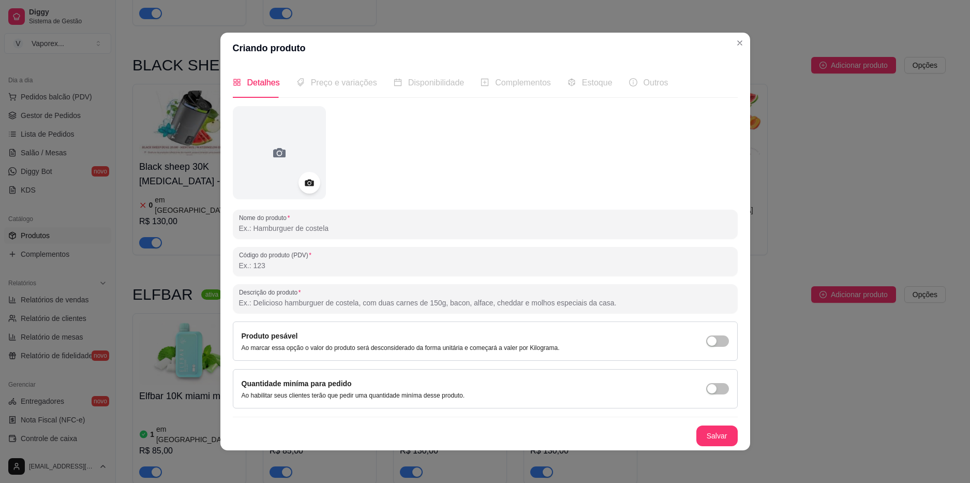
click at [312, 185] on div at bounding box center [310, 183] width 22 height 22
click at [305, 182] on icon at bounding box center [309, 182] width 9 height 7
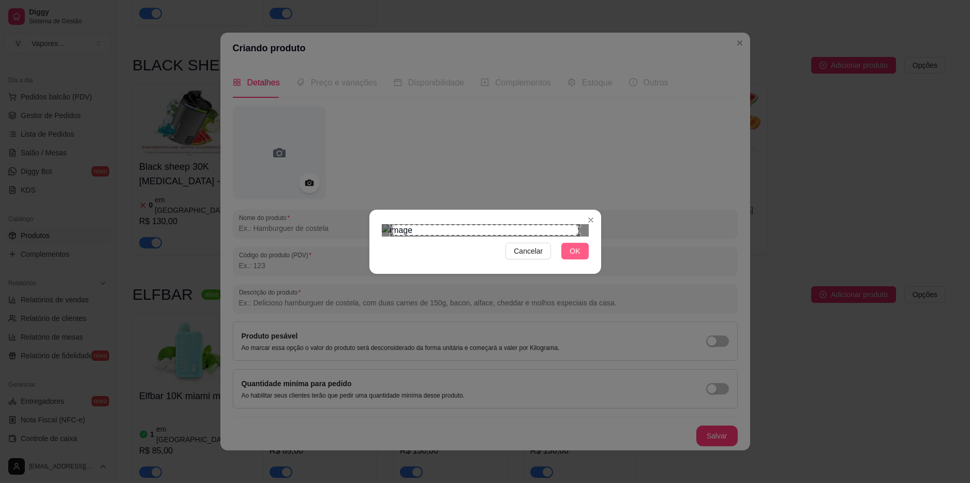
click at [584, 259] on button "OK" at bounding box center [574, 251] width 27 height 17
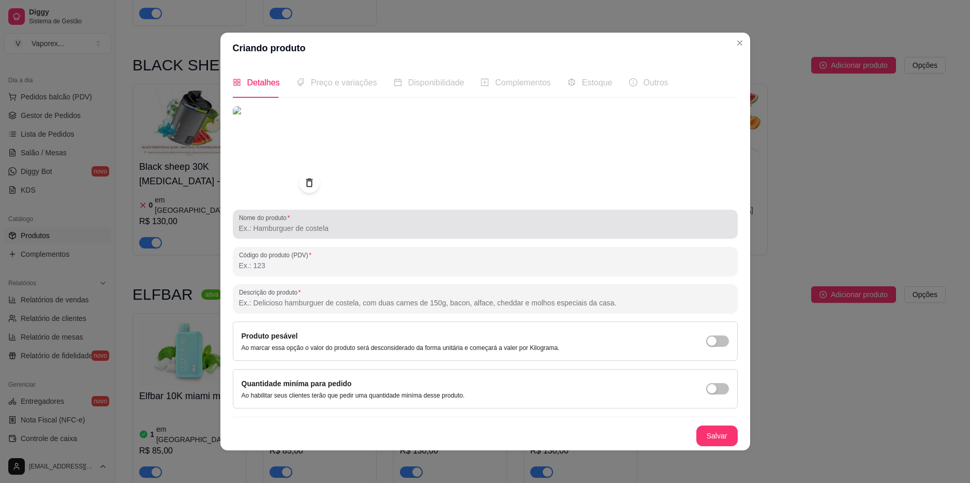
click at [277, 231] on input "Nome do produto" at bounding box center [485, 228] width 493 height 10
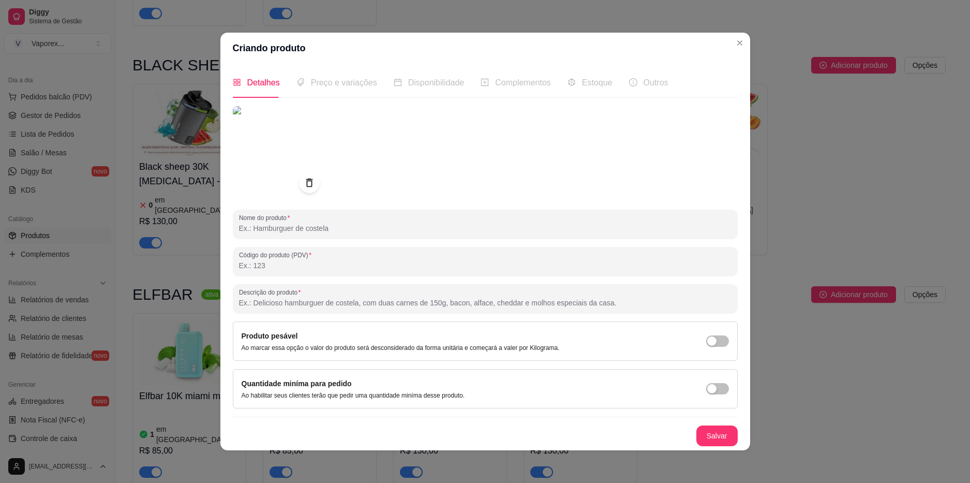
paste input "Elfbar trio 40k sour strawberry dragon fruit"
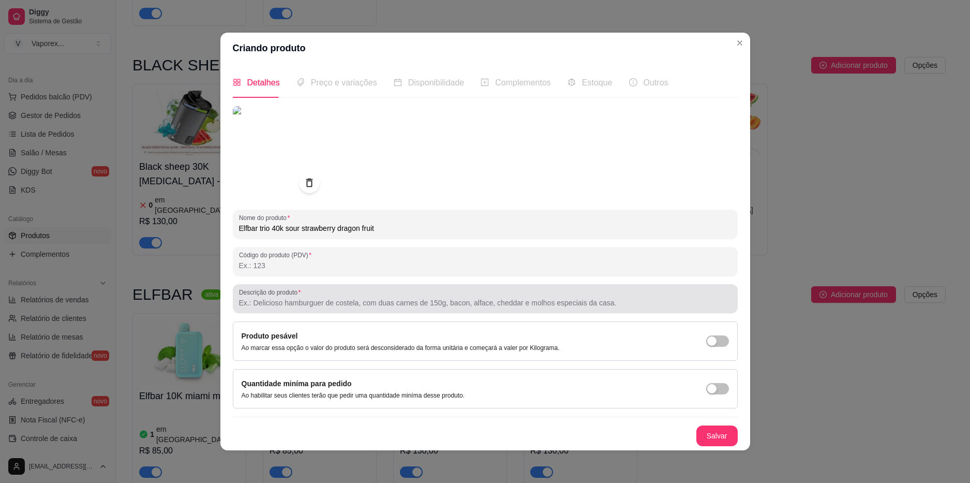
type input "Elfbar trio 40k sour strawberry dragon fruit"
click at [310, 300] on input "Descrição do produto" at bounding box center [485, 302] width 493 height 10
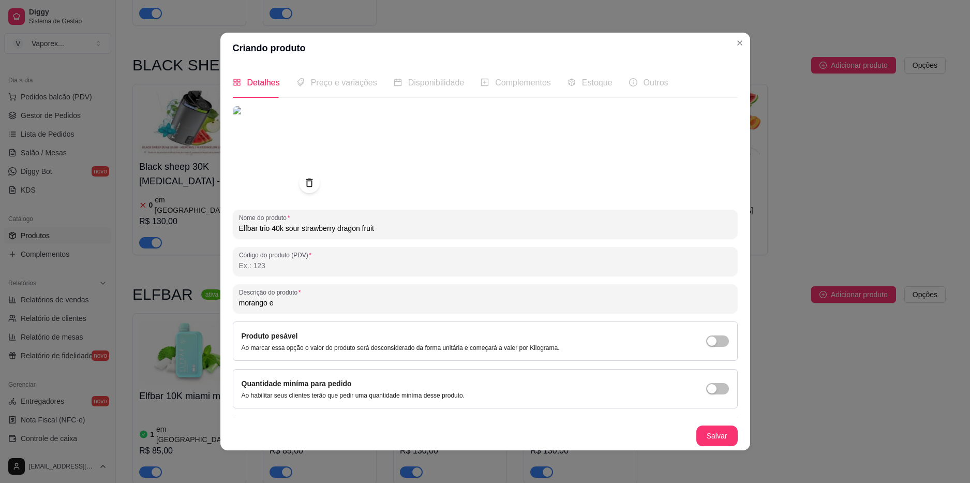
paste input "pitahaya"
type input "morango e [PERSON_NAME]"
click at [712, 438] on button "Salvar" at bounding box center [716, 435] width 41 height 21
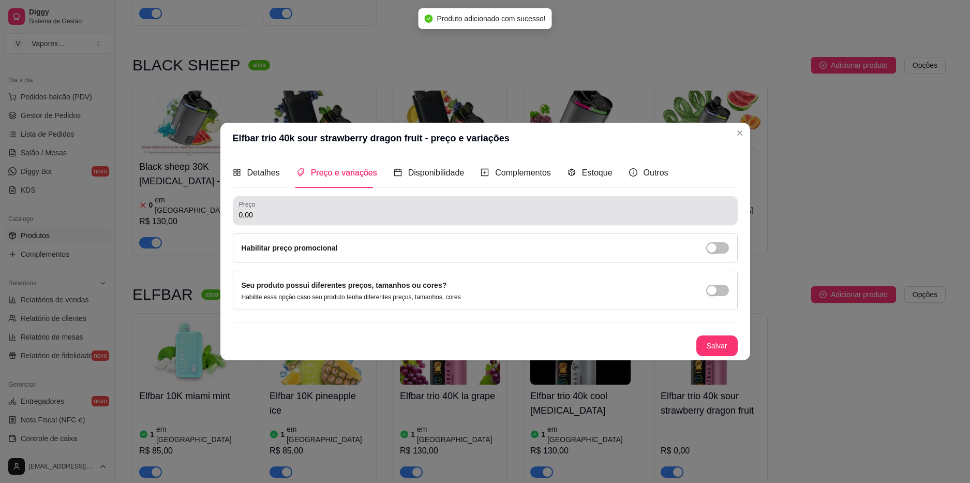
click at [330, 206] on div "0,00" at bounding box center [485, 210] width 493 height 21
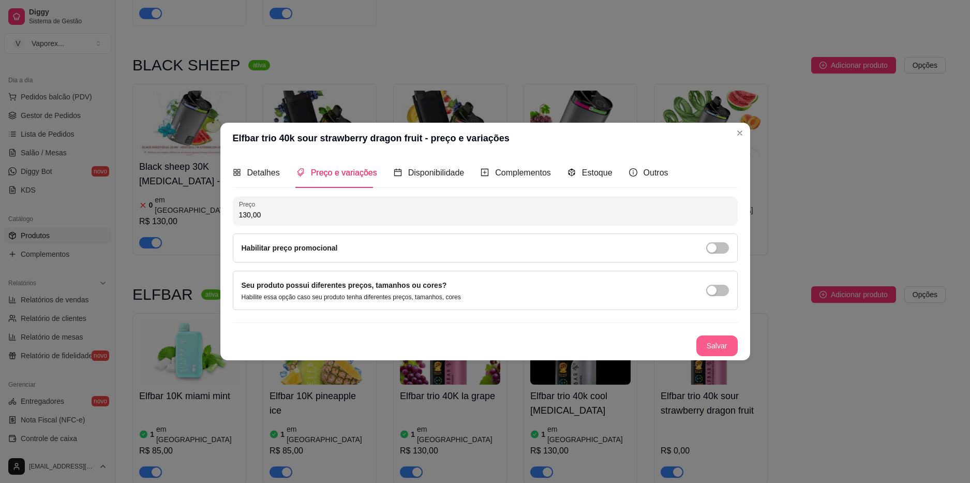
type input "130,00"
click at [726, 343] on button "Salvar" at bounding box center [716, 345] width 41 height 21
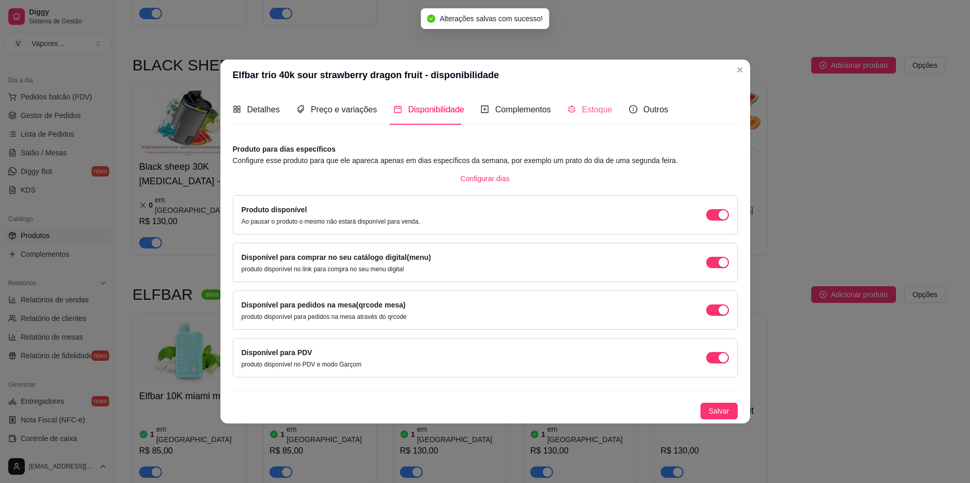
click at [578, 170] on div "Configurar dias" at bounding box center [485, 178] width 505 height 17
click at [582, 105] on span "Estoque" at bounding box center [597, 109] width 31 height 9
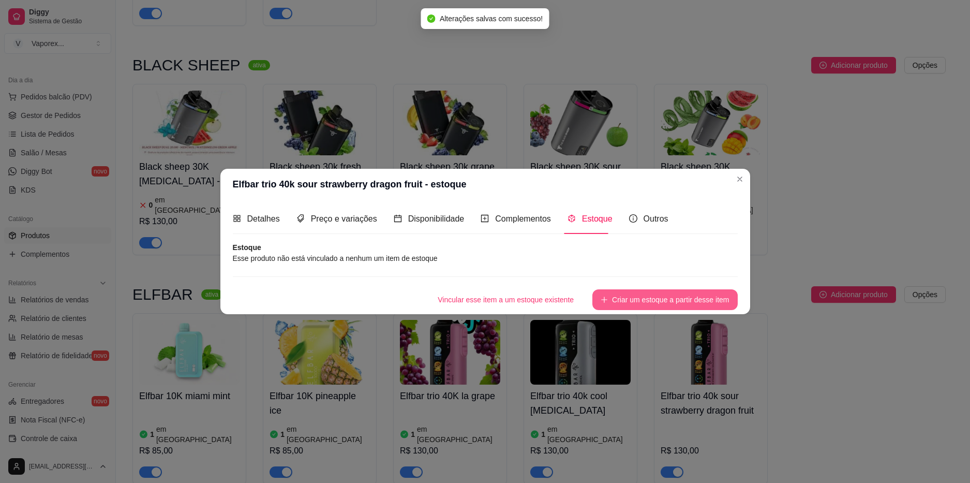
click at [622, 295] on button "Criar um estoque a partir desse item" at bounding box center [664, 299] width 145 height 21
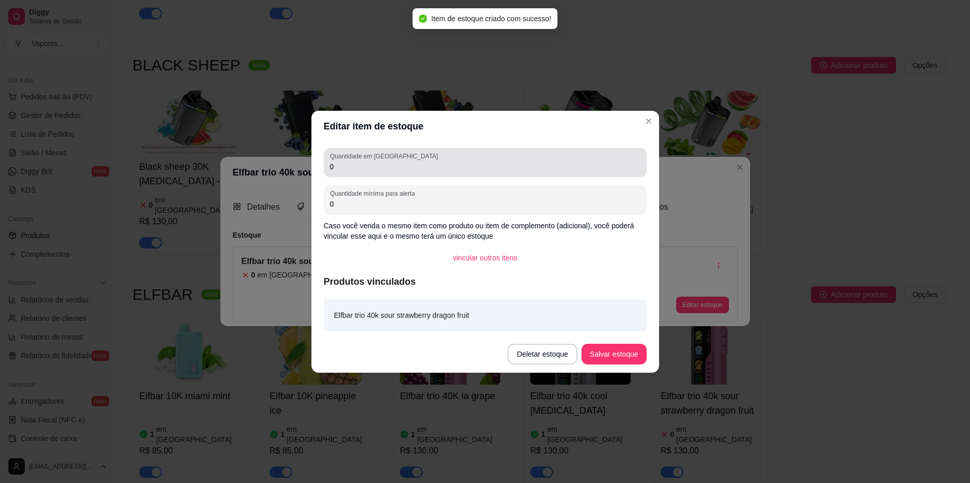
click at [371, 167] on input "0" at bounding box center [485, 166] width 310 height 10
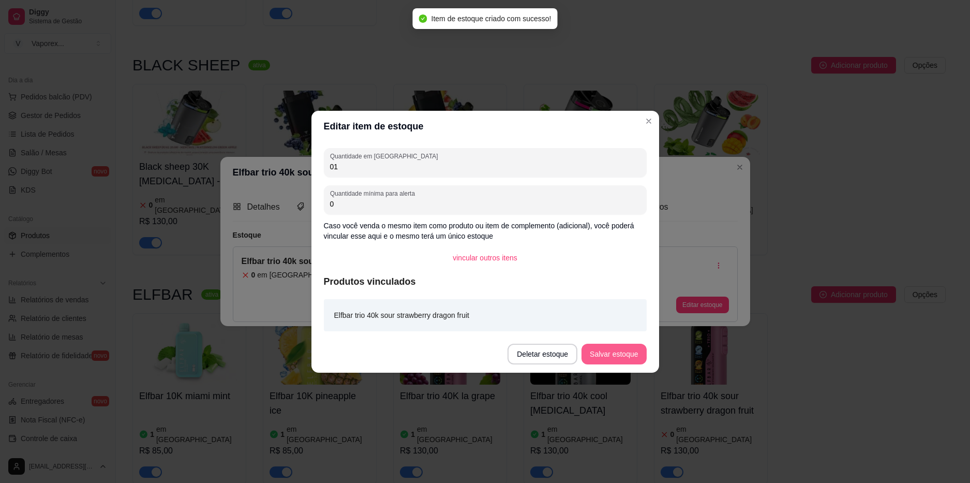
type input "01"
click at [610, 348] on button "Salvar estoque" at bounding box center [614, 354] width 63 height 20
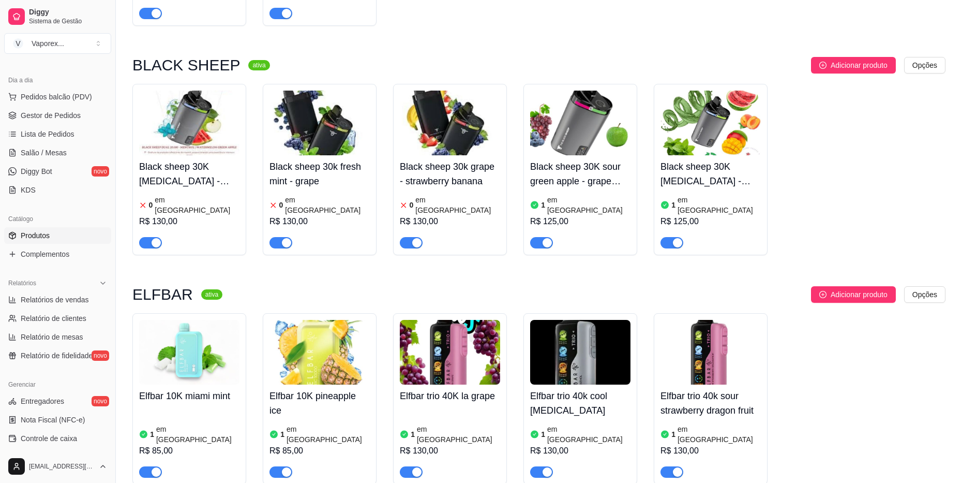
scroll to position [517, 0]
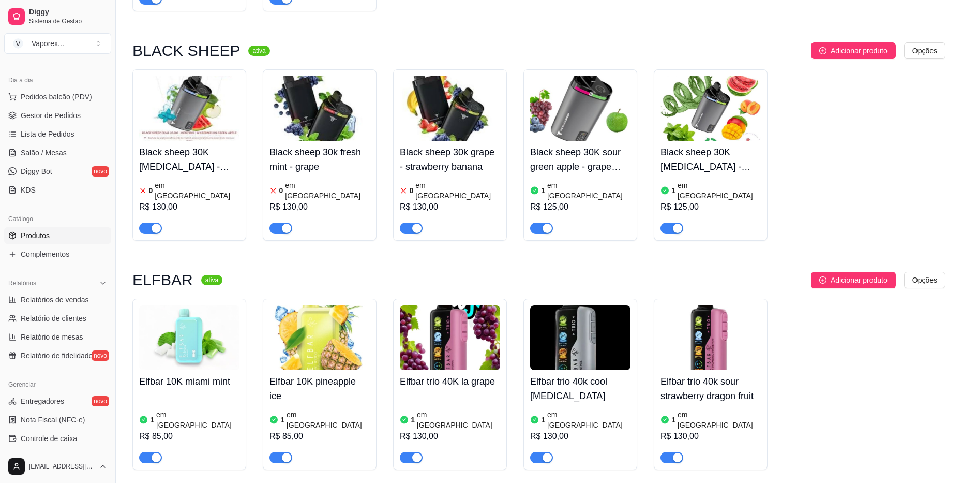
click at [933, 150] on div "Black sheep 30K [MEDICAL_DATA] - watermelon green apple 0 em estoque R$ 130,00 …" at bounding box center [538, 154] width 813 height 171
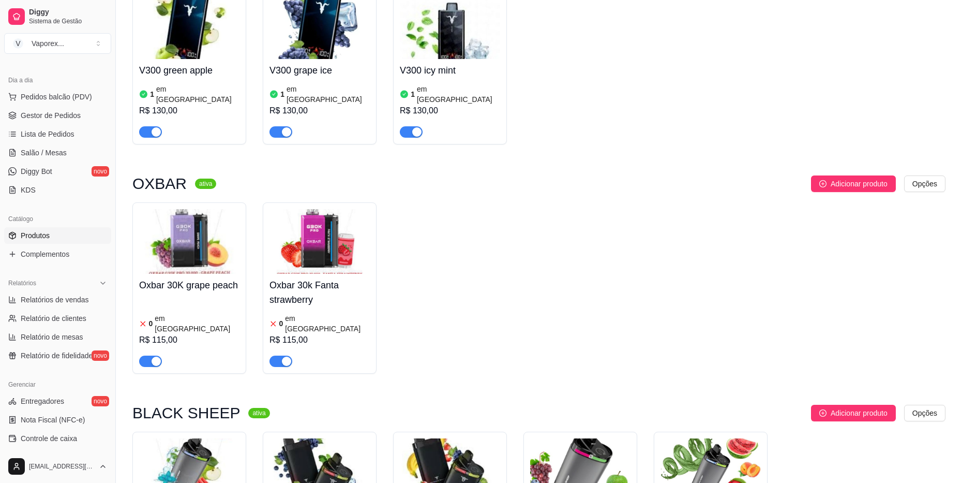
scroll to position [0, 0]
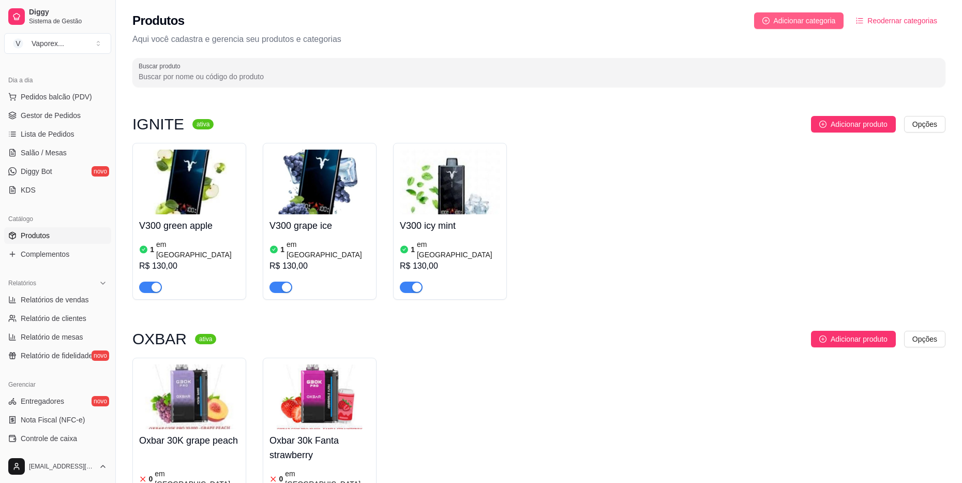
click at [802, 28] on button "Adicionar categoria" at bounding box center [799, 20] width 90 height 17
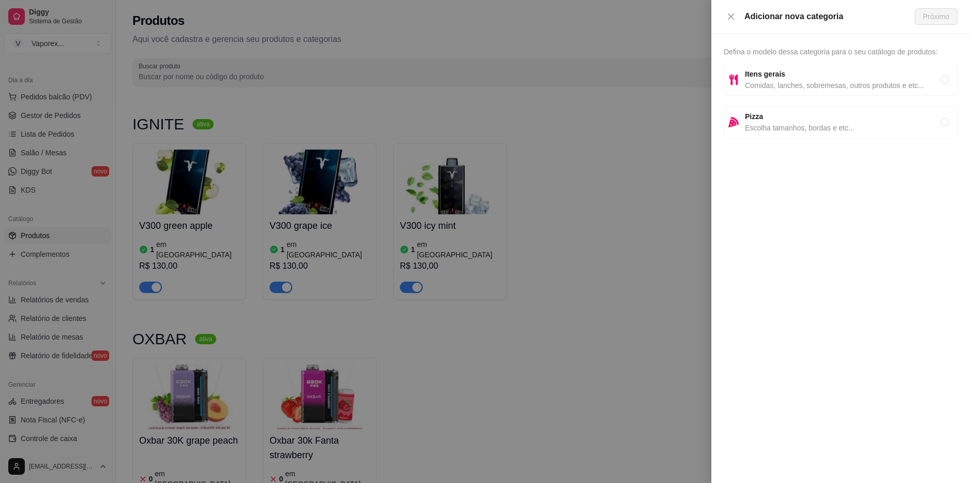
click at [780, 77] on strong "Itens gerais" at bounding box center [765, 74] width 40 height 8
radio input "true"
click at [932, 16] on span "Próximo" at bounding box center [936, 16] width 26 height 11
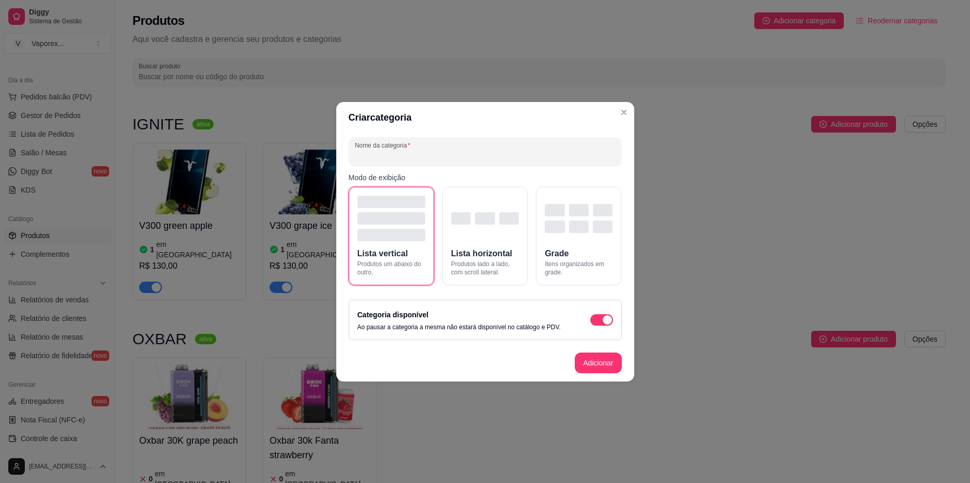
click at [441, 151] on input "Nome da categoria" at bounding box center [485, 156] width 261 height 10
type input "UWEEL"
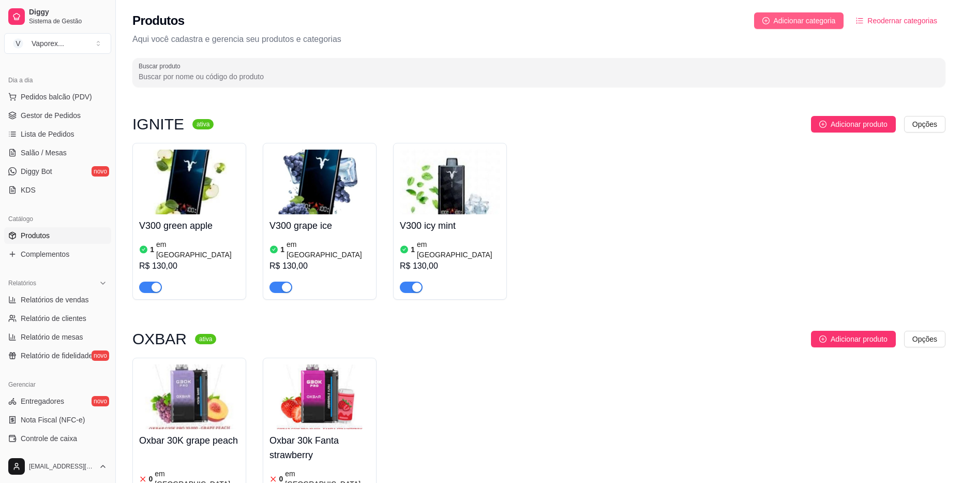
click at [831, 18] on span "Adicionar categoria" at bounding box center [805, 20] width 62 height 11
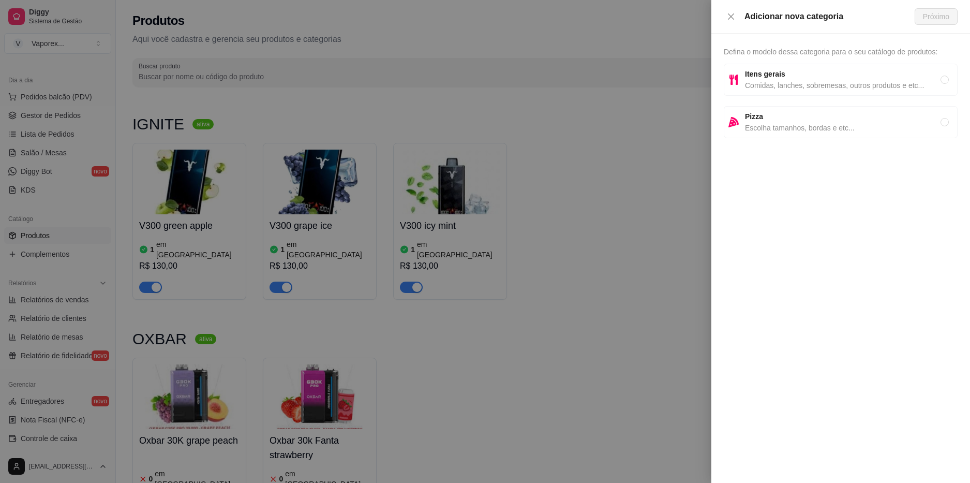
click at [806, 84] on span "Comidas, lanches, sobremesas, outros produtos e etc..." at bounding box center [843, 85] width 196 height 11
radio input "true"
click at [933, 23] on button "Próximo" at bounding box center [936, 16] width 43 height 17
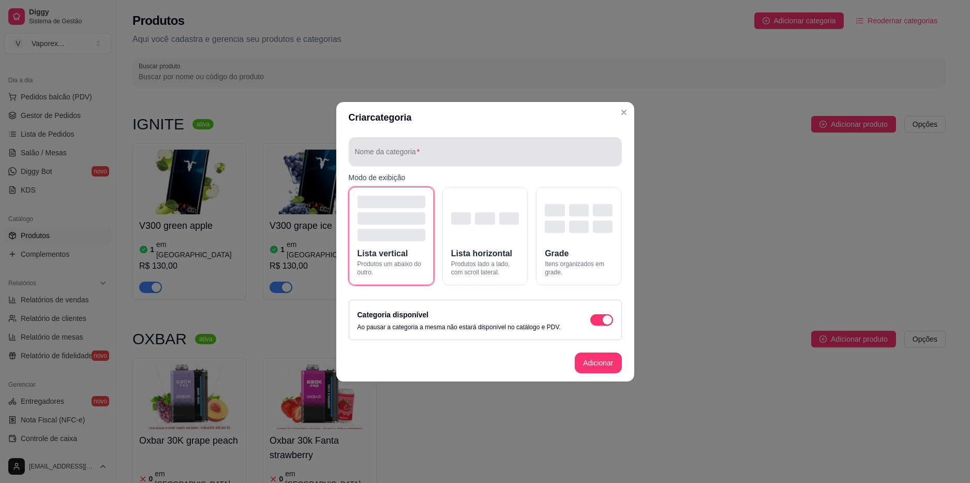
click at [508, 162] on div "Nome da categoria" at bounding box center [485, 151] width 273 height 29
type input "UWELL"
click at [606, 359] on button "Adicionar" at bounding box center [598, 362] width 46 height 20
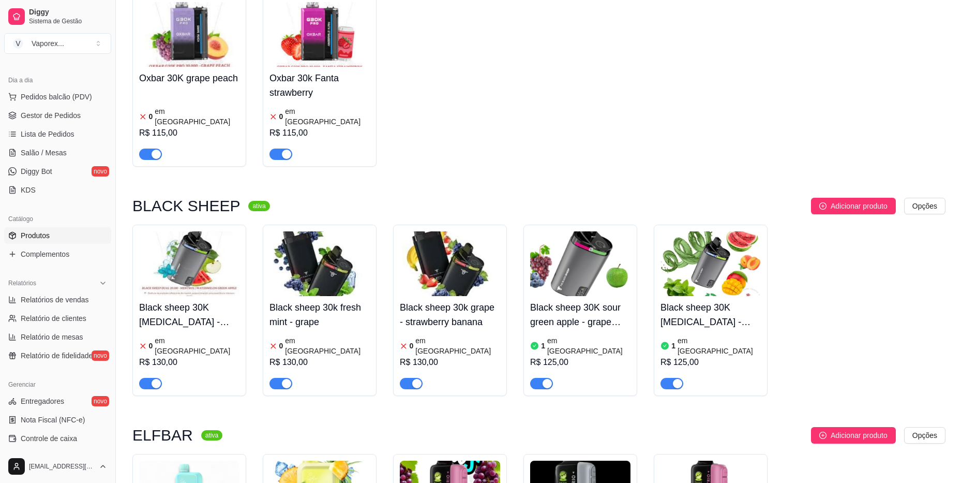
scroll to position [588, 0]
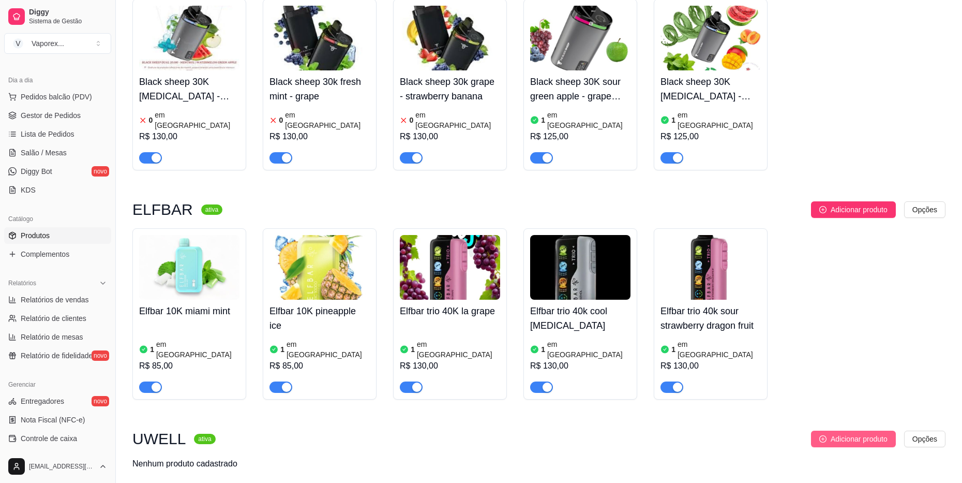
click at [827, 430] on button "Adicionar produto" at bounding box center [853, 438] width 85 height 17
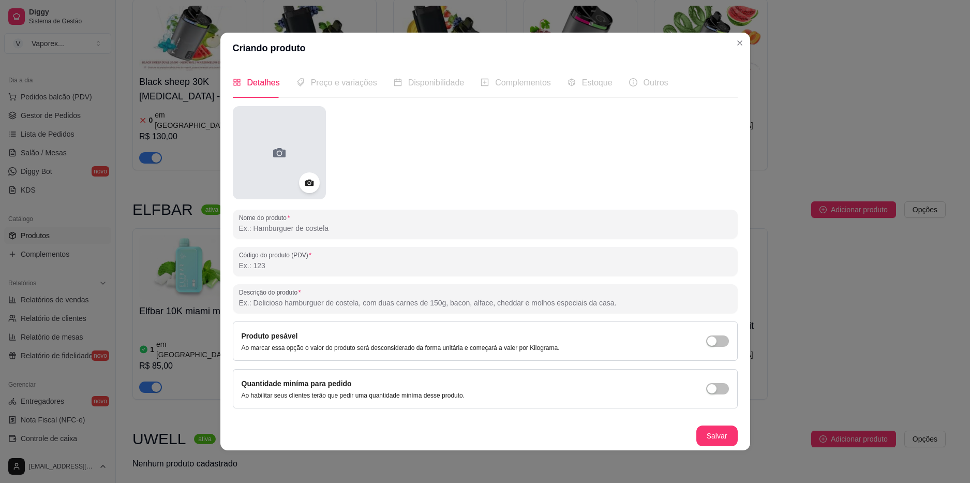
click at [293, 185] on div at bounding box center [279, 152] width 93 height 93
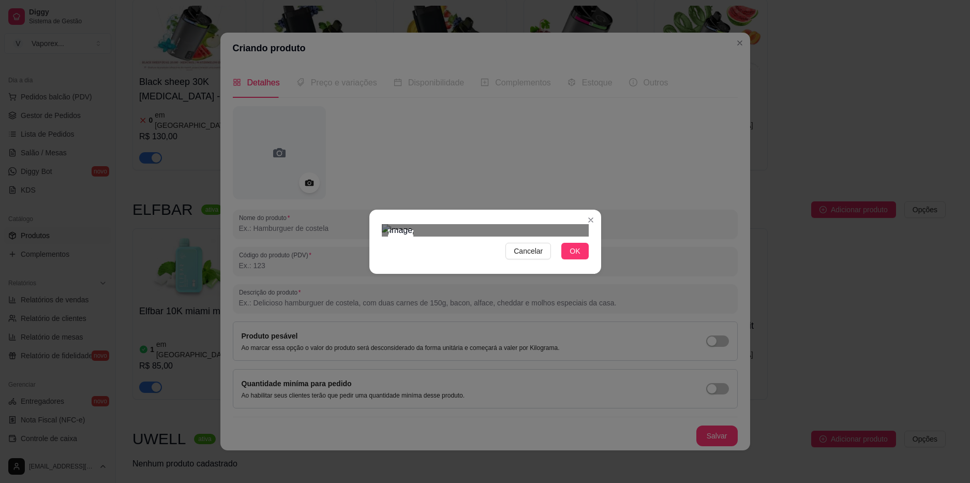
click at [413, 224] on img at bounding box center [485, 230] width 207 height 12
click at [452, 224] on div at bounding box center [485, 230] width 207 height 12
click at [531, 263] on div "Cancelar OK" at bounding box center [485, 241] width 232 height 43
click at [569, 259] on button "OK" at bounding box center [574, 251] width 27 height 17
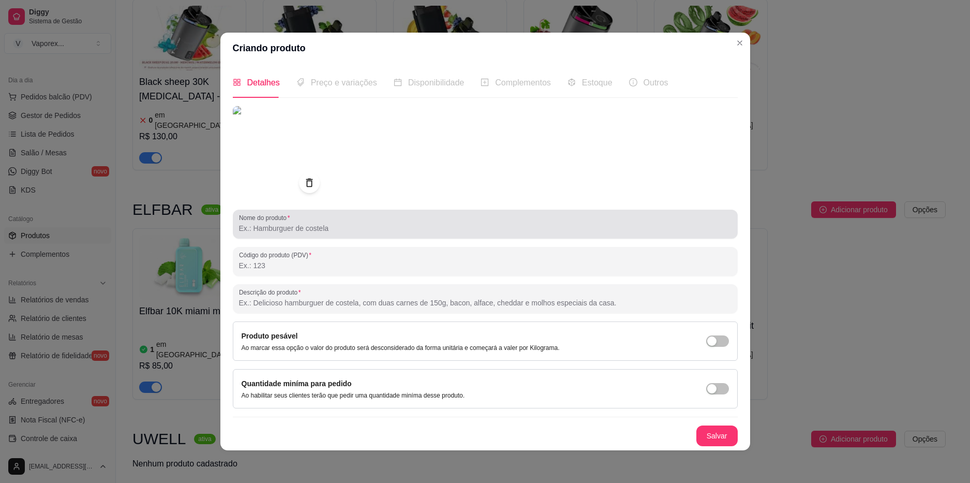
click at [331, 223] on input "Nome do produto" at bounding box center [485, 228] width 493 height 10
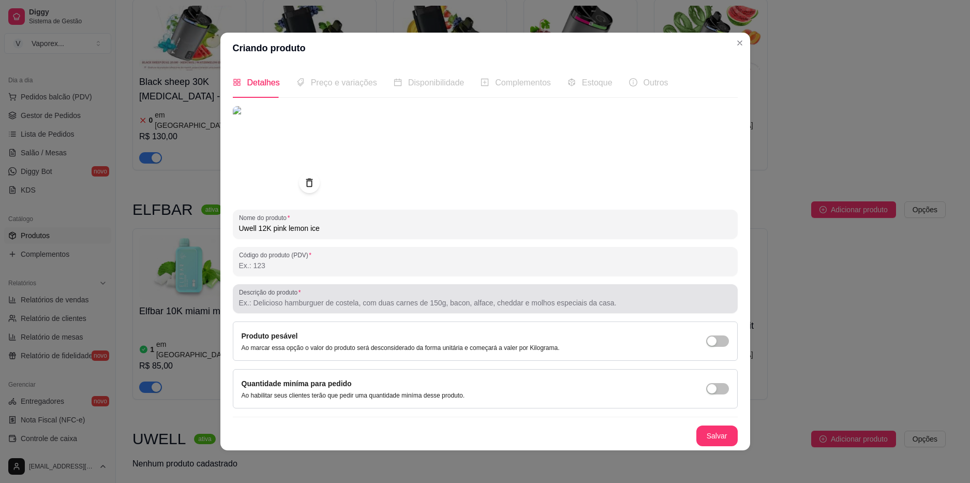
type input "Uwell 12K pink lemon ice"
click at [279, 295] on label "Descrição do produto" at bounding box center [271, 292] width 65 height 9
click at [279, 297] on input "Descrição do produto" at bounding box center [485, 302] width 493 height 10
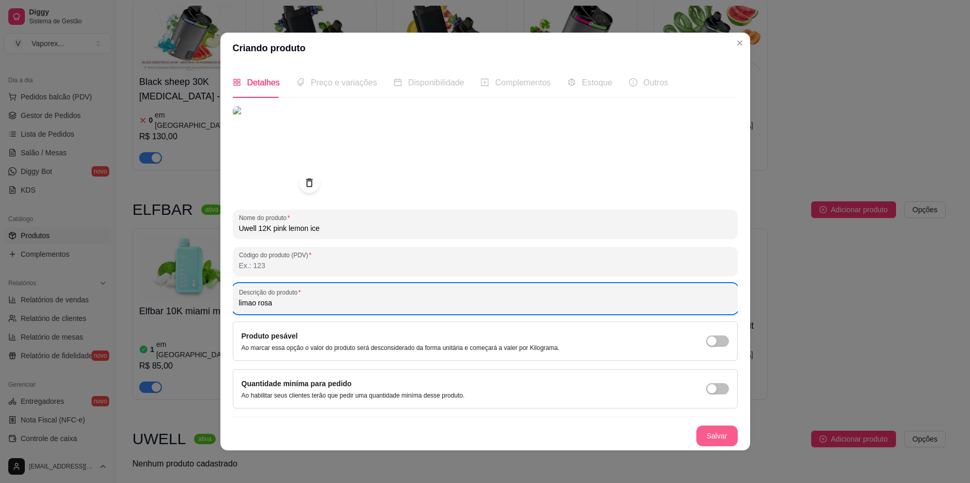
type input "limao rosa"
click at [727, 433] on button "Salvar" at bounding box center [716, 435] width 41 height 21
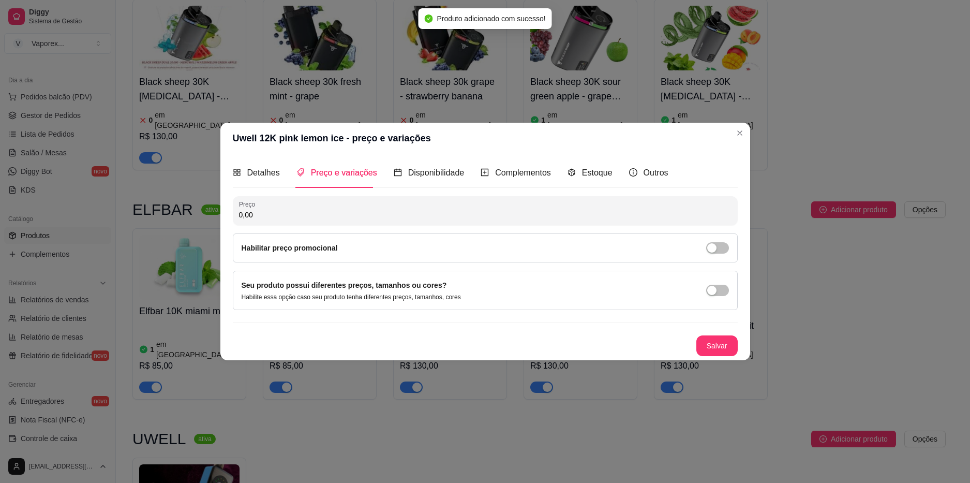
click at [315, 215] on input "0,00" at bounding box center [485, 215] width 493 height 10
type input "75,00"
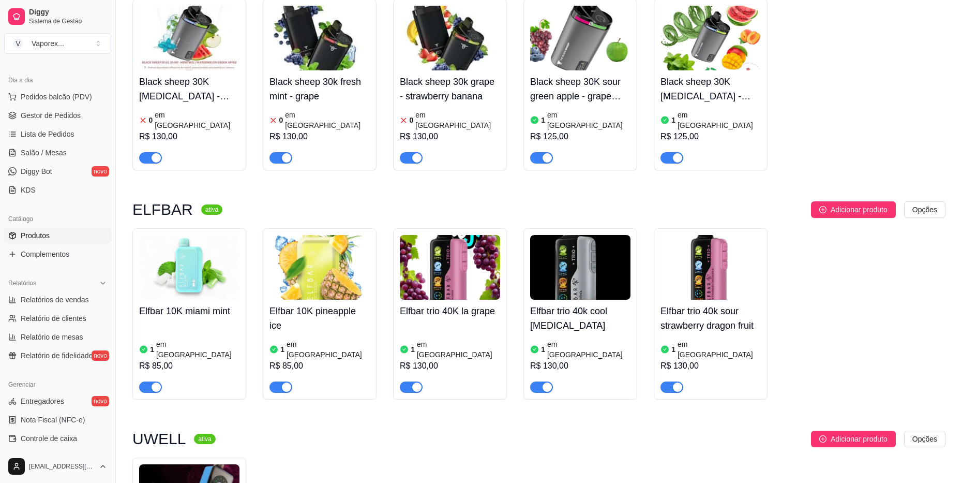
click at [728, 372] on div at bounding box center [711, 382] width 100 height 21
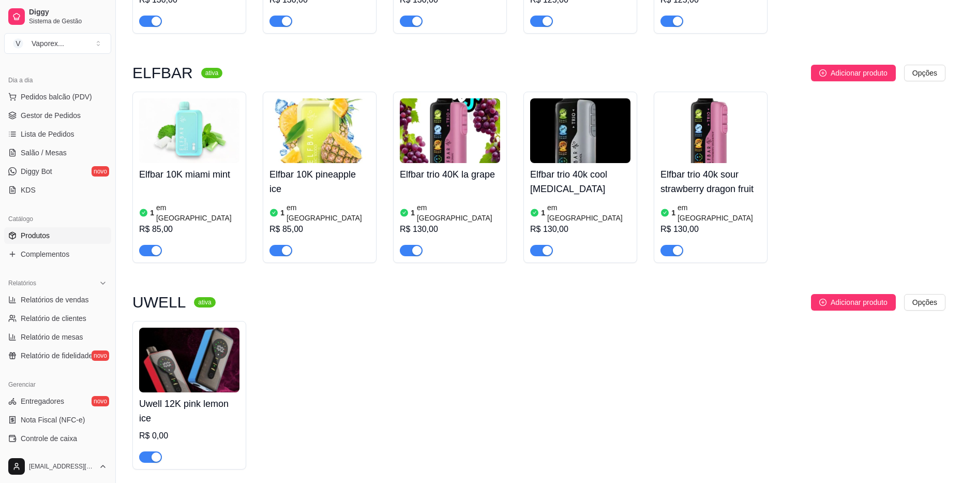
click at [221, 396] on h4 "Uwell 12K pink lemon ice" at bounding box center [189, 410] width 100 height 29
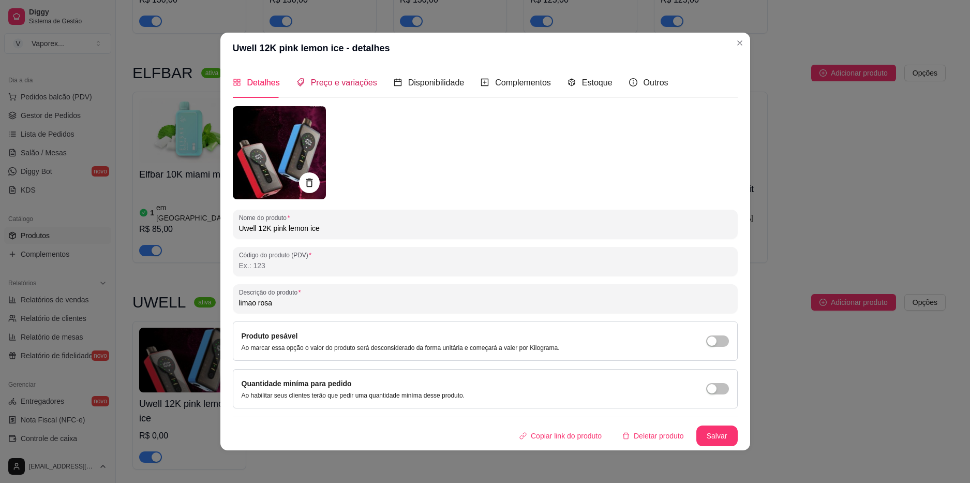
click at [361, 82] on span "Preço e variações" at bounding box center [344, 82] width 66 height 9
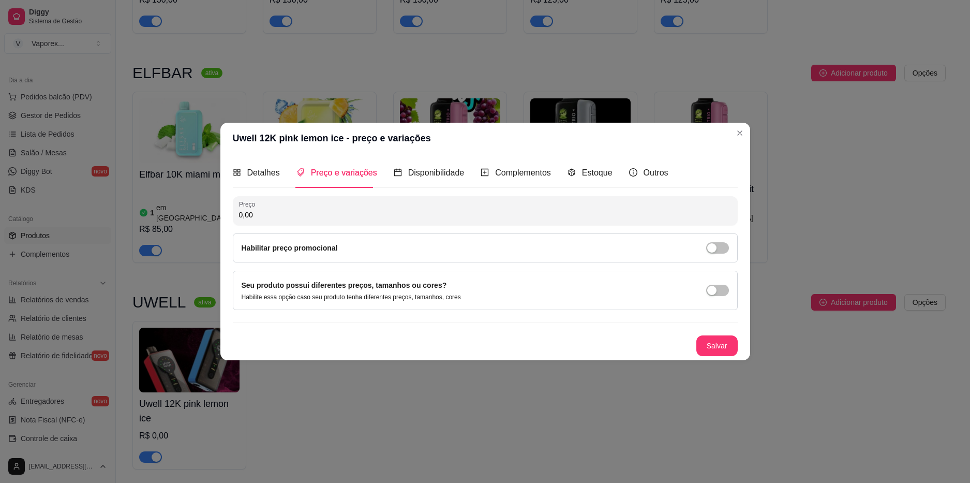
click at [347, 212] on input "0,00" at bounding box center [485, 215] width 493 height 10
type input "75,00"
click at [712, 346] on button "Salvar" at bounding box center [716, 345] width 41 height 21
click at [593, 170] on span "Estoque" at bounding box center [597, 172] width 31 height 9
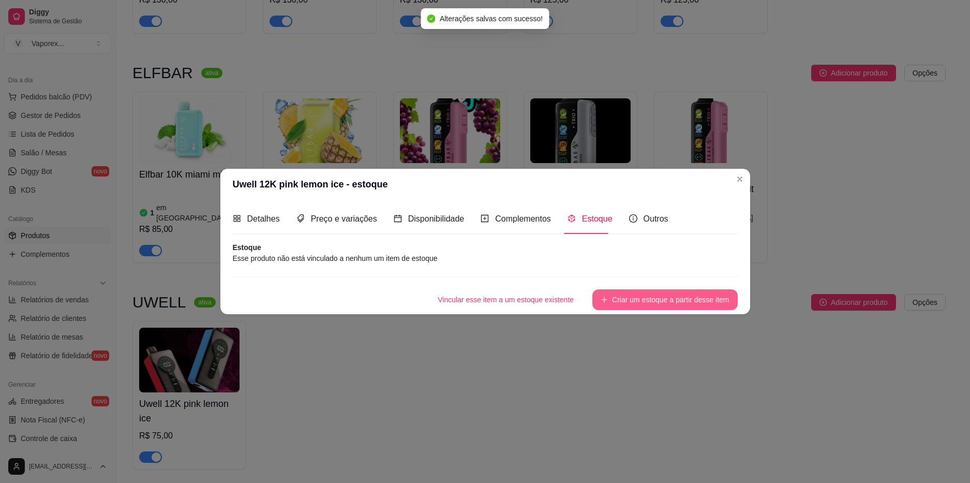
click at [616, 297] on button "Criar um estoque a partir desse item" at bounding box center [664, 299] width 145 height 21
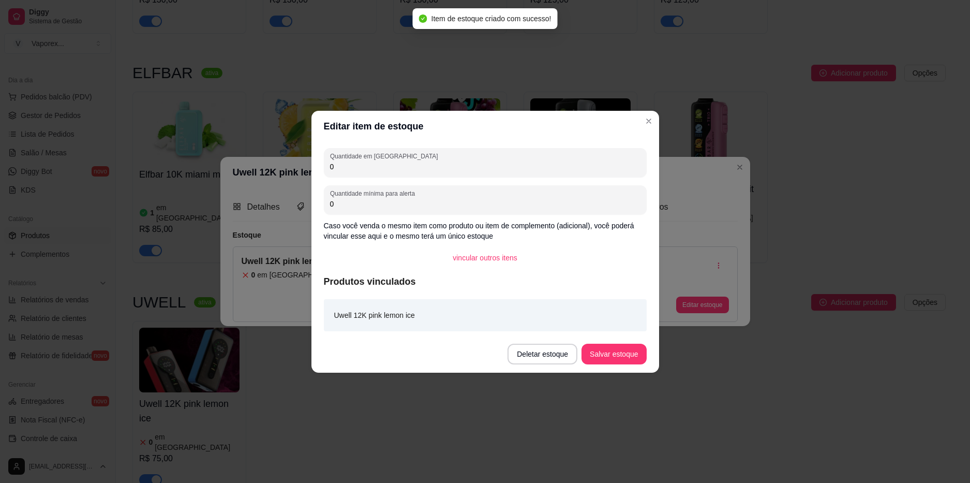
click at [388, 169] on input "0" at bounding box center [485, 166] width 310 height 10
type input "01"
click at [605, 357] on button "Salvar estoque" at bounding box center [614, 354] width 65 height 21
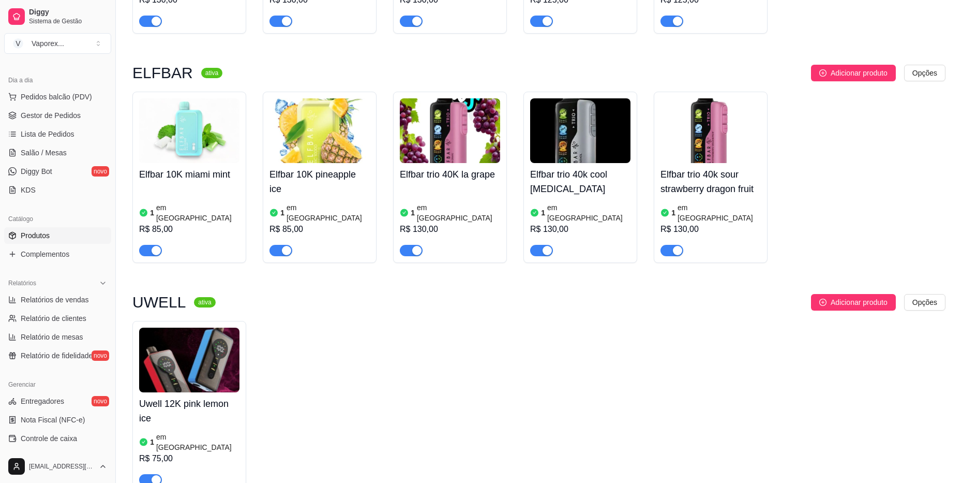
click at [892, 102] on div "Elfbar 10K miami mint 1 em estoque R$ 85,00 Elfbar 10K pineapple ice 1 em estoq…" at bounding box center [538, 177] width 813 height 171
click at [852, 296] on span "Adicionar produto" at bounding box center [859, 301] width 57 height 11
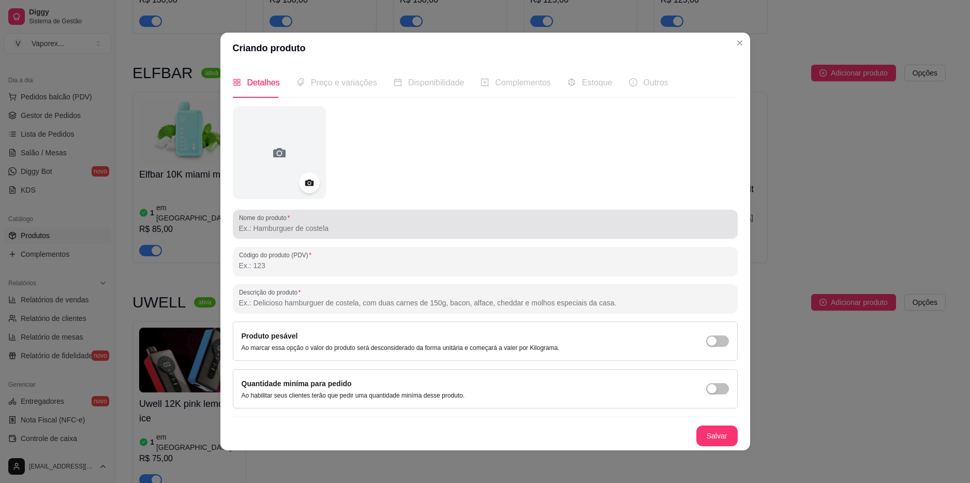
click at [341, 218] on div at bounding box center [485, 224] width 493 height 21
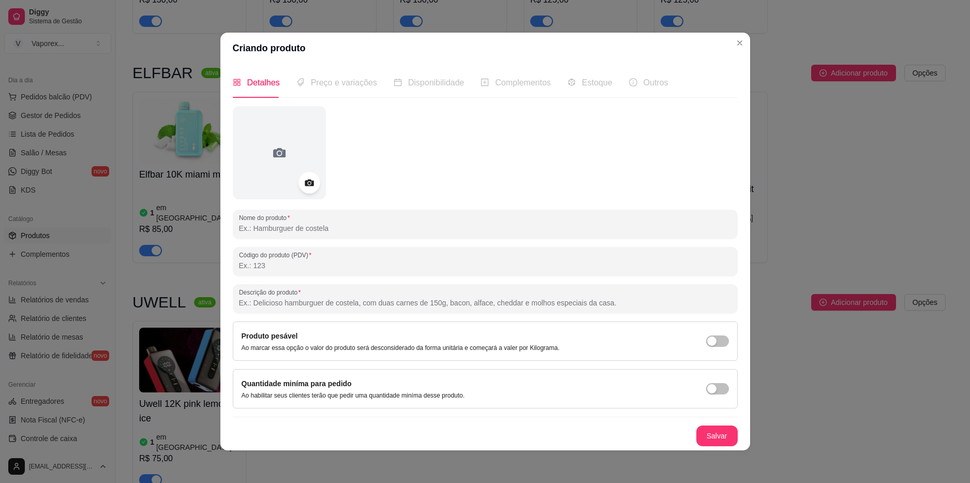
click at [310, 189] on div at bounding box center [310, 183] width 22 height 22
click at [303, 180] on icon at bounding box center [309, 182] width 12 height 12
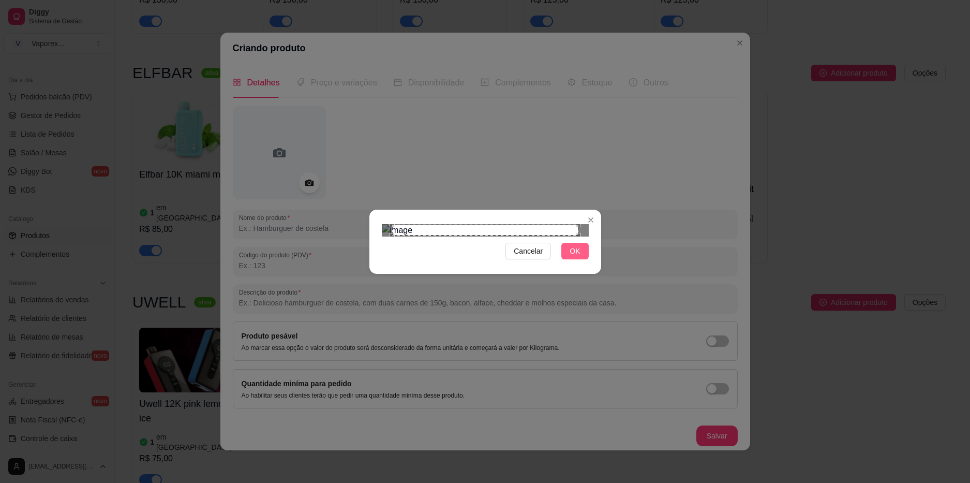
click at [572, 257] on span "OK" at bounding box center [575, 250] width 10 height 11
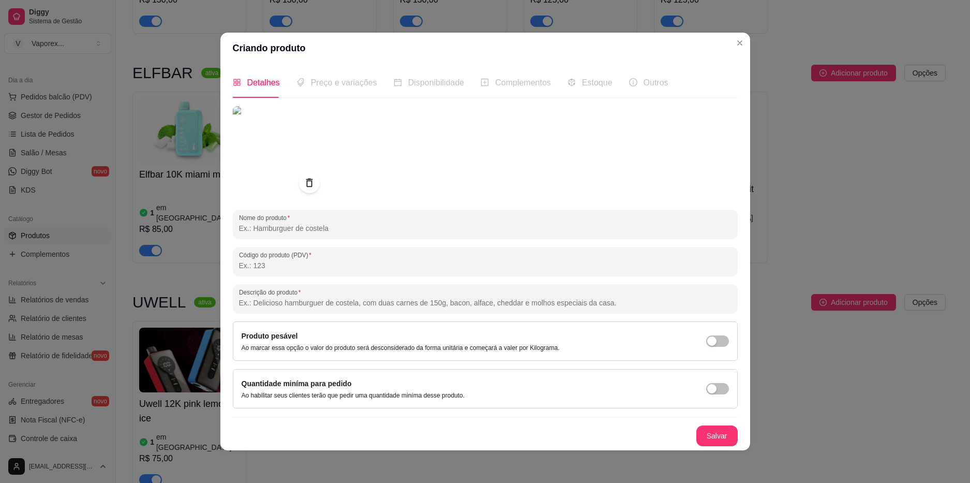
click at [292, 229] on input "Nome do produto" at bounding box center [485, 228] width 493 height 10
paste input "uwell 12k Rasp berry dragon fruit"
click at [285, 226] on input "uwell 12k Rasp berry dragon fruit" at bounding box center [485, 228] width 493 height 10
click at [239, 225] on input "uwell 12k Raspberry dragon fruit" at bounding box center [485, 228] width 493 height 10
type input "Uwell 12k Raspberry dragon fruit"
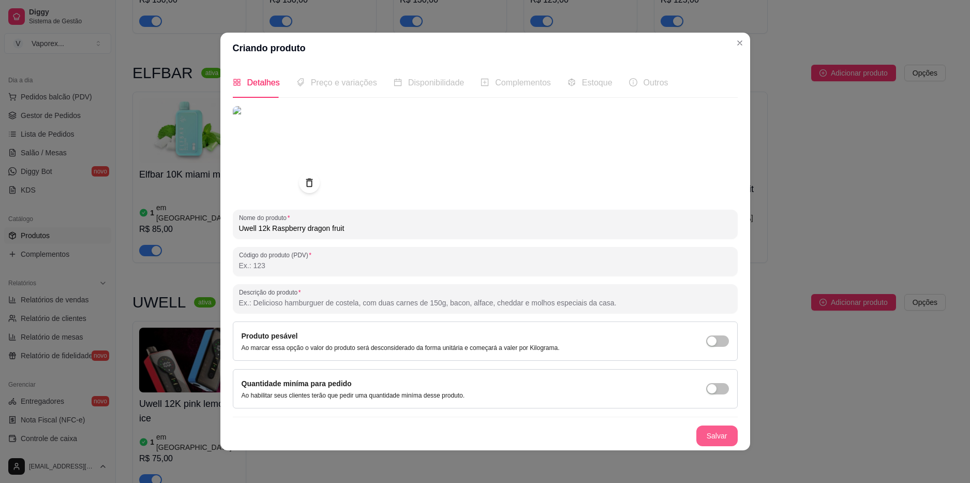
click at [716, 433] on button "Salvar" at bounding box center [716, 435] width 41 height 21
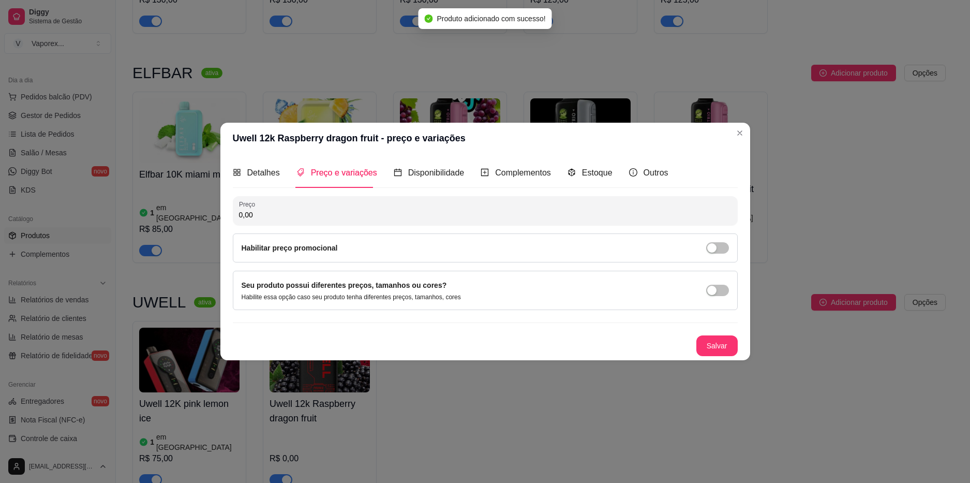
click at [334, 216] on input "0,00" at bounding box center [485, 215] width 493 height 10
type input "75,00"
click at [705, 352] on button "Salvar" at bounding box center [716, 345] width 41 height 21
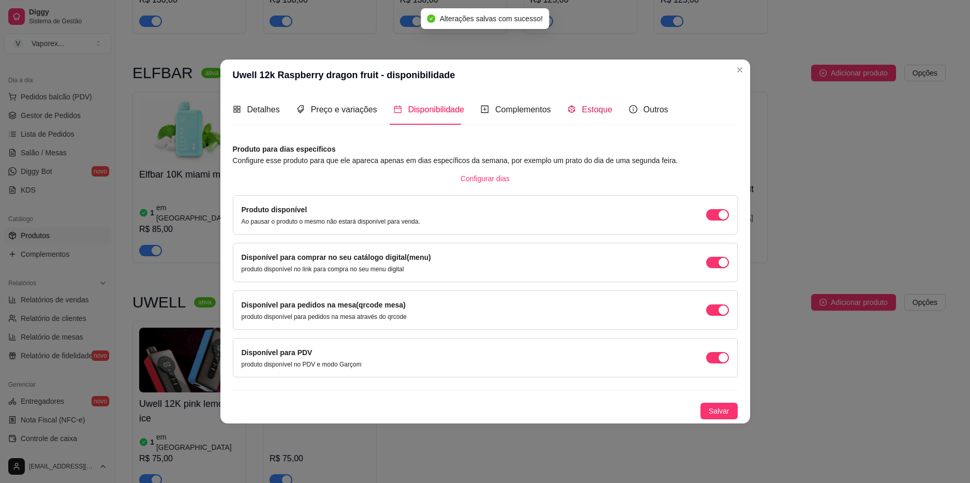
click at [568, 107] on icon "code-sandbox" at bounding box center [571, 110] width 7 height 8
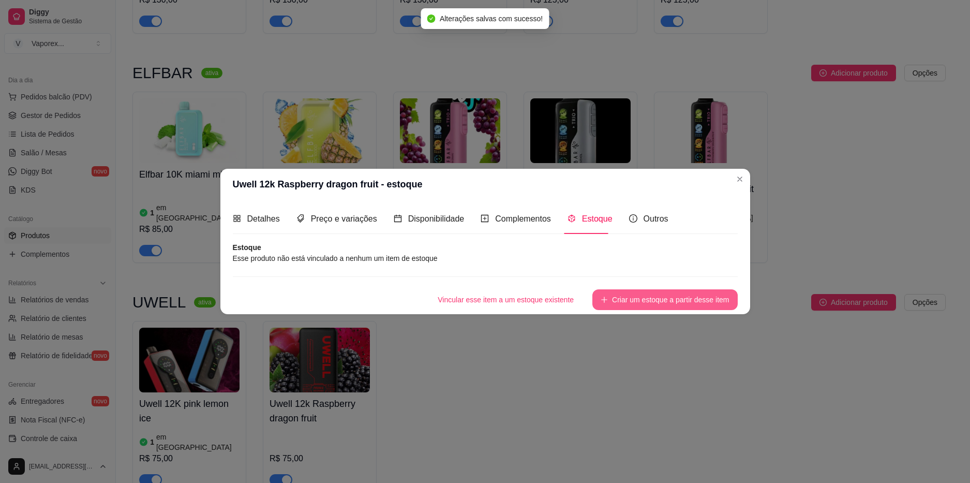
click at [621, 306] on button "Criar um estoque a partir desse item" at bounding box center [664, 299] width 145 height 21
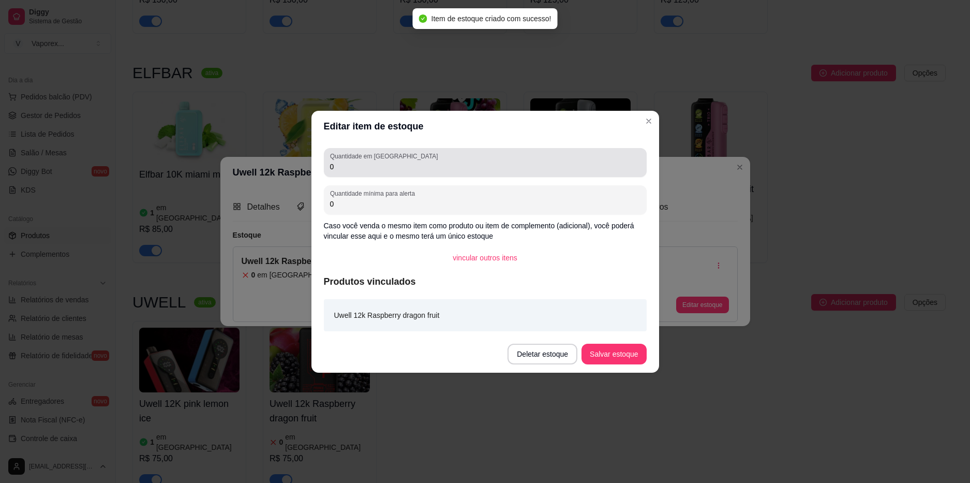
click at [399, 159] on label "Quantidade em [GEOGRAPHIC_DATA]" at bounding box center [385, 156] width 111 height 9
click at [399, 161] on input "0" at bounding box center [485, 166] width 310 height 10
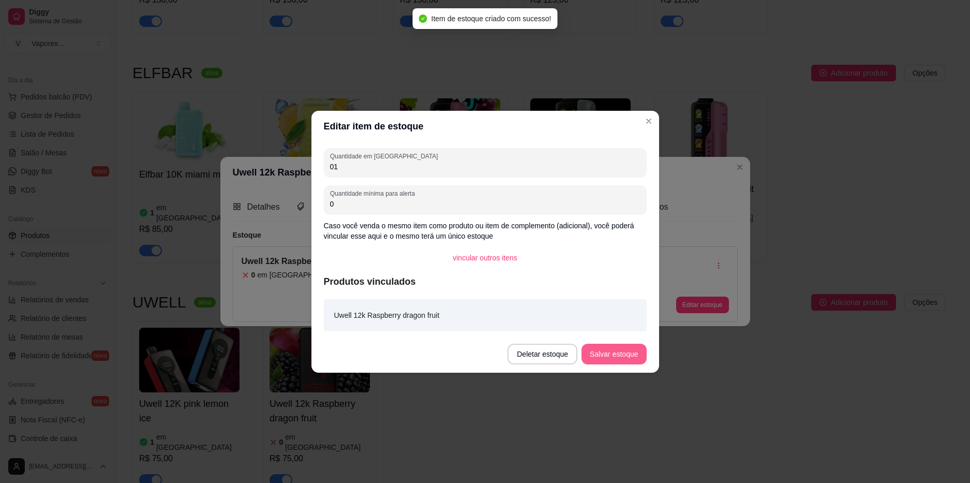
type input "01"
click at [620, 360] on button "Salvar estoque" at bounding box center [614, 354] width 65 height 21
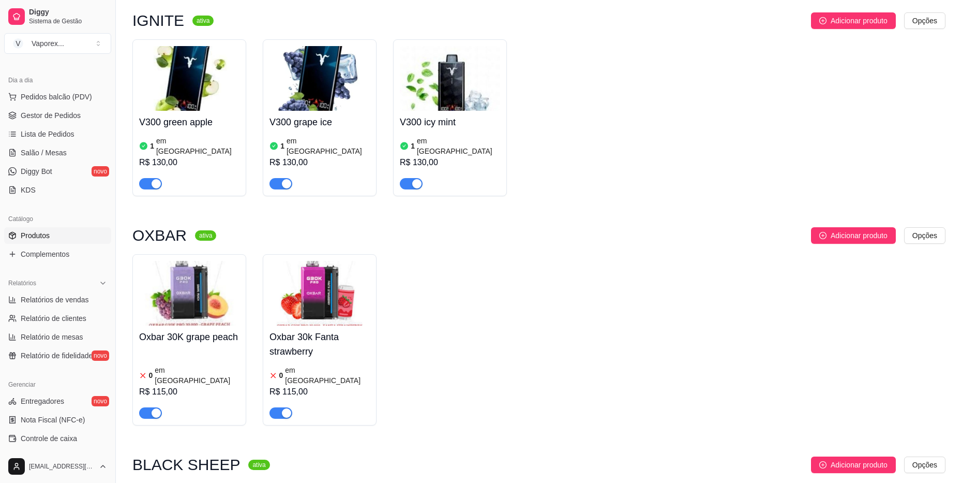
scroll to position [0, 0]
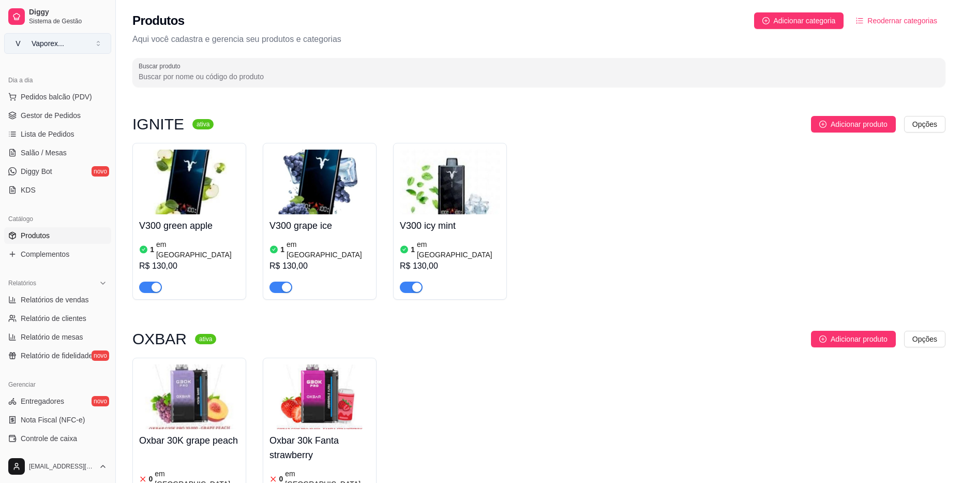
click at [84, 36] on button "V Vaporex ..." at bounding box center [57, 43] width 107 height 21
click at [86, 48] on button "V Vaporex ..." at bounding box center [57, 43] width 107 height 21
click at [81, 25] on span "Sistema de Gestão" at bounding box center [68, 21] width 78 height 8
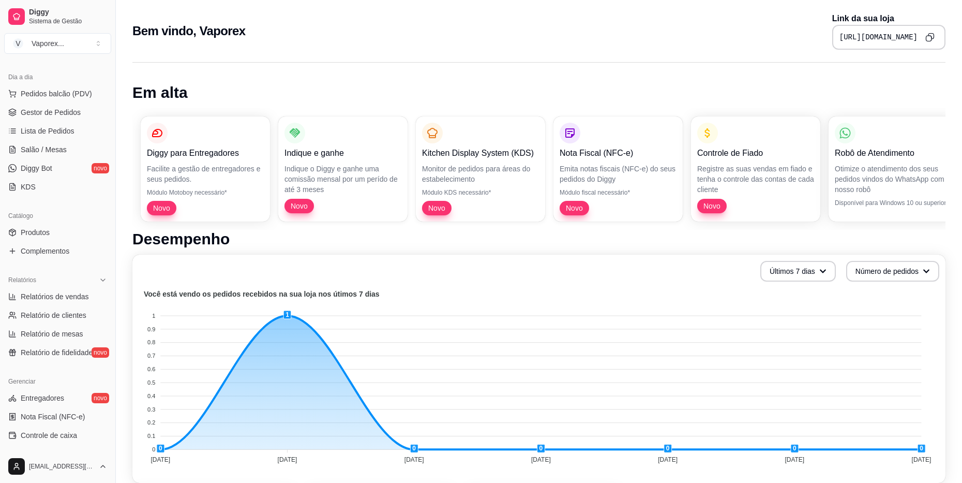
scroll to position [55, 0]
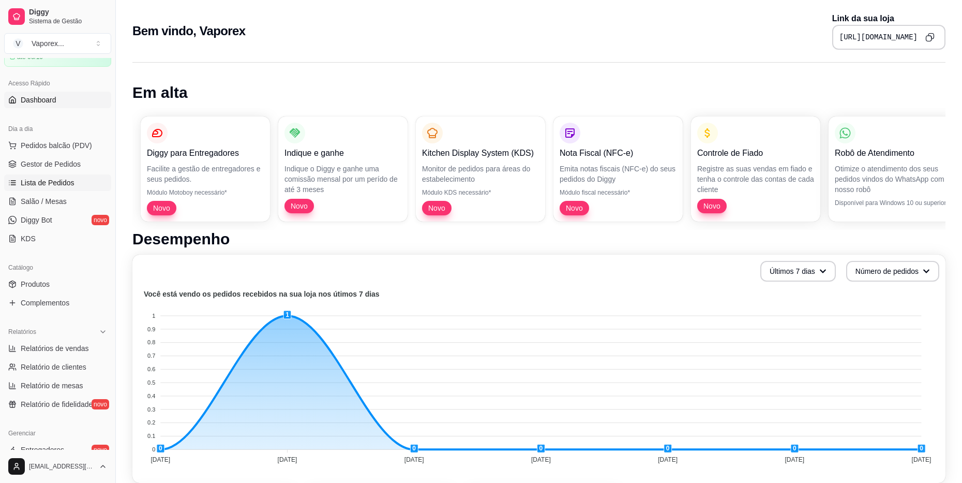
click at [56, 184] on span "Lista de Pedidos" at bounding box center [48, 182] width 54 height 10
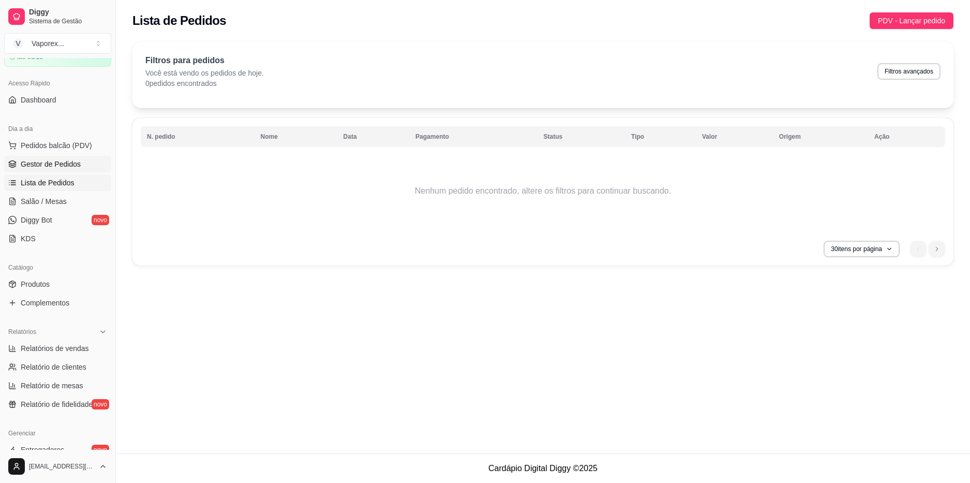
click at [62, 161] on span "Gestor de Pedidos" at bounding box center [51, 164] width 60 height 10
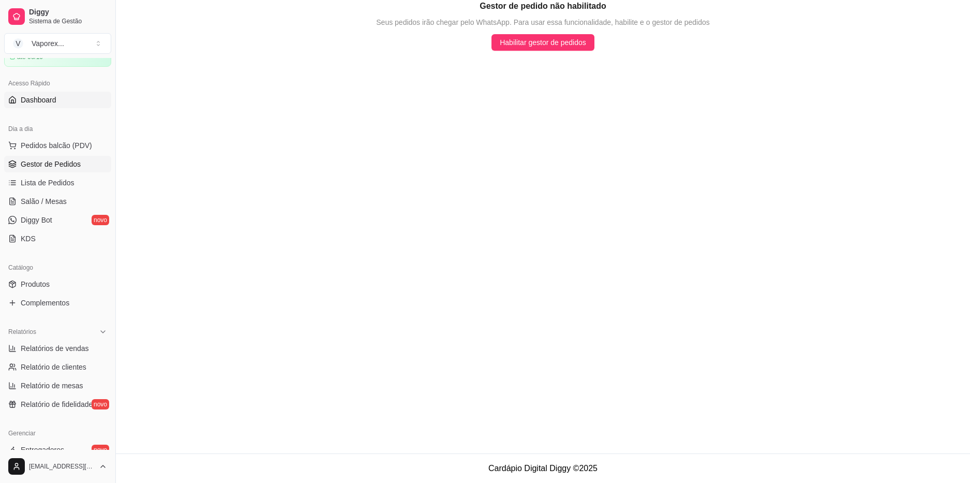
click at [51, 101] on span "Dashboard" at bounding box center [39, 100] width 36 height 10
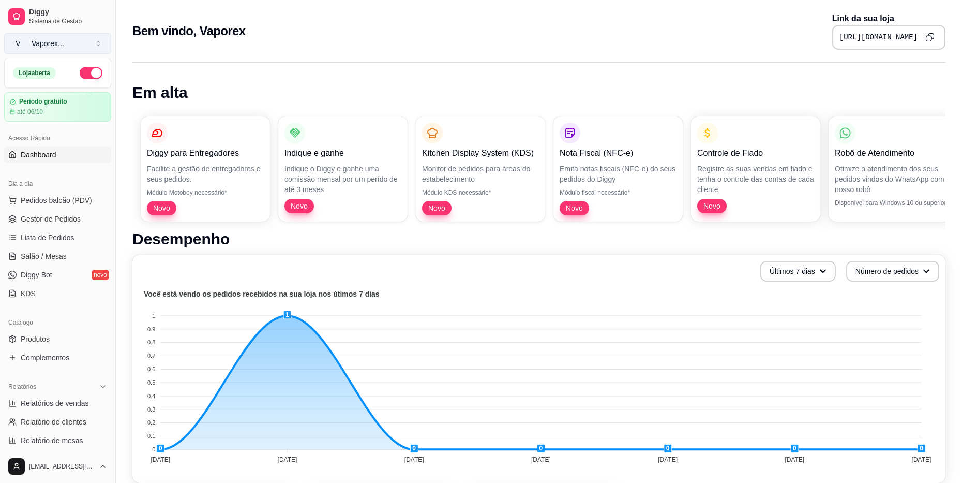
click at [98, 43] on button "V Vaporex ..." at bounding box center [57, 43] width 107 height 21
click at [85, 19] on span "Sistema de Gestão" at bounding box center [68, 21] width 78 height 8
click at [39, 11] on span "Diggy" at bounding box center [68, 12] width 78 height 9
click at [932, 37] on icon "Copy to clipboard" at bounding box center [931, 37] width 2 height 2
click at [756, 81] on div "Em alta Diggy para Entregadores Facilite a gestão de entregadores e seus pedido…" at bounding box center [539, 470] width 846 height 828
